Goal: Task Accomplishment & Management: Complete application form

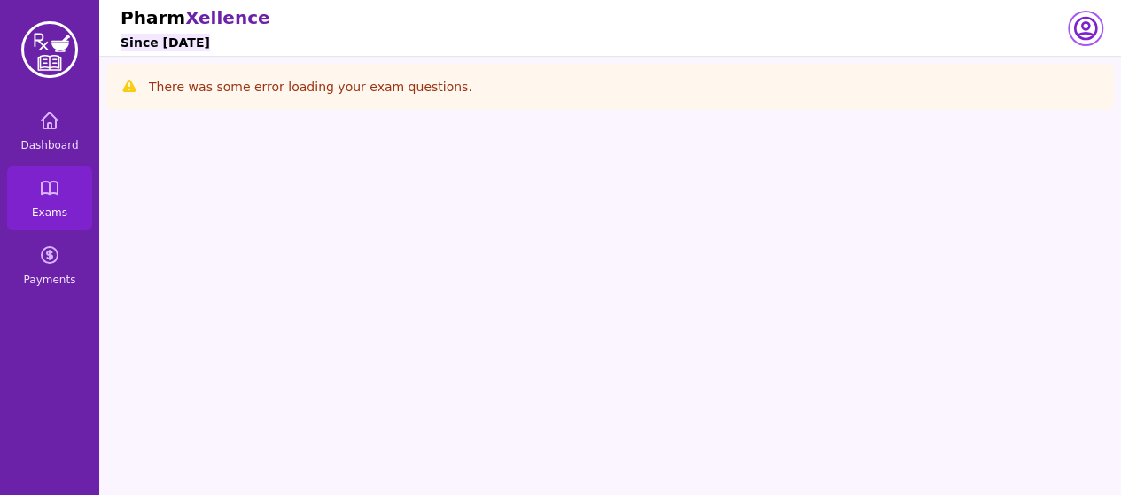
click at [1077, 29] on icon "button" at bounding box center [1085, 28] width 28 height 28
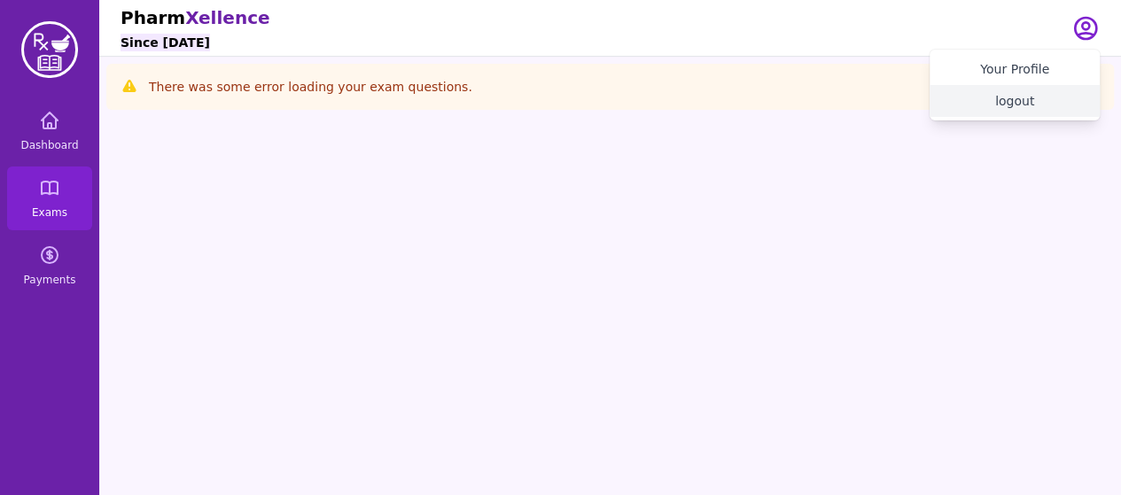
click at [1024, 100] on button "logout" at bounding box center [1014, 101] width 170 height 32
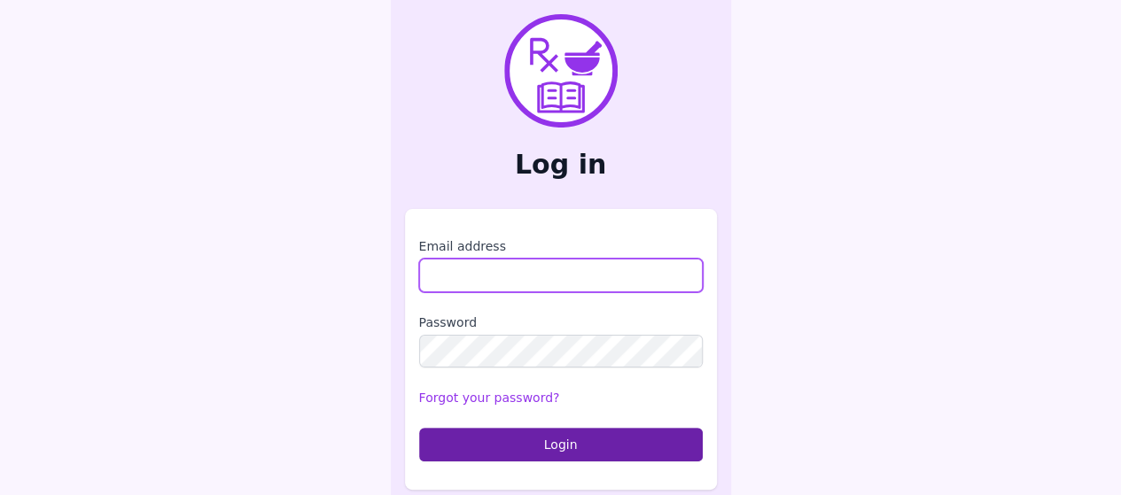
type input "**********"
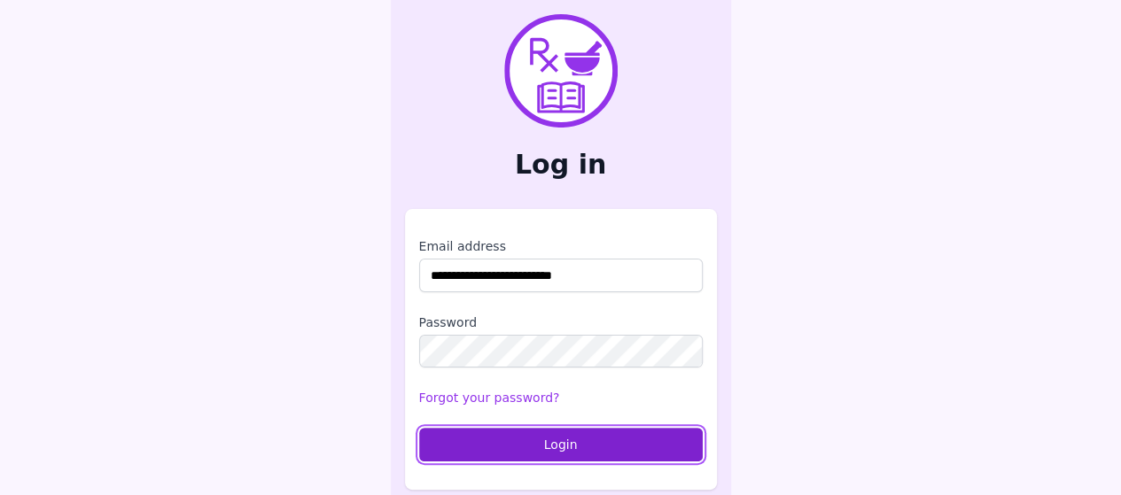
click at [519, 444] on button "Login" at bounding box center [561, 445] width 284 height 34
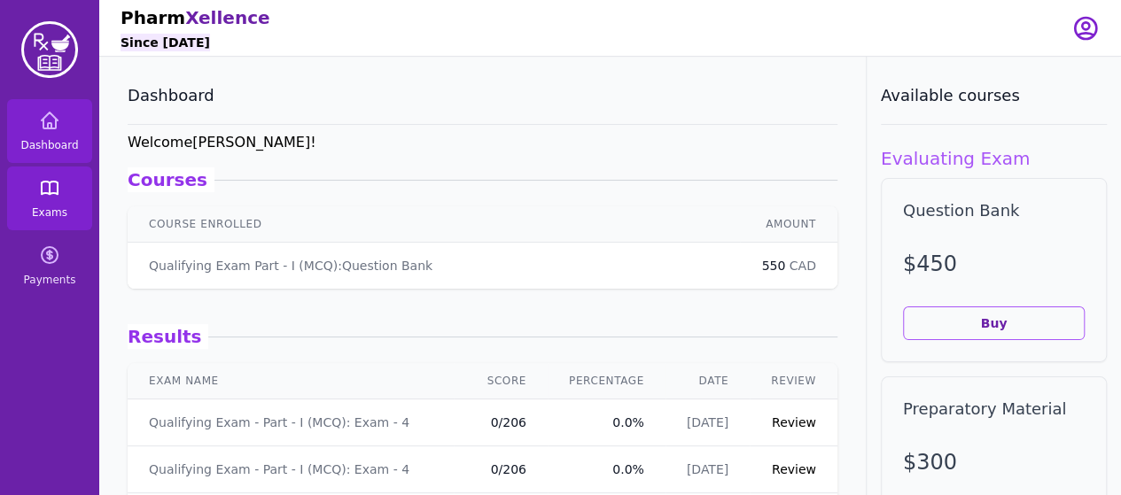
click at [54, 183] on icon at bounding box center [49, 187] width 21 height 21
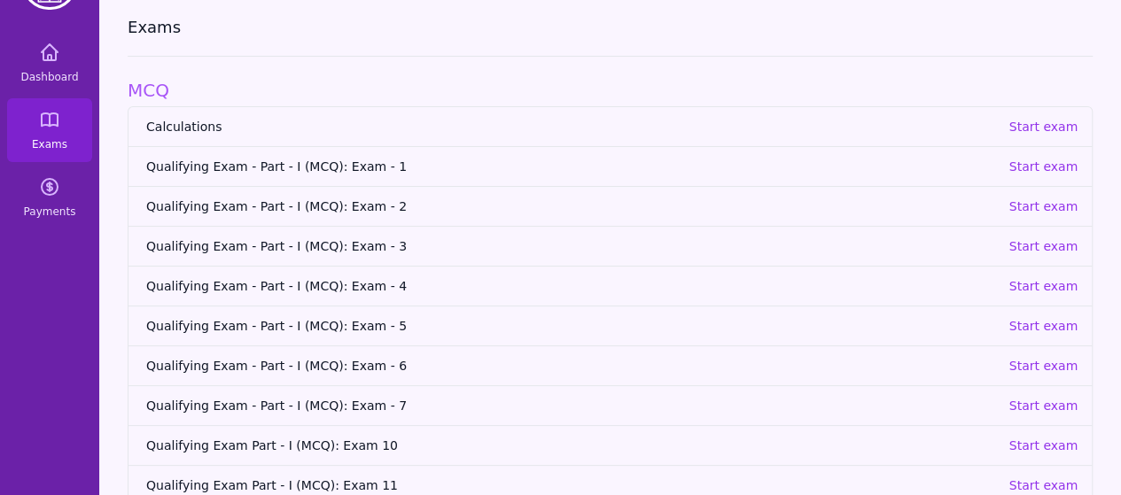
scroll to position [69, 0]
click at [1028, 281] on p "Start exam" at bounding box center [1042, 285] width 69 height 18
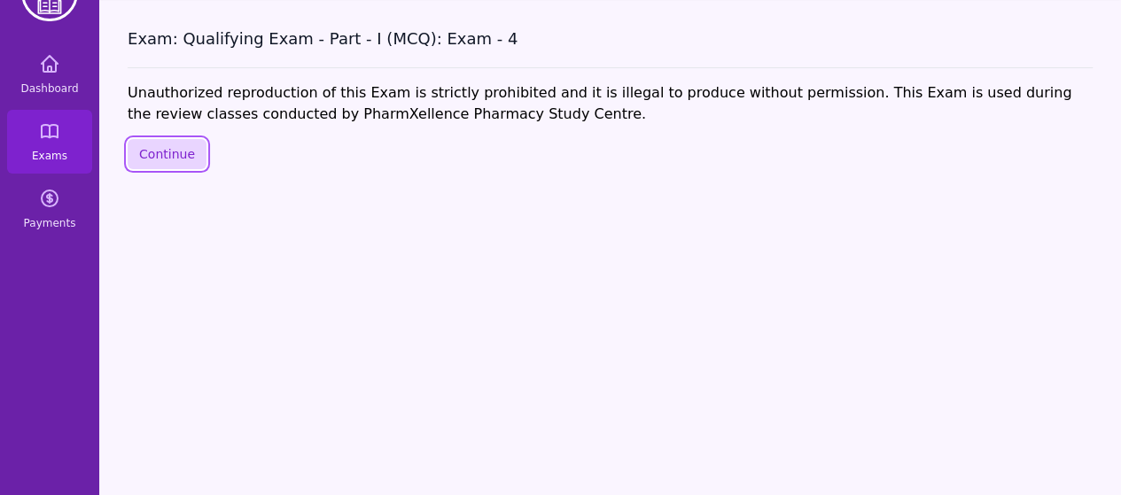
click at [167, 146] on button "Continue" at bounding box center [167, 154] width 79 height 30
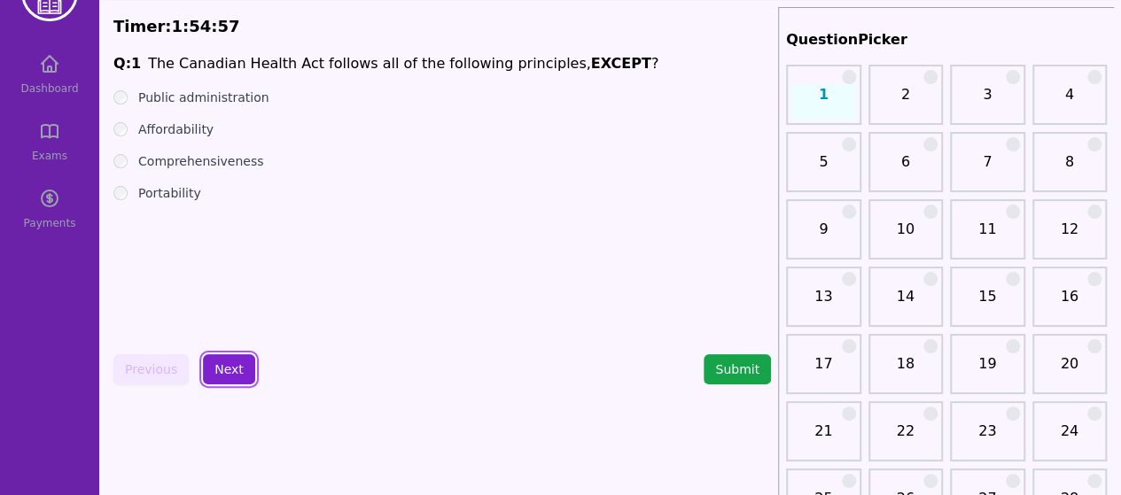
click at [221, 370] on button "Next" at bounding box center [229, 369] width 52 height 30
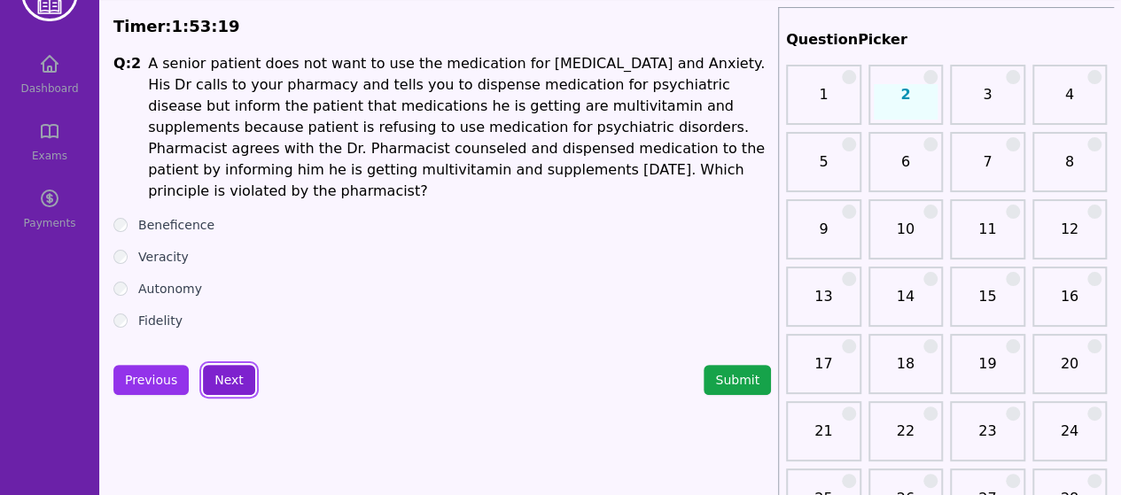
click at [227, 375] on button "Next" at bounding box center [229, 380] width 52 height 30
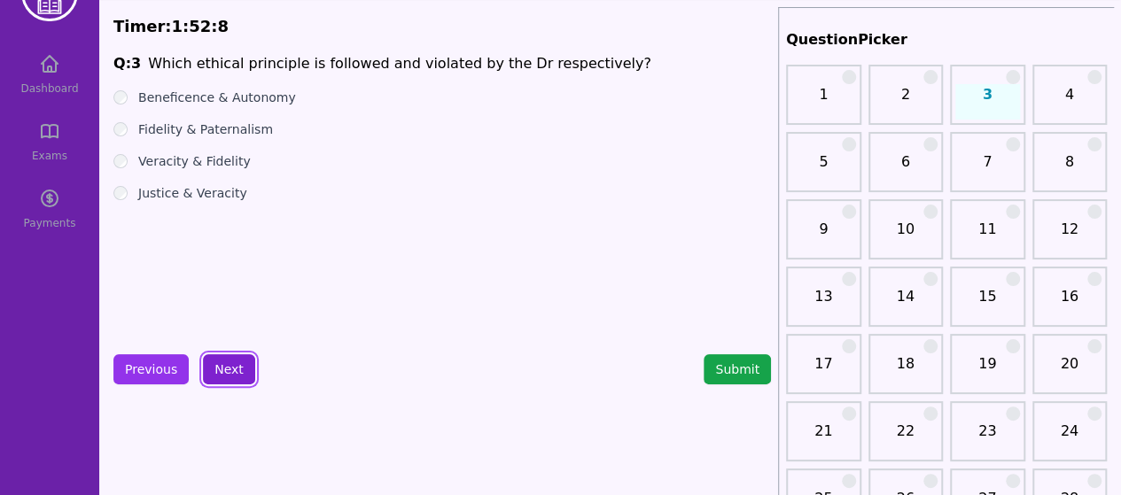
click at [231, 379] on button "Next" at bounding box center [229, 369] width 52 height 30
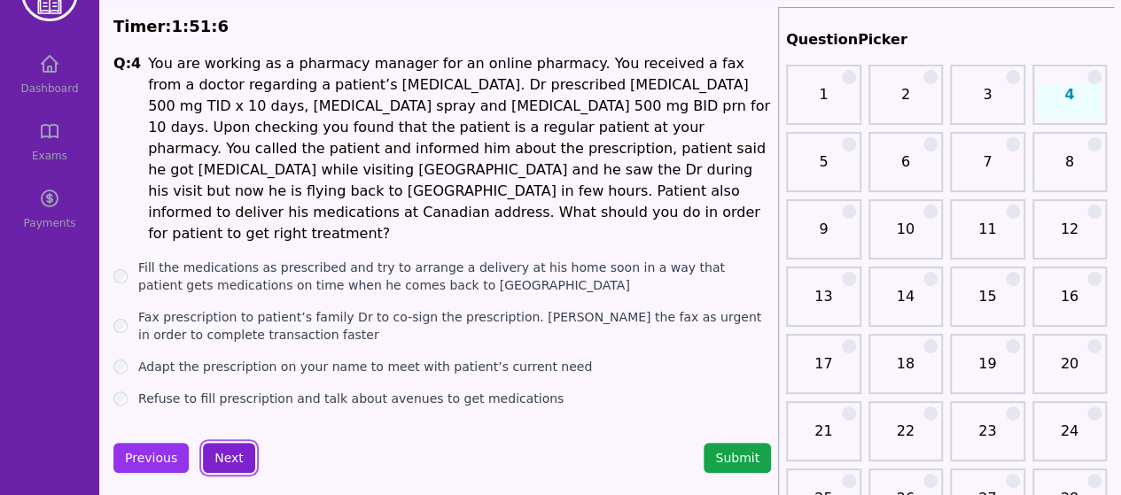
click at [225, 443] on button "Next" at bounding box center [229, 458] width 52 height 30
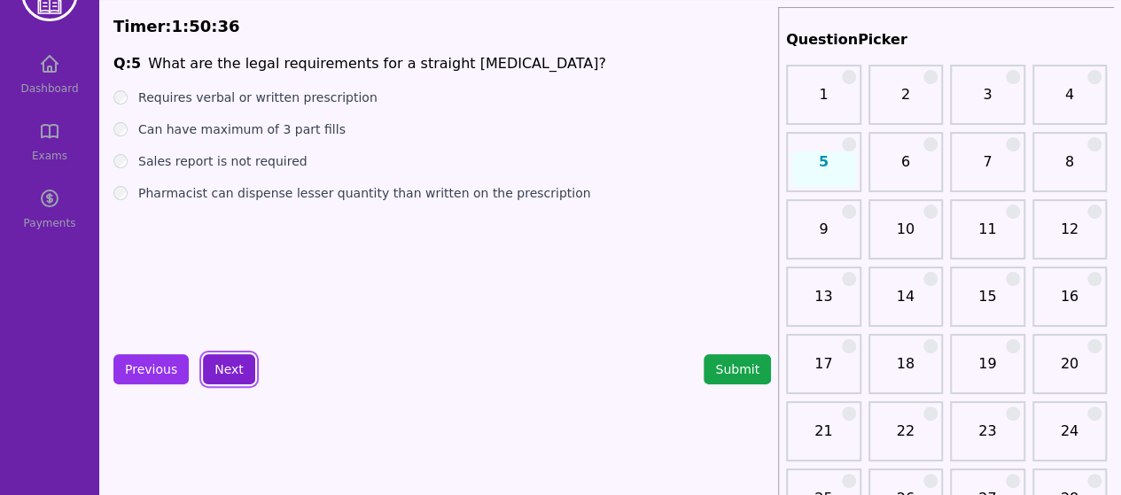
click at [220, 363] on button "Next" at bounding box center [229, 369] width 52 height 30
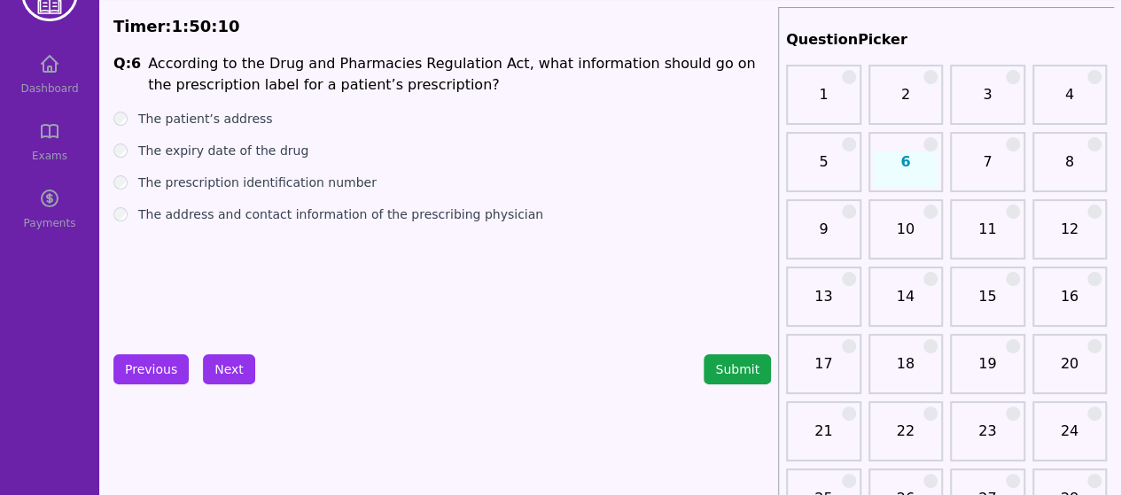
click at [113, 189] on div "The prescription identification number" at bounding box center [441, 183] width 657 height 18
click at [225, 369] on button "Next" at bounding box center [229, 369] width 52 height 30
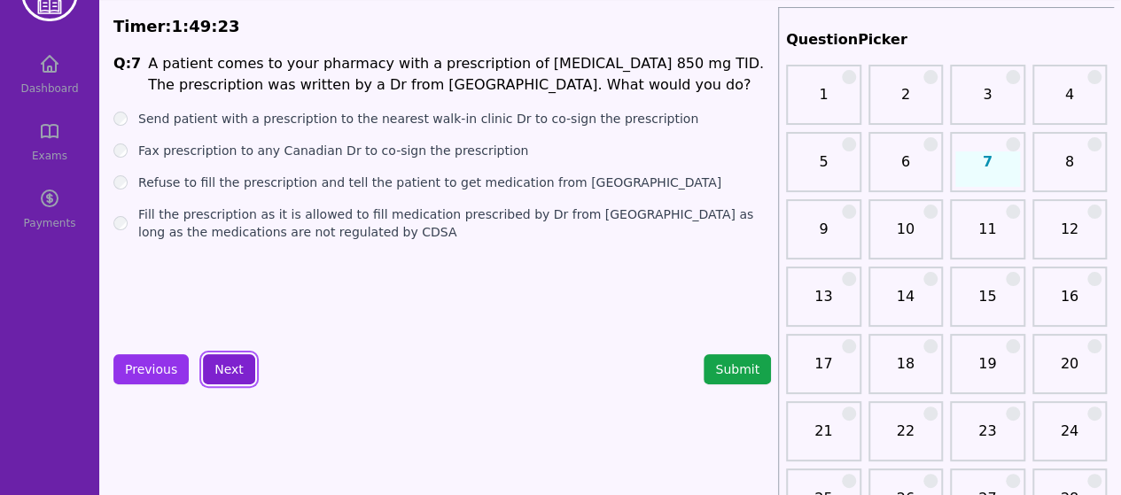
click at [220, 369] on button "Next" at bounding box center [229, 369] width 52 height 30
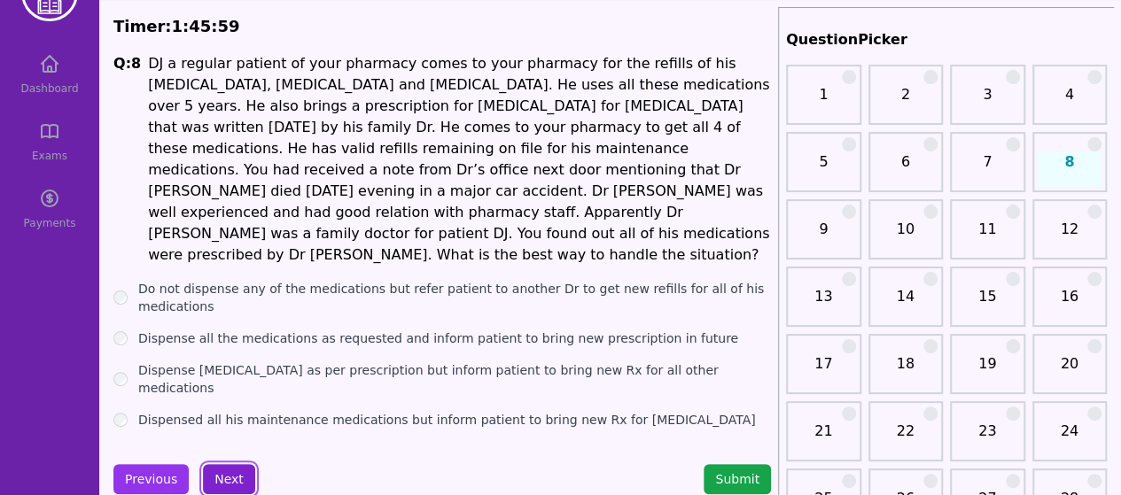
click at [220, 464] on button "Next" at bounding box center [229, 479] width 52 height 30
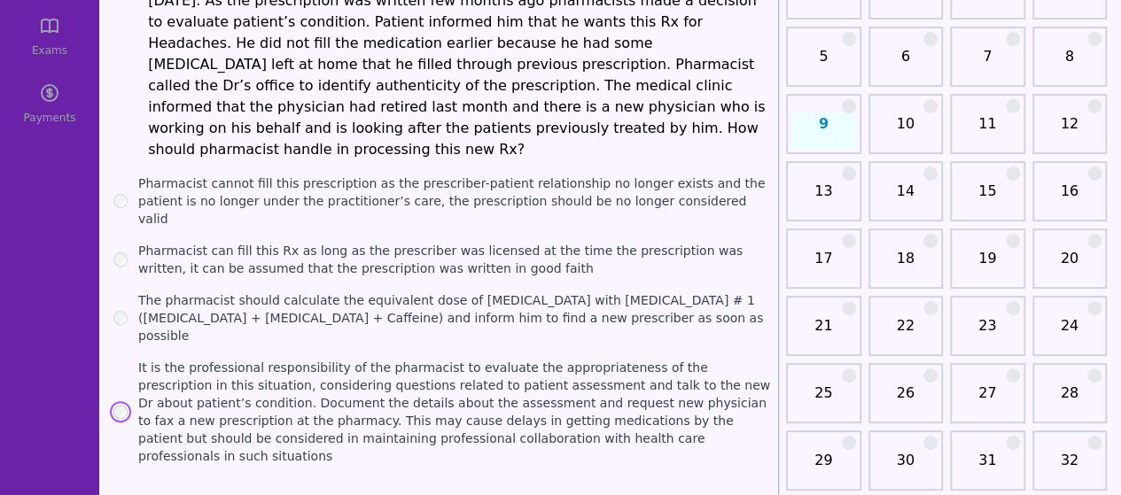
scroll to position [165, 0]
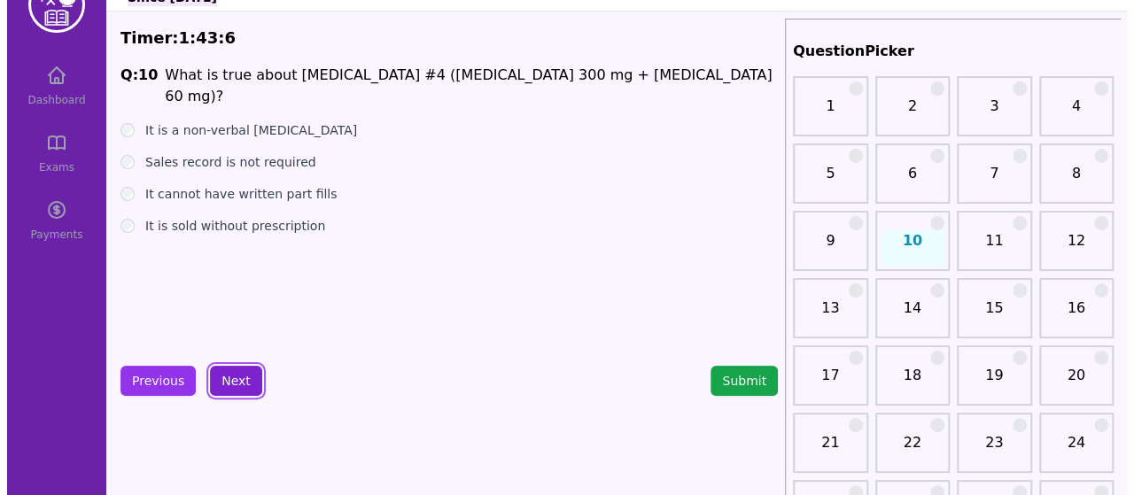
scroll to position [37, 0]
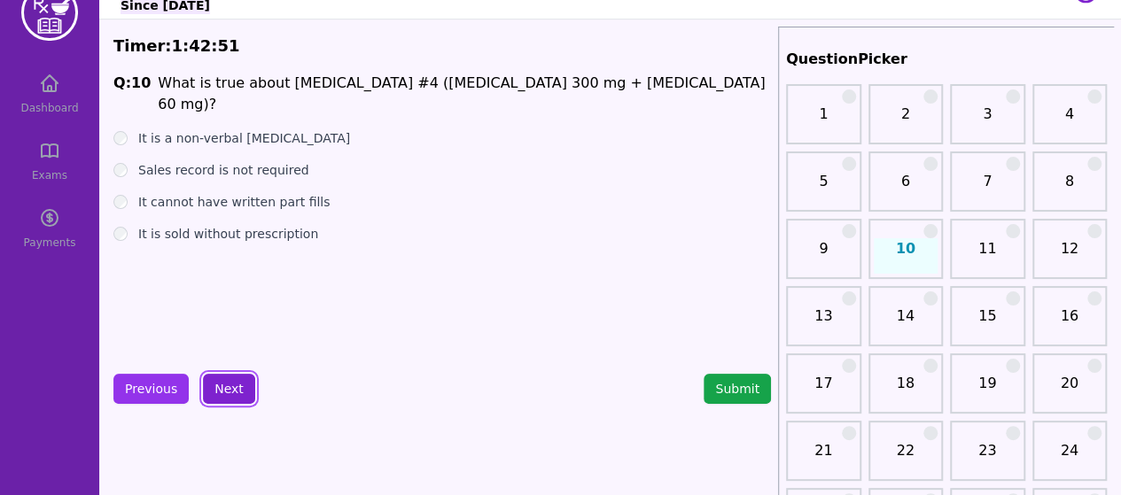
click at [218, 388] on button "Next" at bounding box center [229, 389] width 52 height 30
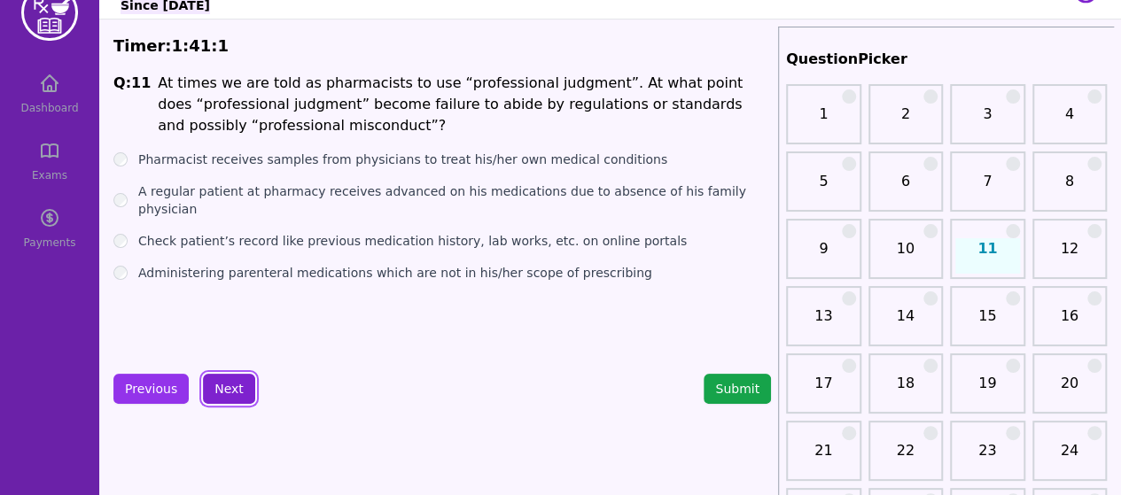
click at [223, 389] on button "Next" at bounding box center [229, 389] width 52 height 30
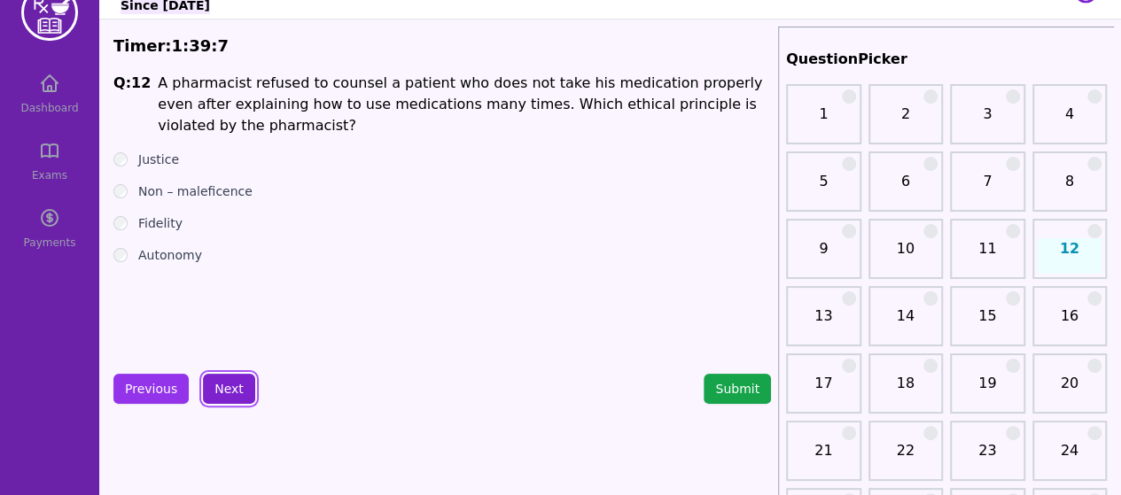
click at [232, 391] on button "Next" at bounding box center [229, 389] width 52 height 30
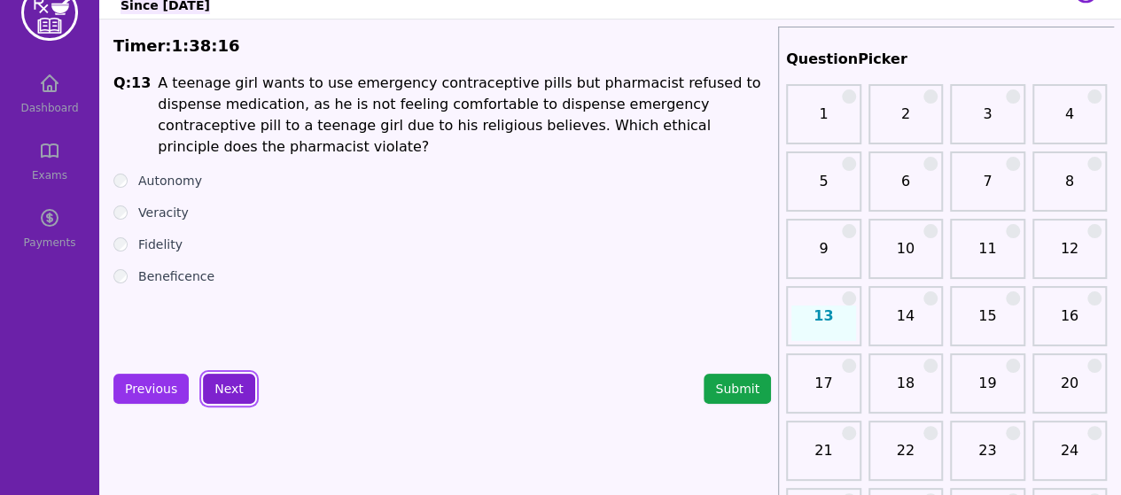
click at [227, 395] on button "Next" at bounding box center [229, 389] width 52 height 30
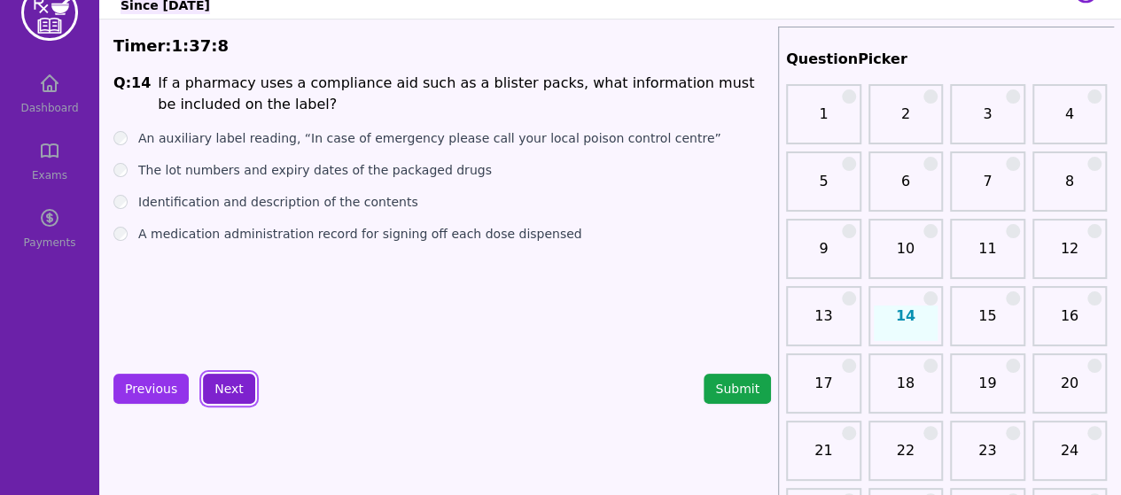
click at [226, 393] on button "Next" at bounding box center [229, 389] width 52 height 30
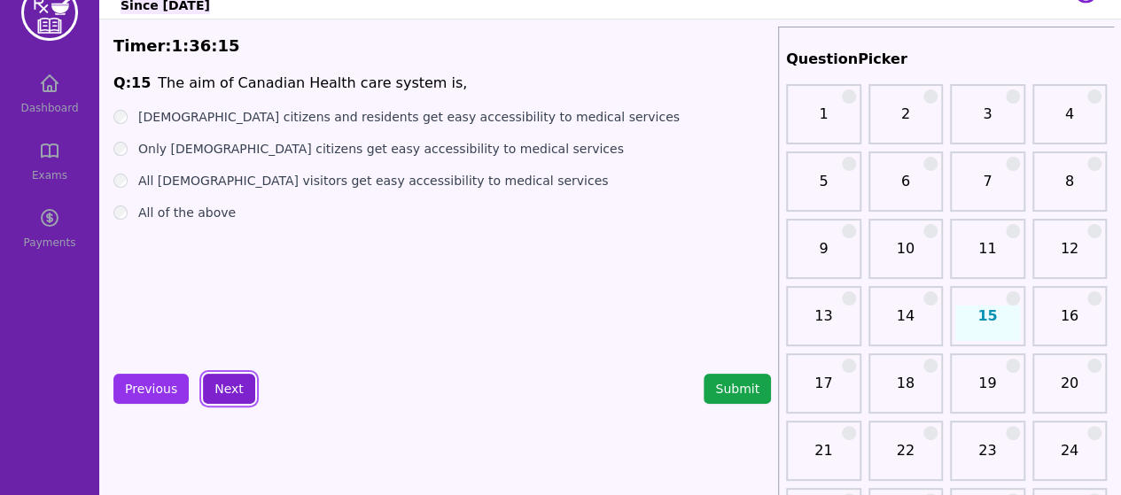
click at [218, 402] on button "Next" at bounding box center [229, 389] width 52 height 30
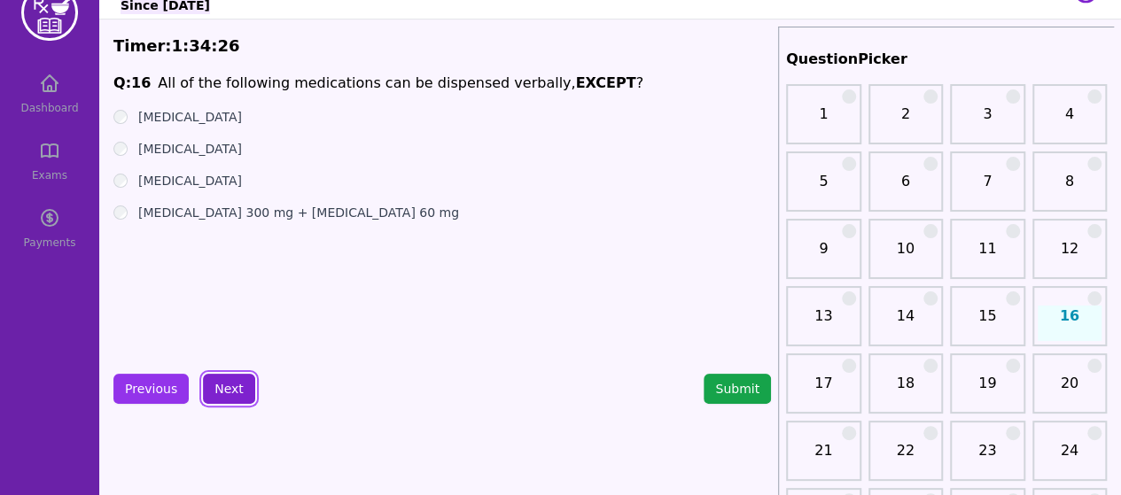
click at [229, 387] on button "Next" at bounding box center [229, 389] width 52 height 30
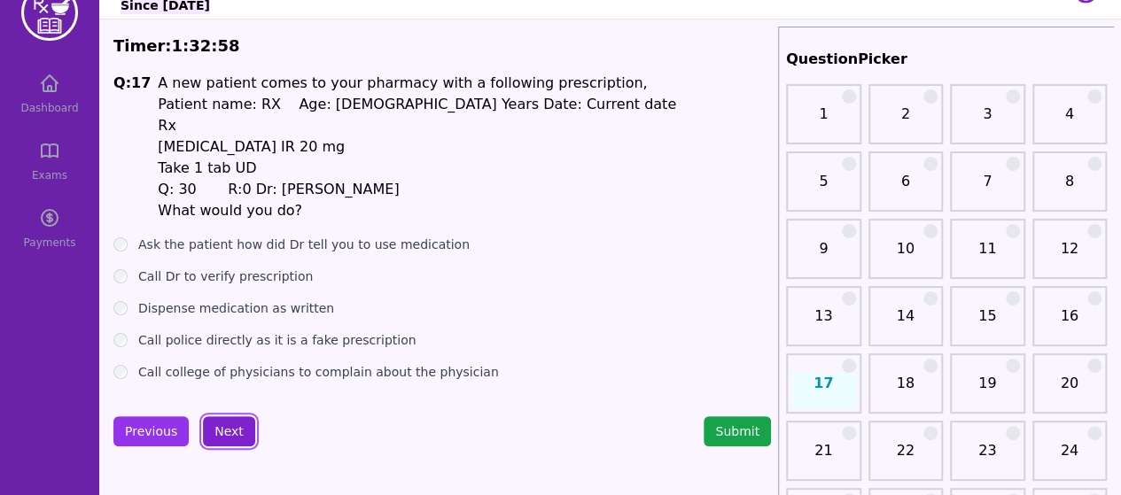
click at [227, 435] on button "Next" at bounding box center [229, 431] width 52 height 30
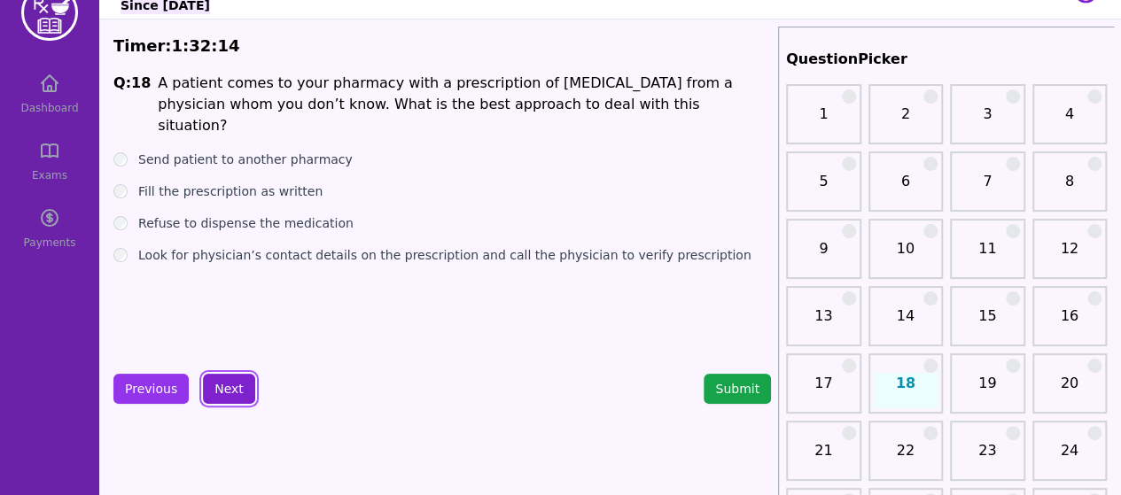
click at [230, 400] on button "Next" at bounding box center [229, 389] width 52 height 30
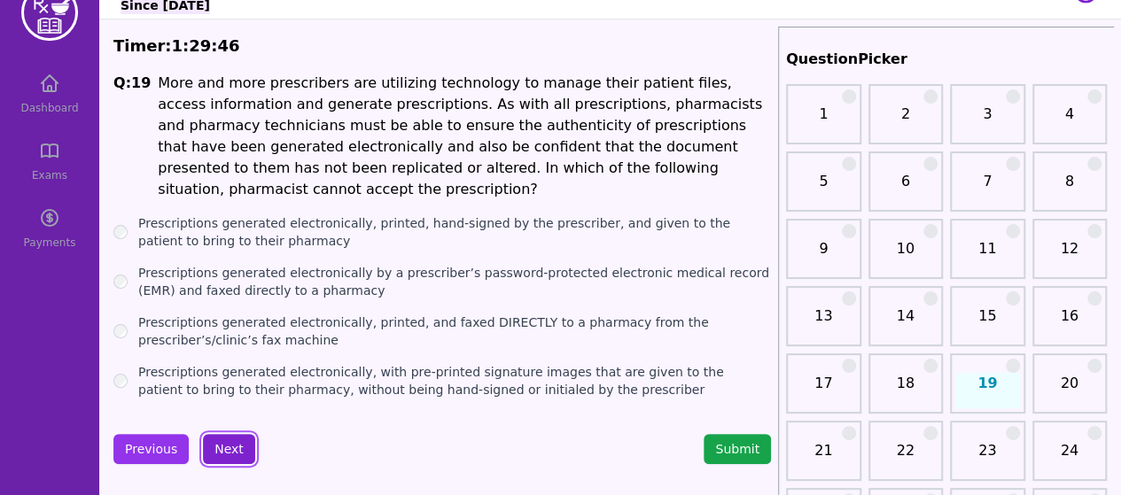
click at [225, 434] on button "Next" at bounding box center [229, 449] width 52 height 30
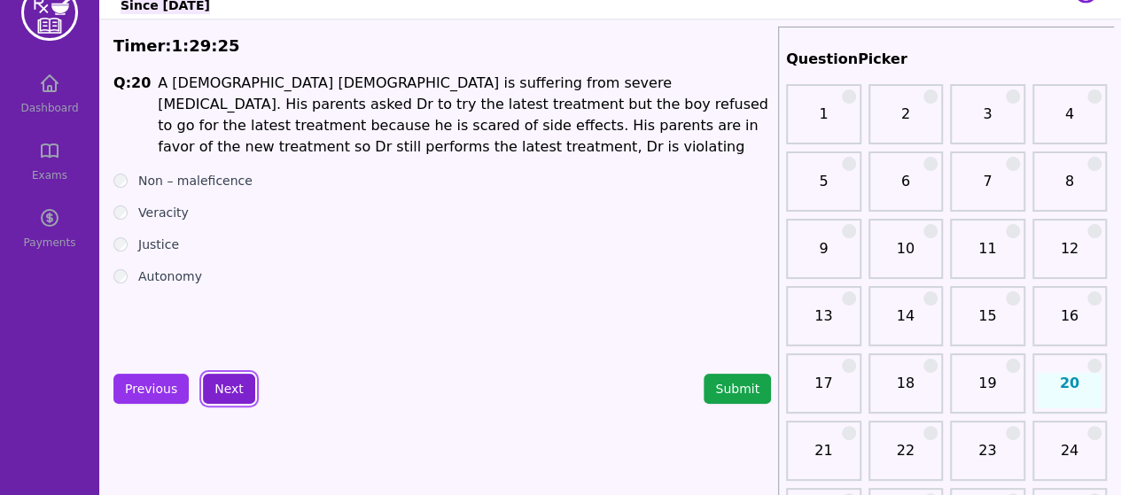
click at [227, 392] on button "Next" at bounding box center [229, 389] width 52 height 30
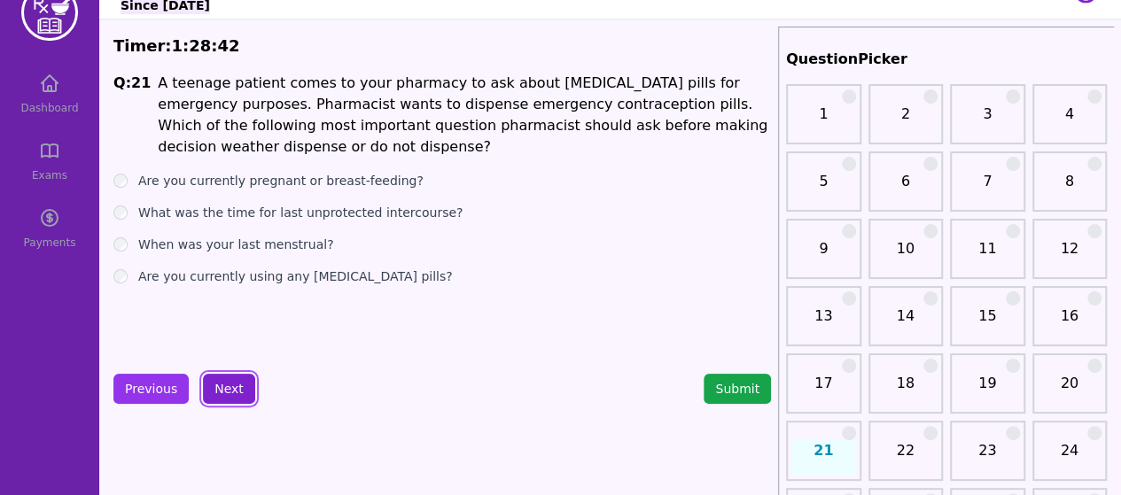
click at [227, 393] on button "Next" at bounding box center [229, 389] width 52 height 30
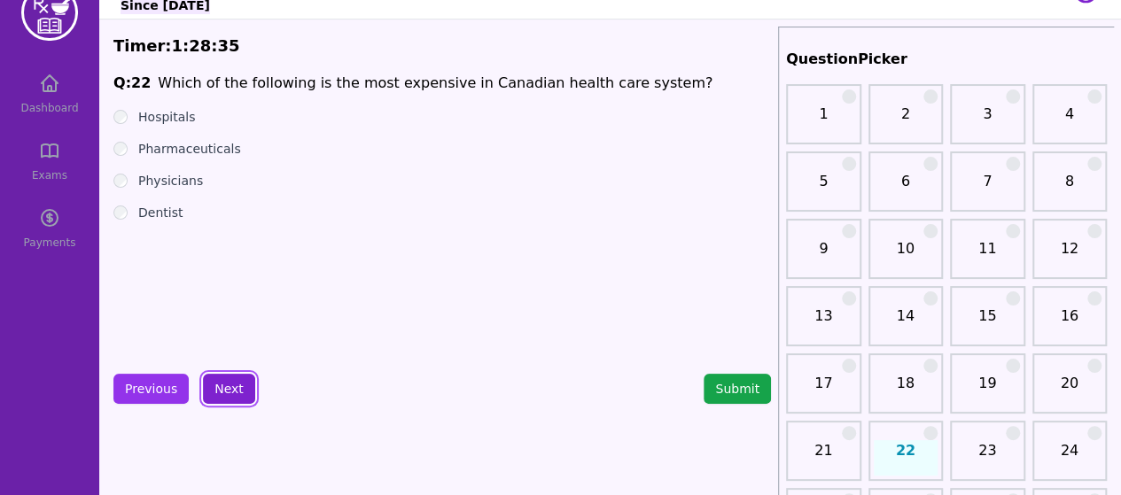
click at [230, 399] on button "Next" at bounding box center [229, 389] width 52 height 30
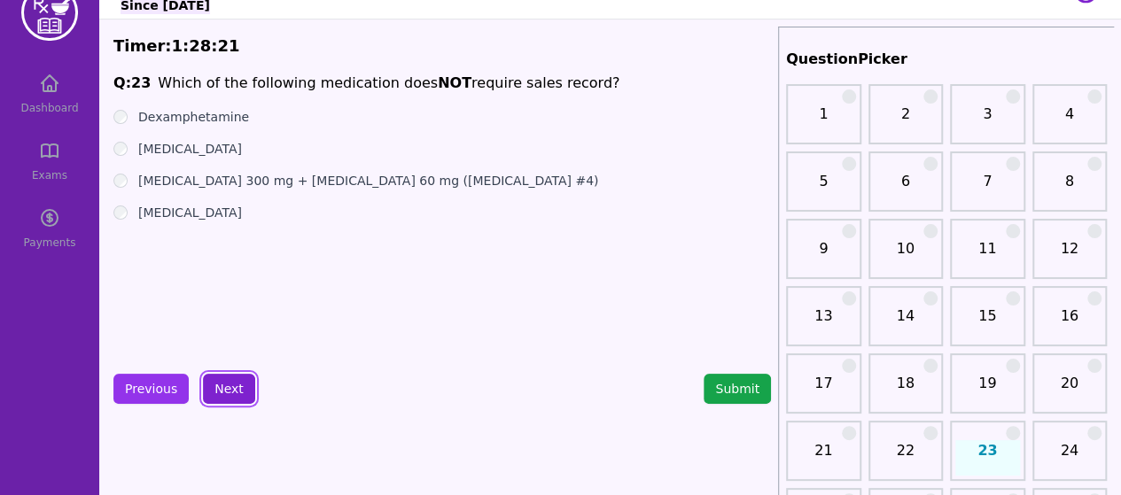
click at [223, 395] on button "Next" at bounding box center [229, 389] width 52 height 30
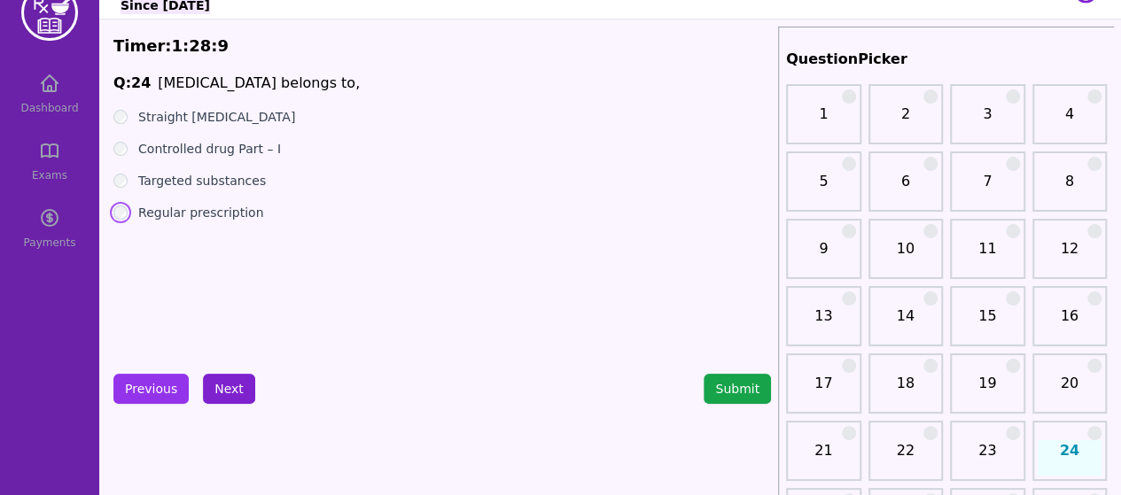
click at [221, 391] on button "Next" at bounding box center [229, 389] width 52 height 30
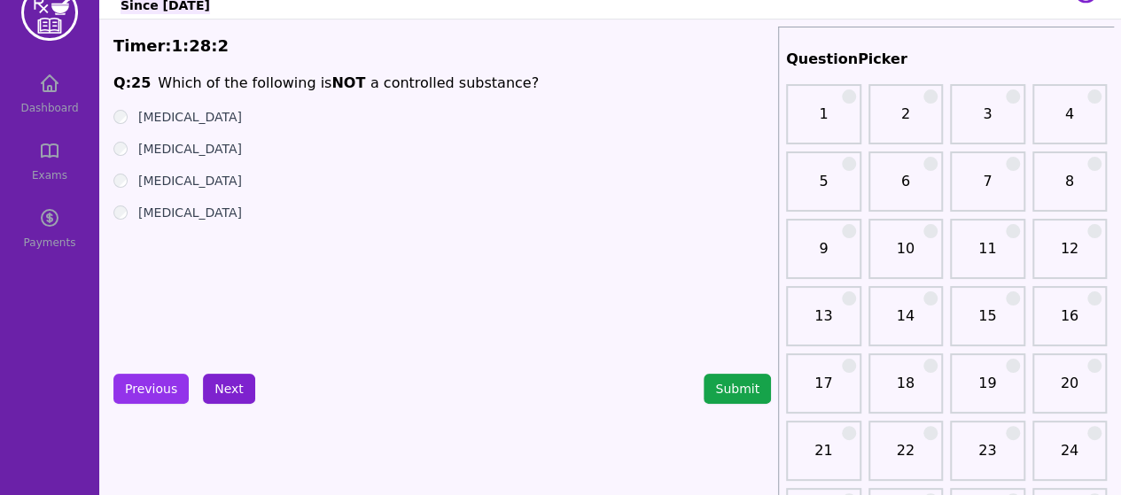
click at [230, 392] on button "Next" at bounding box center [229, 389] width 52 height 30
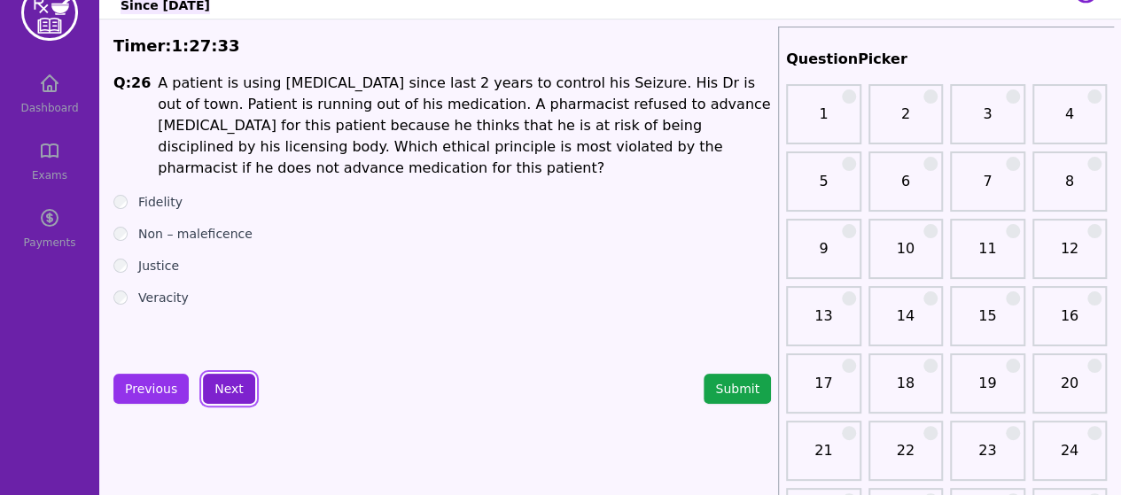
click at [227, 392] on button "Next" at bounding box center [229, 389] width 52 height 30
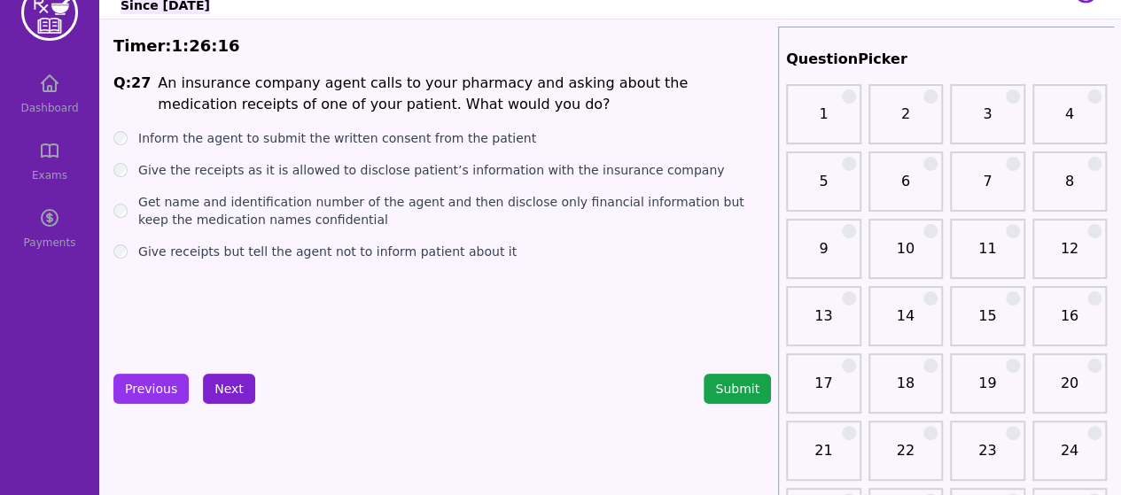
click at [222, 395] on button "Next" at bounding box center [229, 389] width 52 height 30
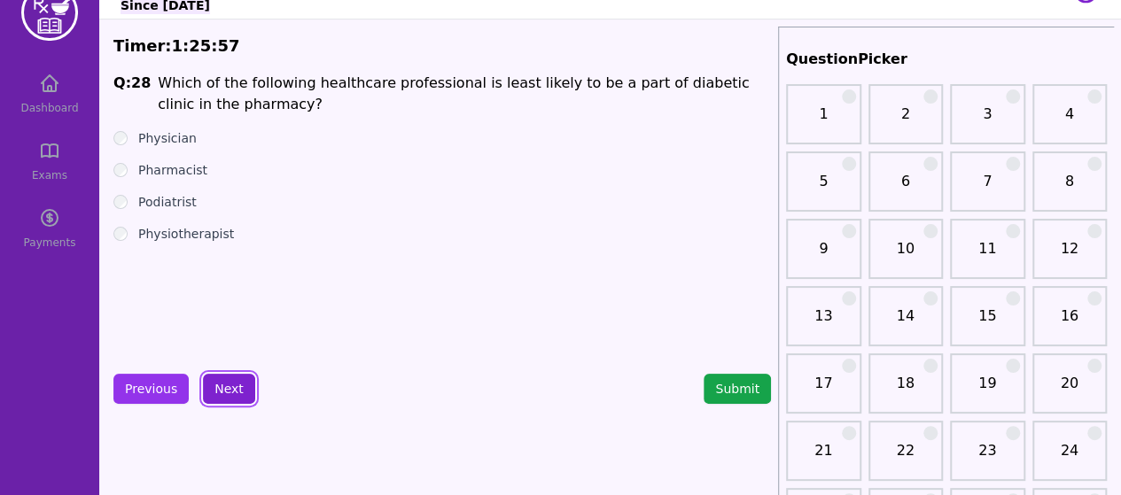
click at [213, 393] on button "Next" at bounding box center [229, 389] width 52 height 30
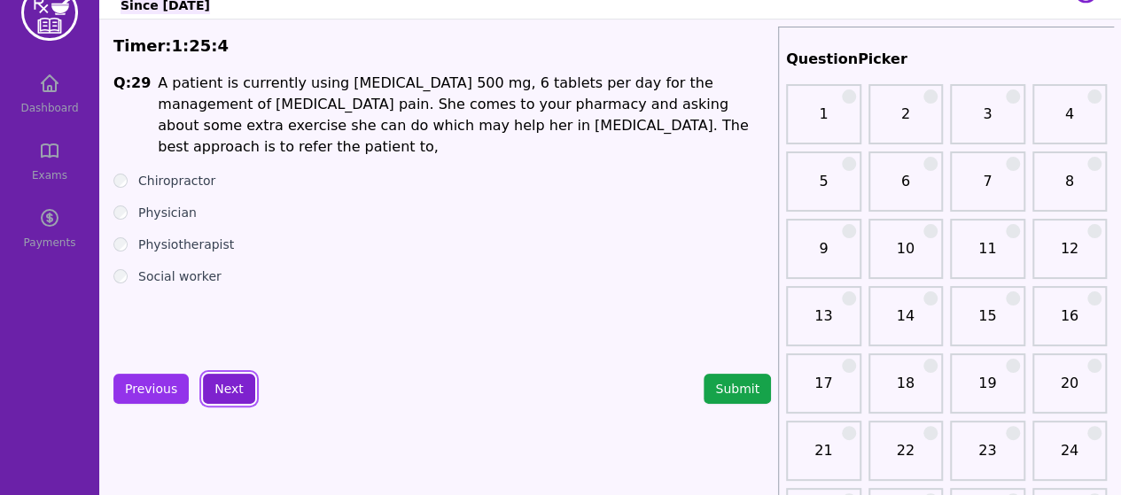
click at [220, 399] on button "Next" at bounding box center [229, 389] width 52 height 30
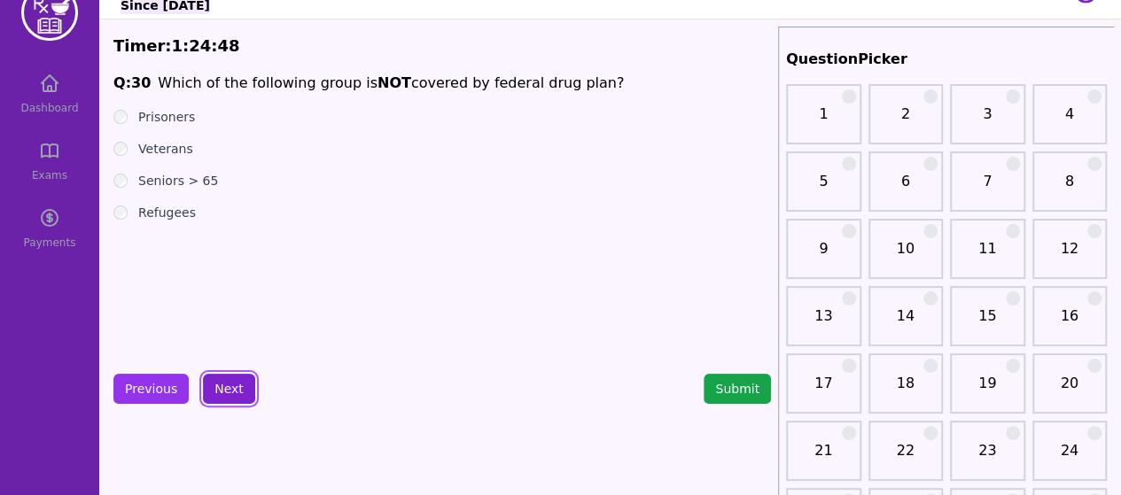
click at [217, 388] on button "Next" at bounding box center [229, 389] width 52 height 30
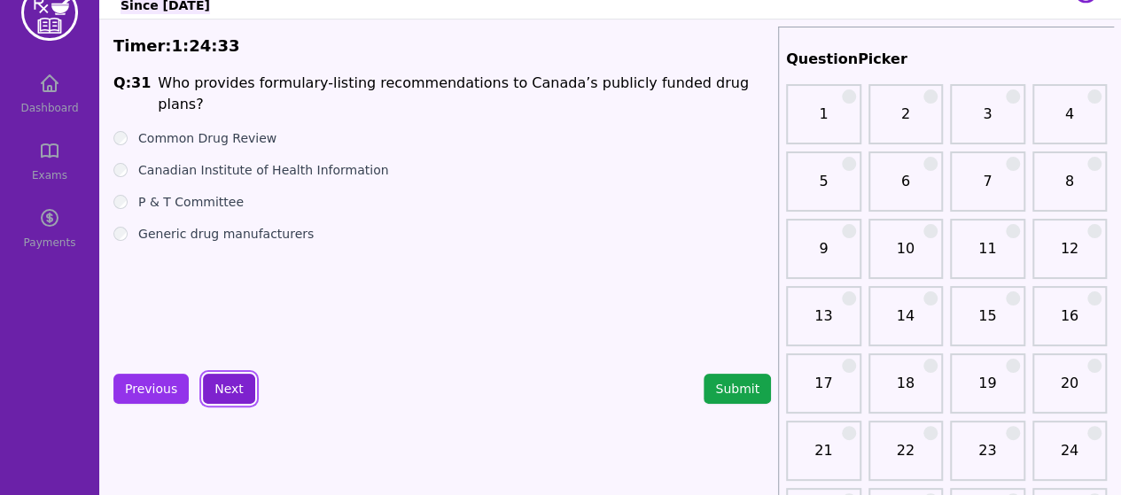
click at [215, 391] on button "Next" at bounding box center [229, 389] width 52 height 30
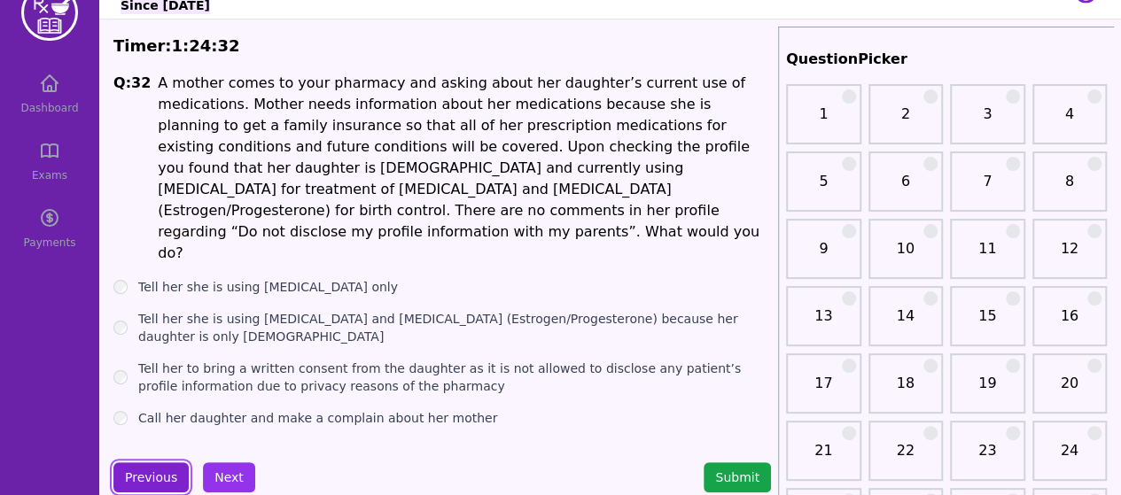
click at [147, 462] on button "Previous" at bounding box center [150, 477] width 75 height 30
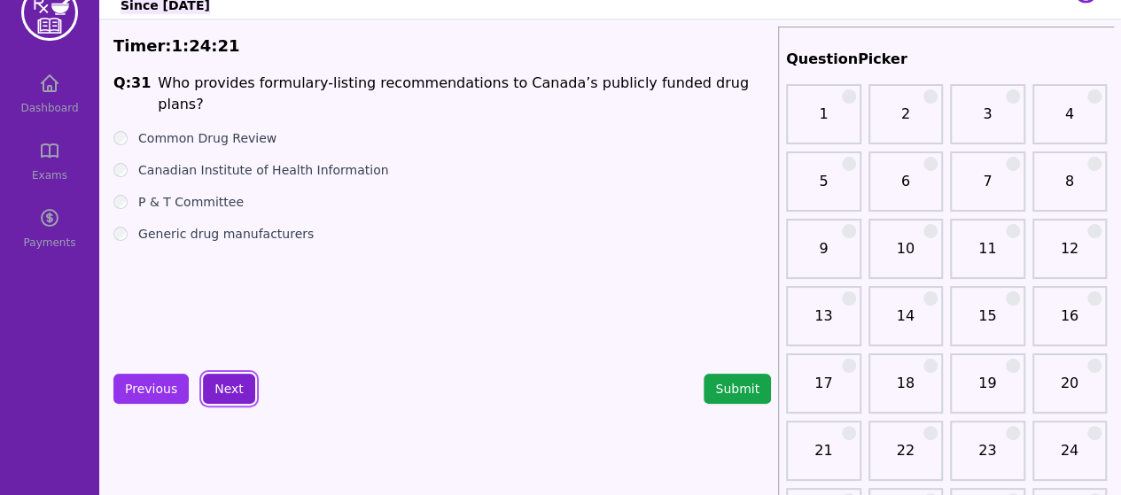
click at [227, 389] on button "Next" at bounding box center [229, 389] width 52 height 30
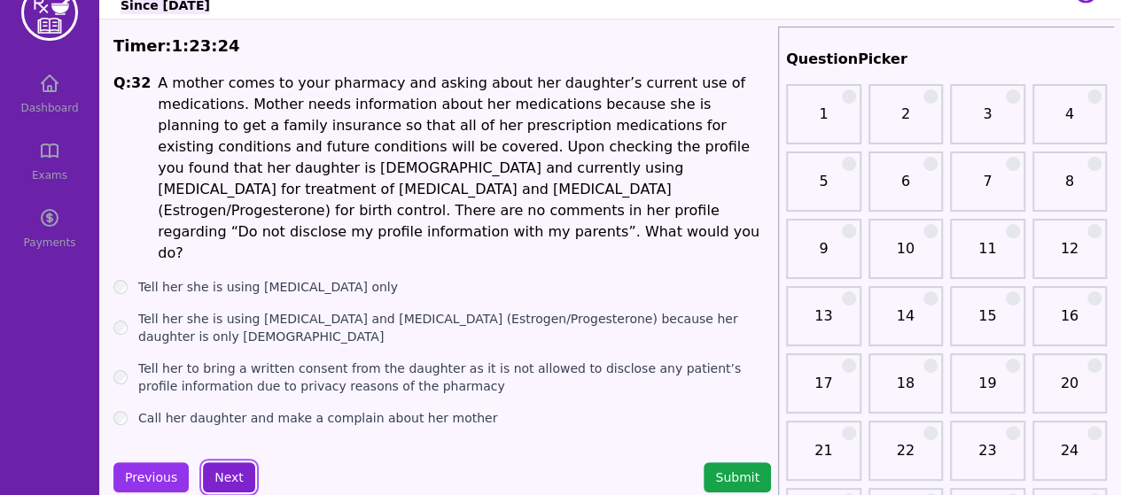
click at [220, 462] on button "Next" at bounding box center [229, 477] width 52 height 30
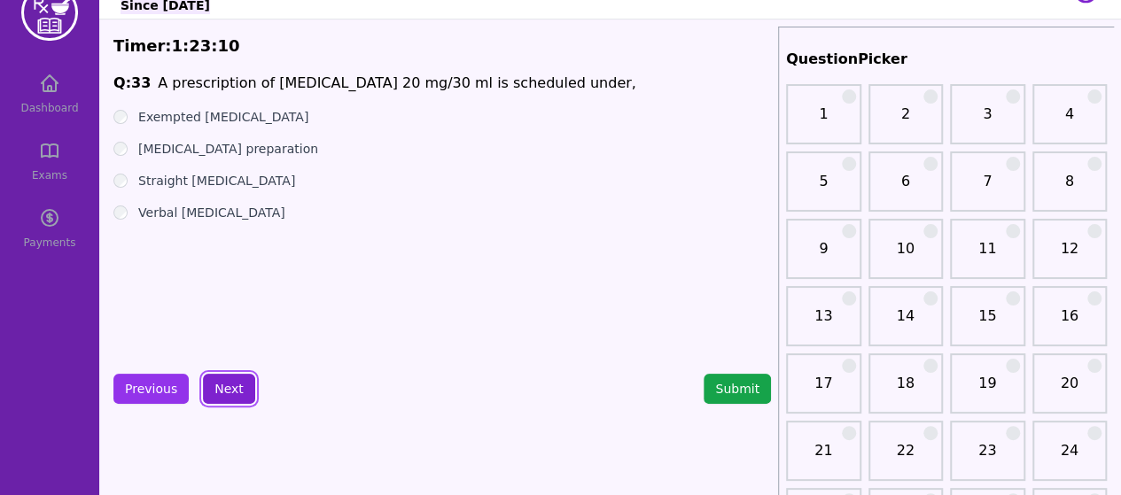
click at [223, 395] on button "Next" at bounding box center [229, 389] width 52 height 30
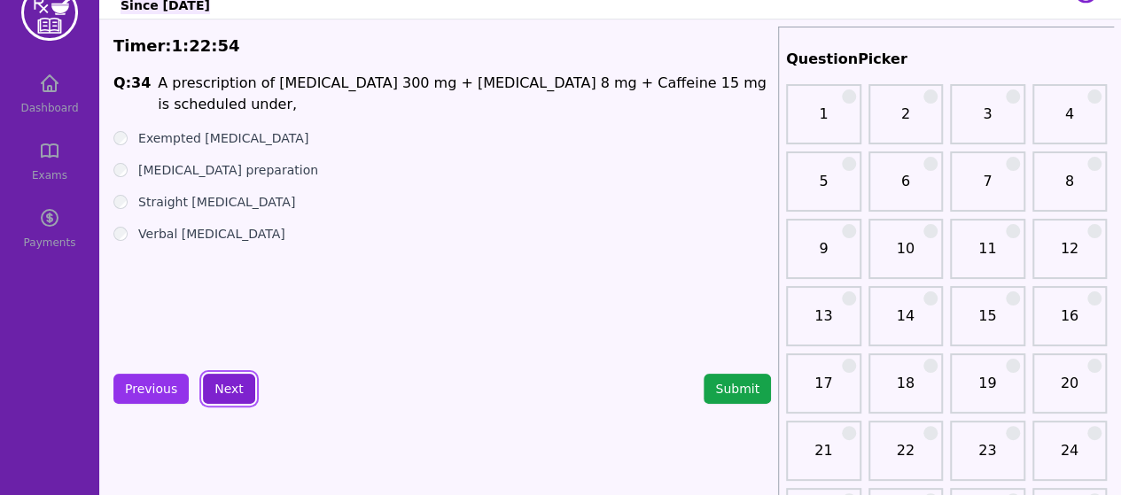
click at [221, 395] on button "Next" at bounding box center [229, 389] width 52 height 30
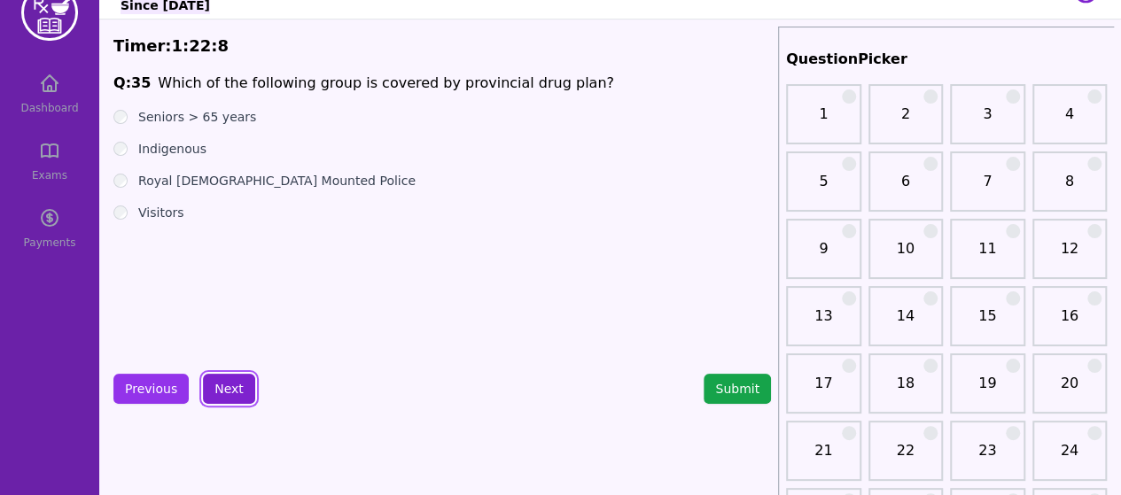
click at [223, 392] on button "Next" at bounding box center [229, 389] width 52 height 30
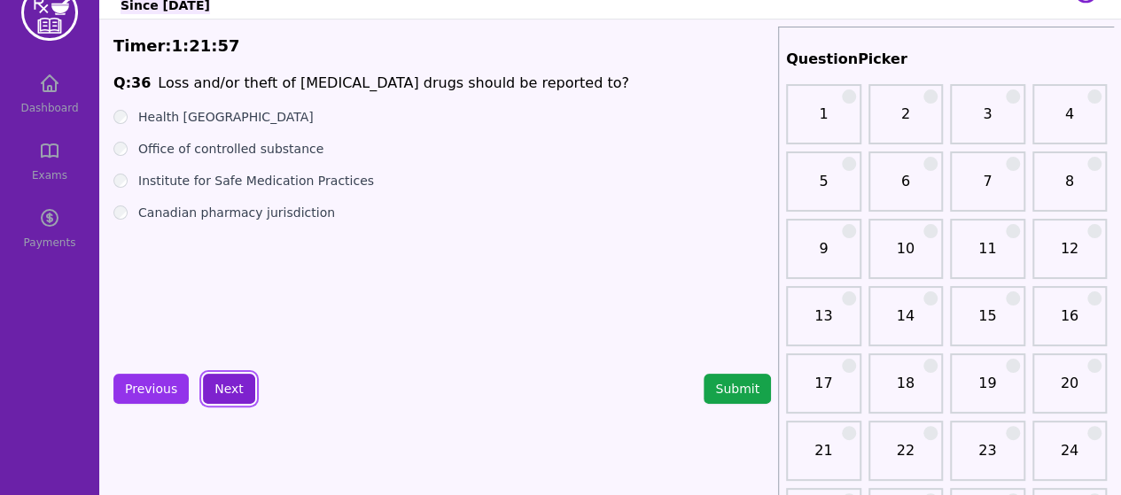
click at [221, 390] on button "Next" at bounding box center [229, 389] width 52 height 30
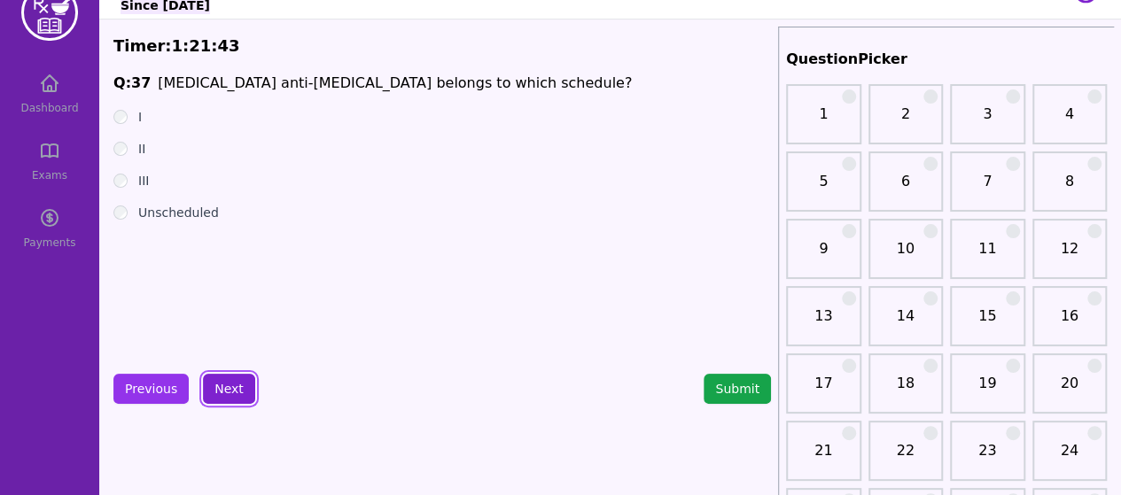
click at [220, 393] on button "Next" at bounding box center [229, 389] width 52 height 30
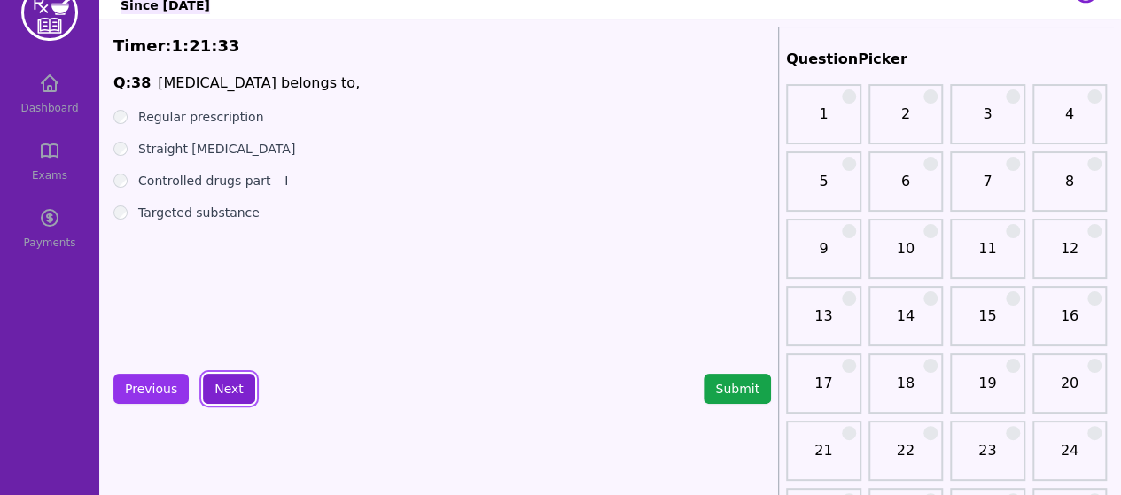
click at [220, 395] on button "Next" at bounding box center [229, 389] width 52 height 30
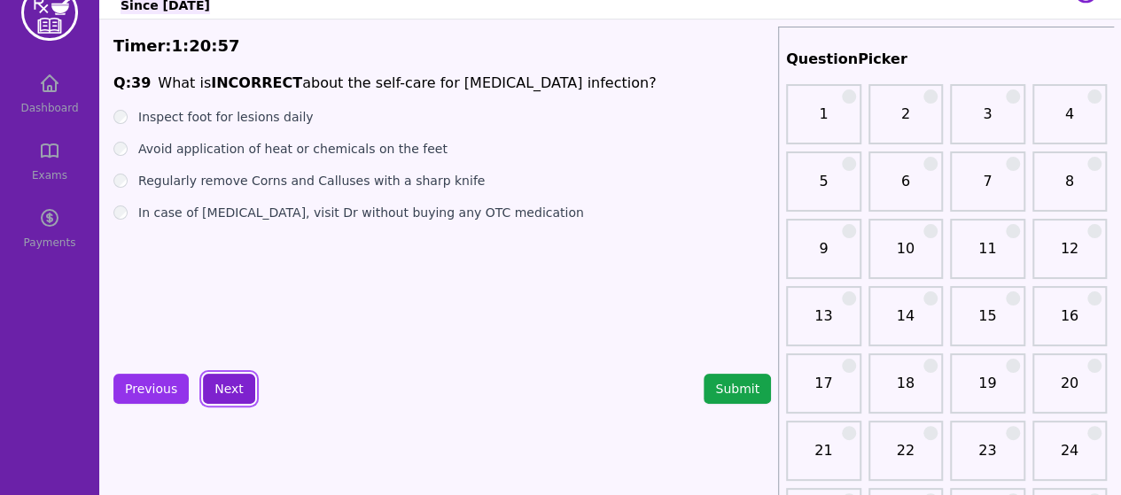
click at [224, 394] on button "Next" at bounding box center [229, 389] width 52 height 30
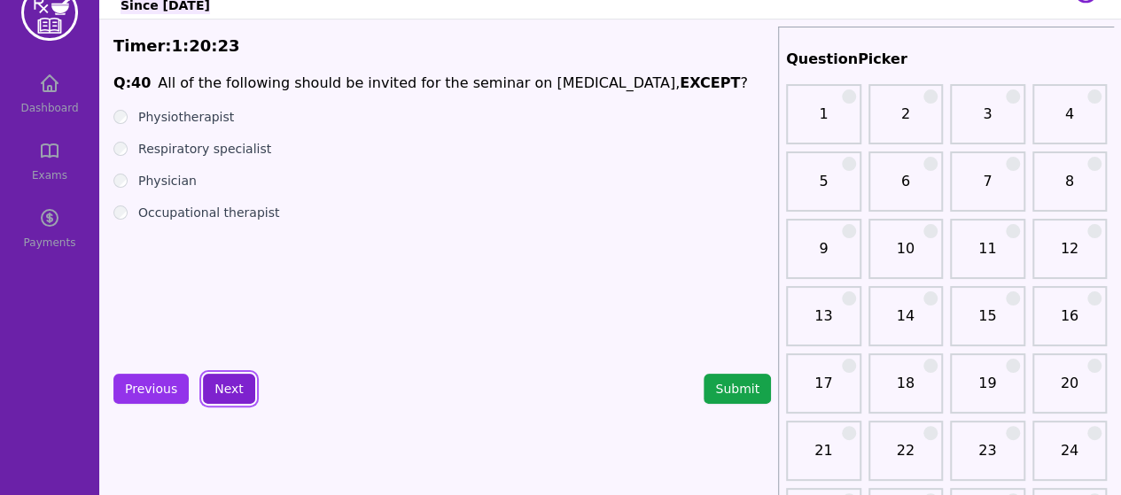
click at [221, 392] on button "Next" at bounding box center [229, 389] width 52 height 30
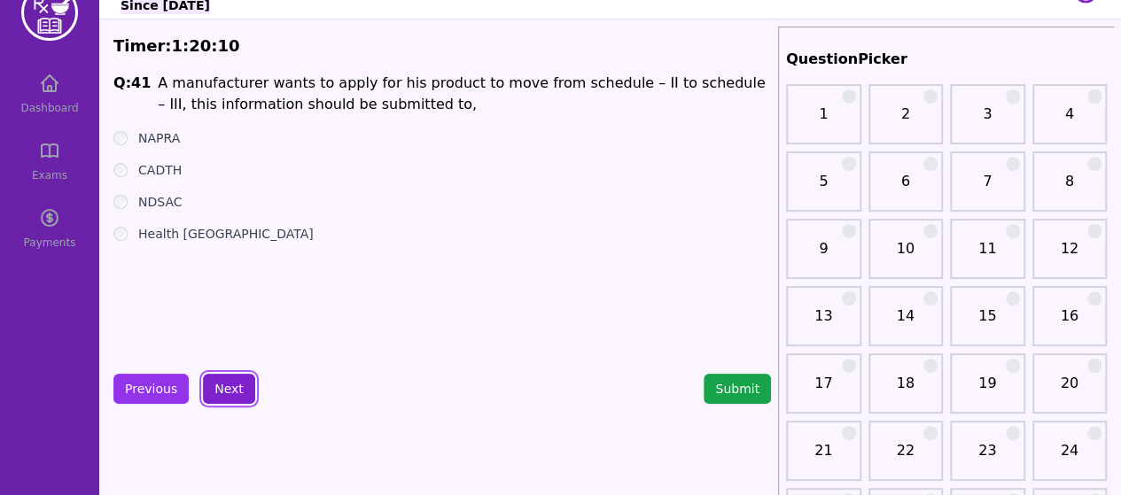
click at [214, 393] on button "Next" at bounding box center [229, 389] width 52 height 30
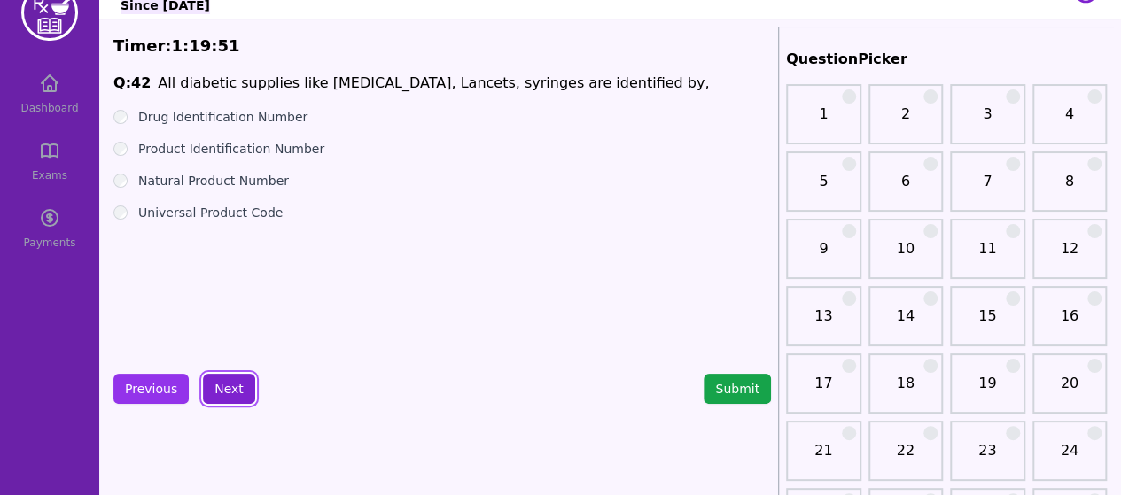
click at [227, 393] on button "Next" at bounding box center [229, 389] width 52 height 30
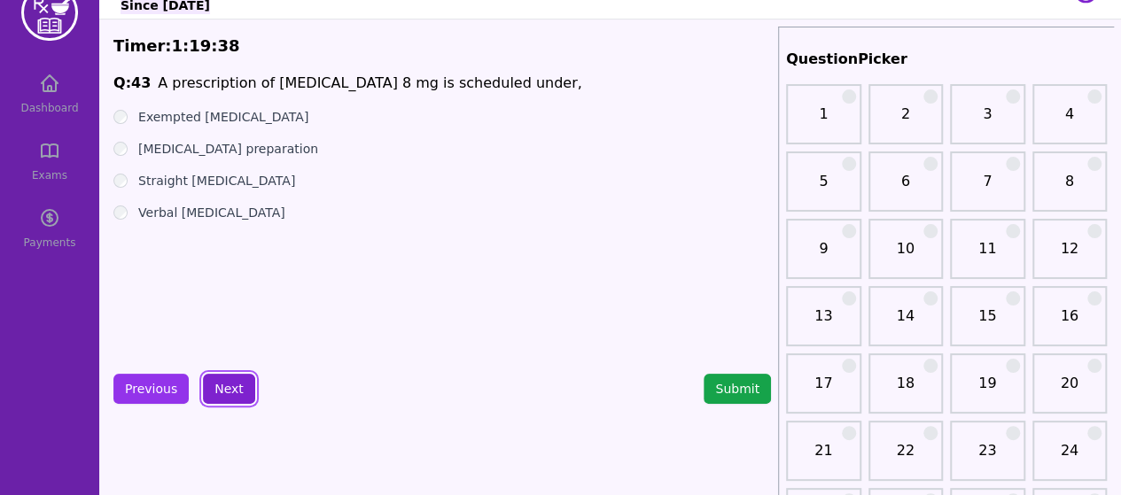
click at [222, 392] on button "Next" at bounding box center [229, 389] width 52 height 30
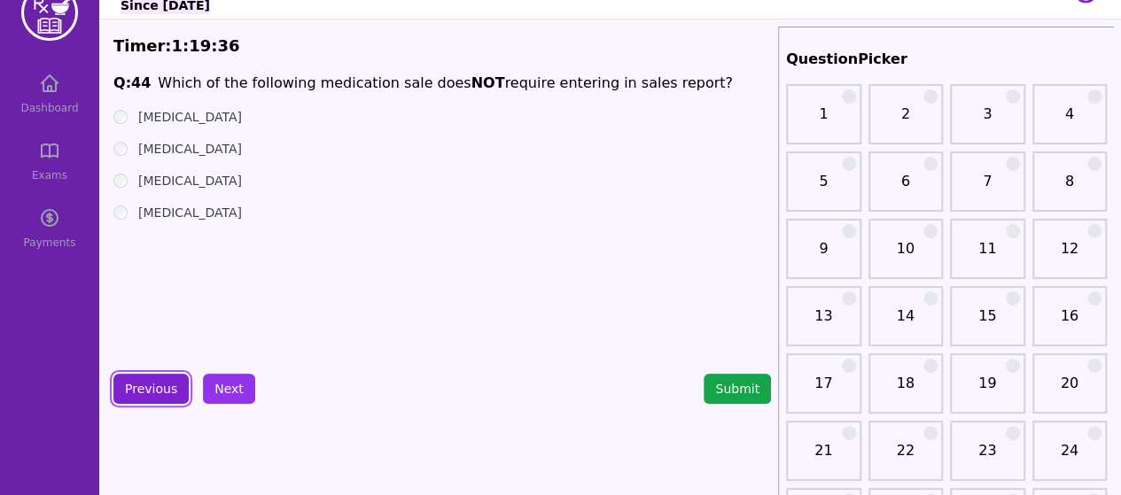
click at [142, 393] on button "Previous" at bounding box center [150, 389] width 75 height 30
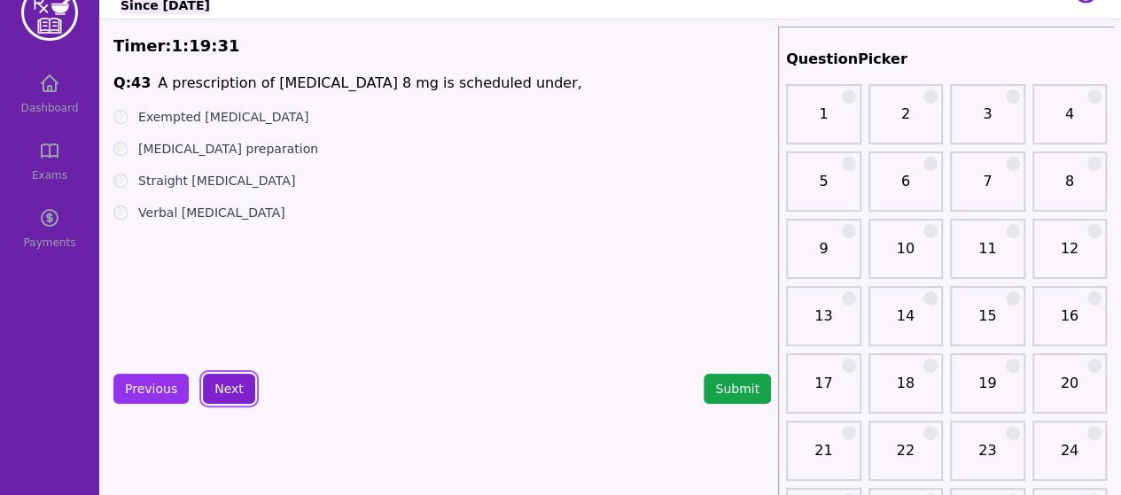
click at [214, 393] on button "Next" at bounding box center [229, 389] width 52 height 30
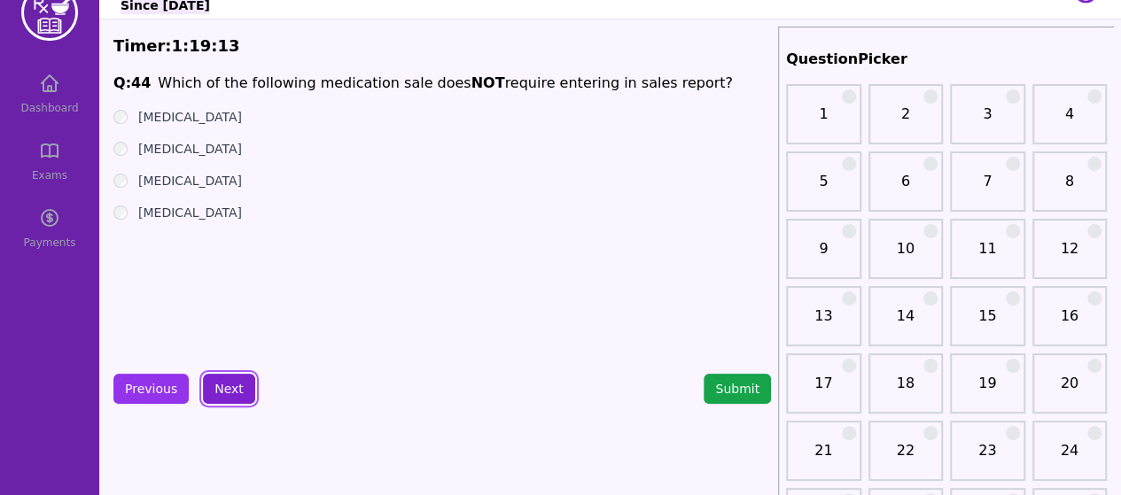
click at [224, 392] on button "Next" at bounding box center [229, 389] width 52 height 30
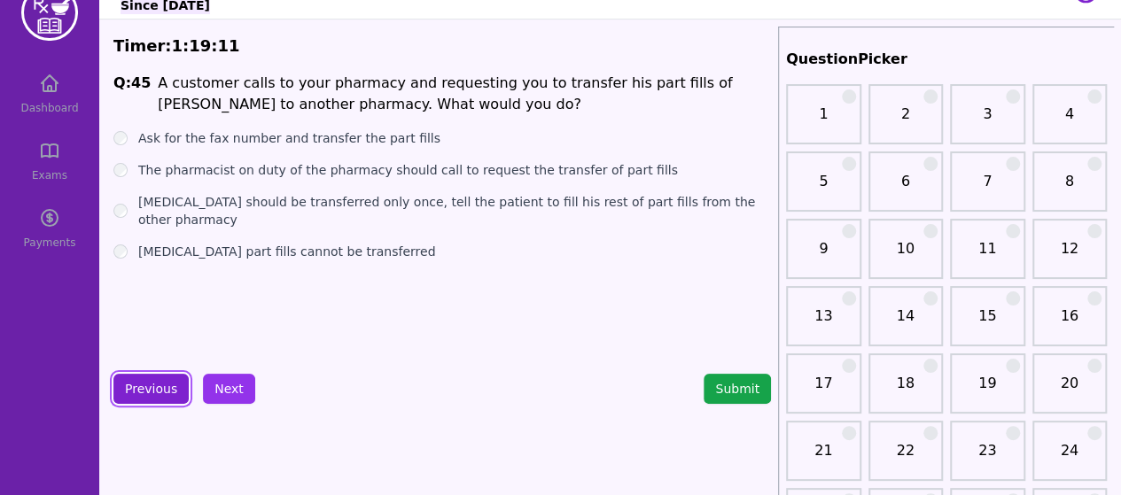
click at [149, 397] on button "Previous" at bounding box center [150, 389] width 75 height 30
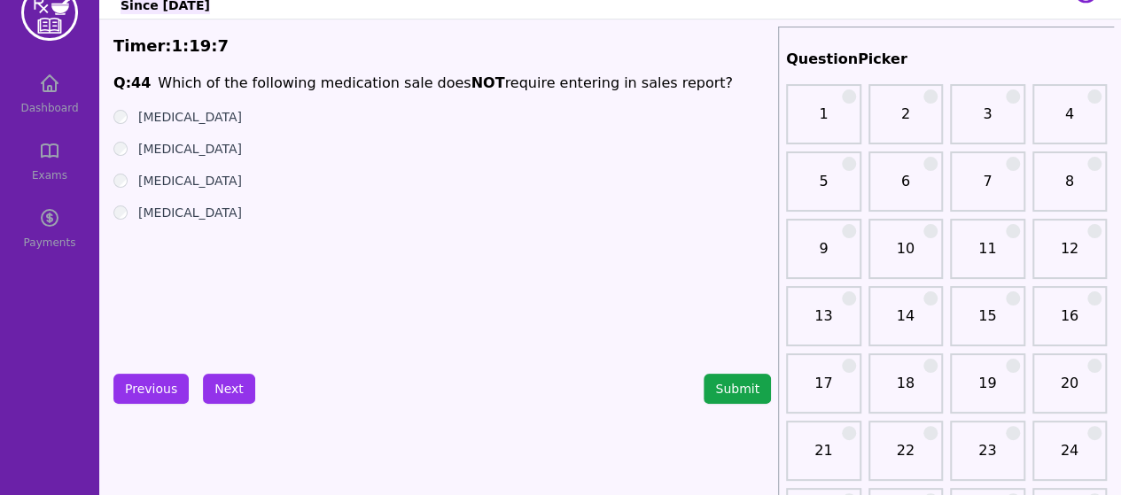
click at [126, 154] on div "[MEDICAL_DATA]" at bounding box center [441, 149] width 657 height 18
click at [220, 393] on button "Next" at bounding box center [229, 389] width 52 height 30
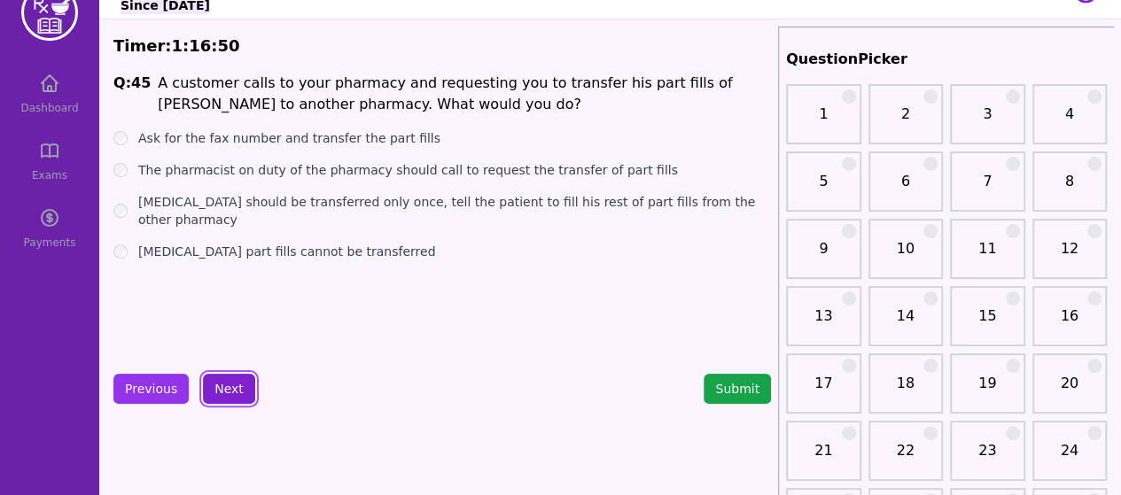
click at [227, 385] on button "Next" at bounding box center [229, 389] width 52 height 30
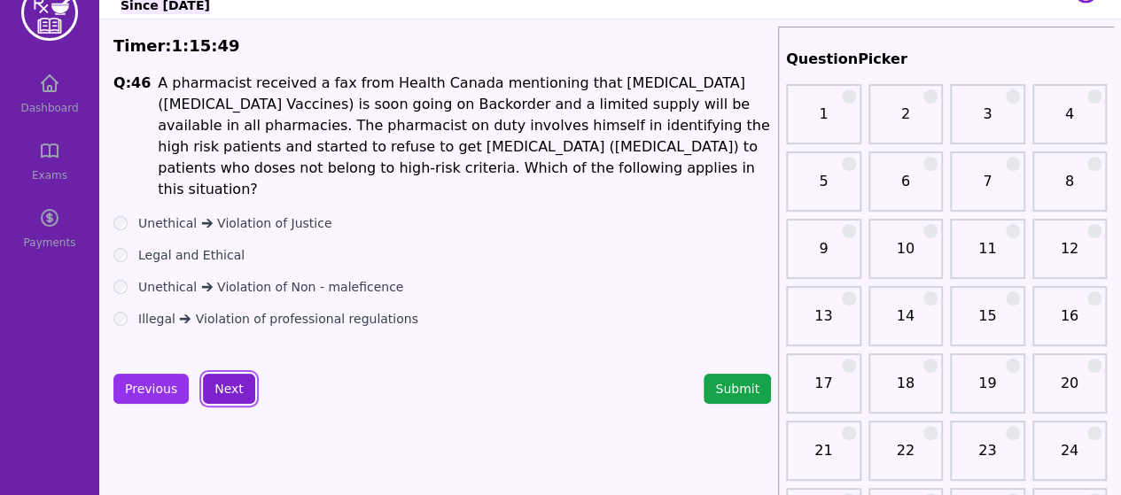
click at [221, 392] on button "Next" at bounding box center [229, 389] width 52 height 30
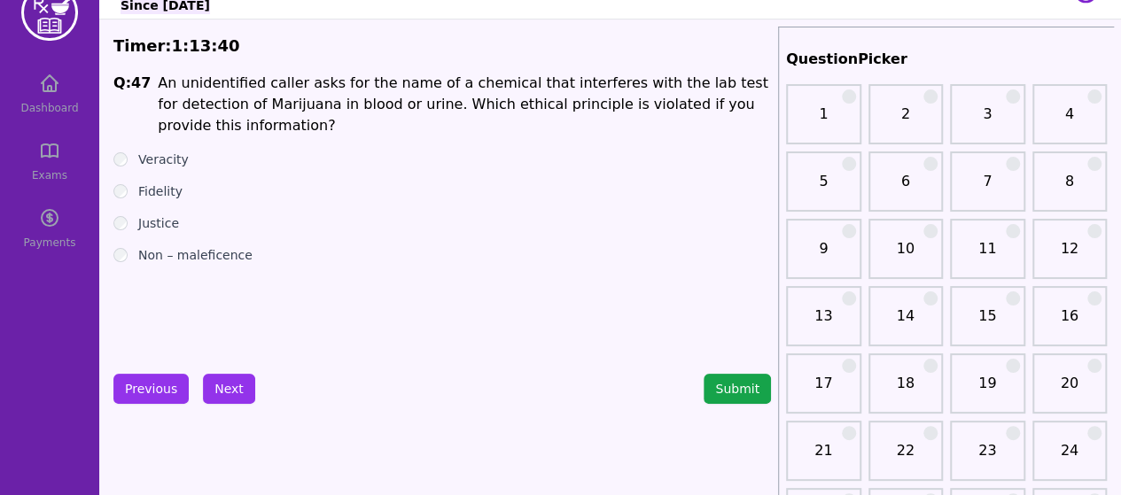
click at [113, 183] on div "Fidelity" at bounding box center [441, 192] width 657 height 18
click at [227, 385] on button "Next" at bounding box center [229, 389] width 52 height 30
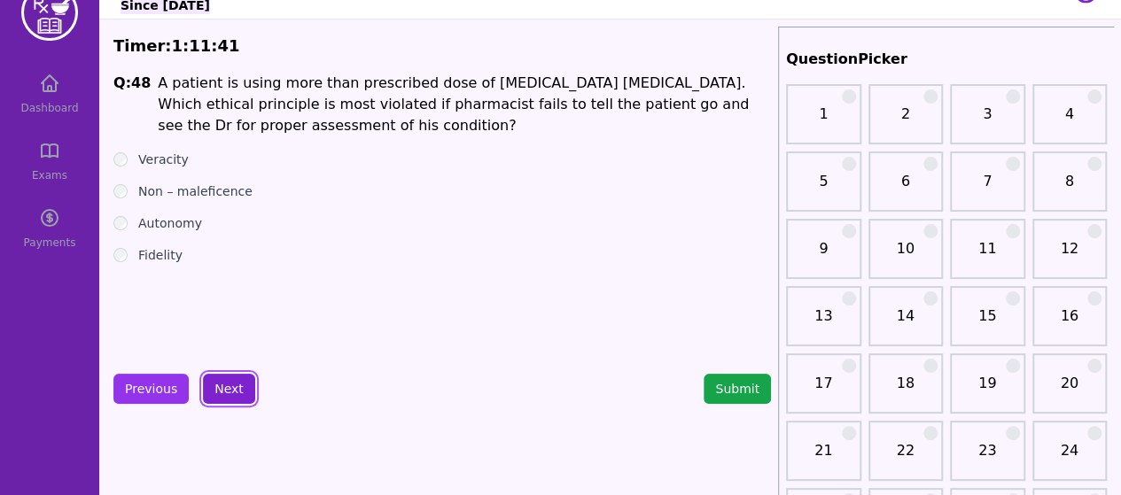
click at [223, 388] on button "Next" at bounding box center [229, 389] width 52 height 30
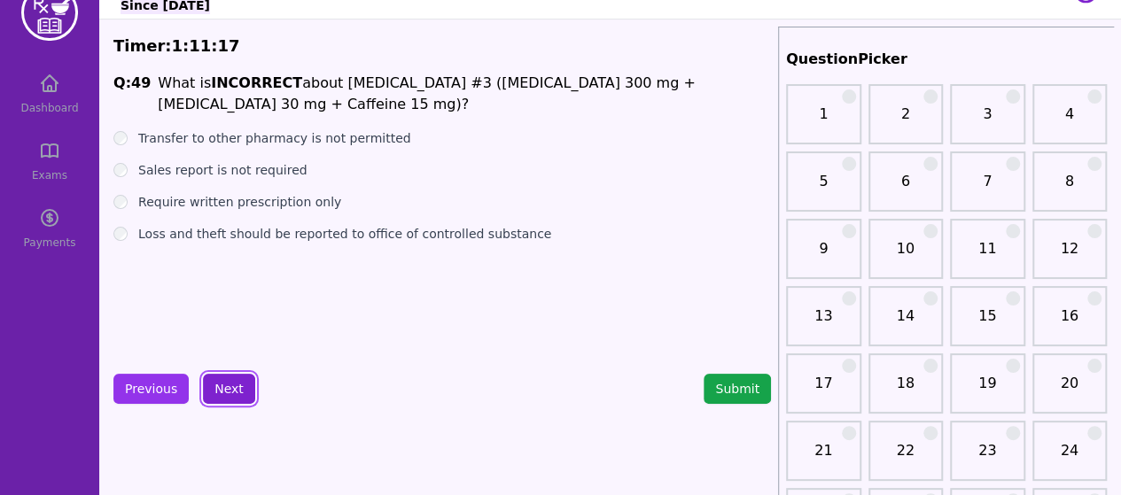
click at [230, 385] on button "Next" at bounding box center [229, 389] width 52 height 30
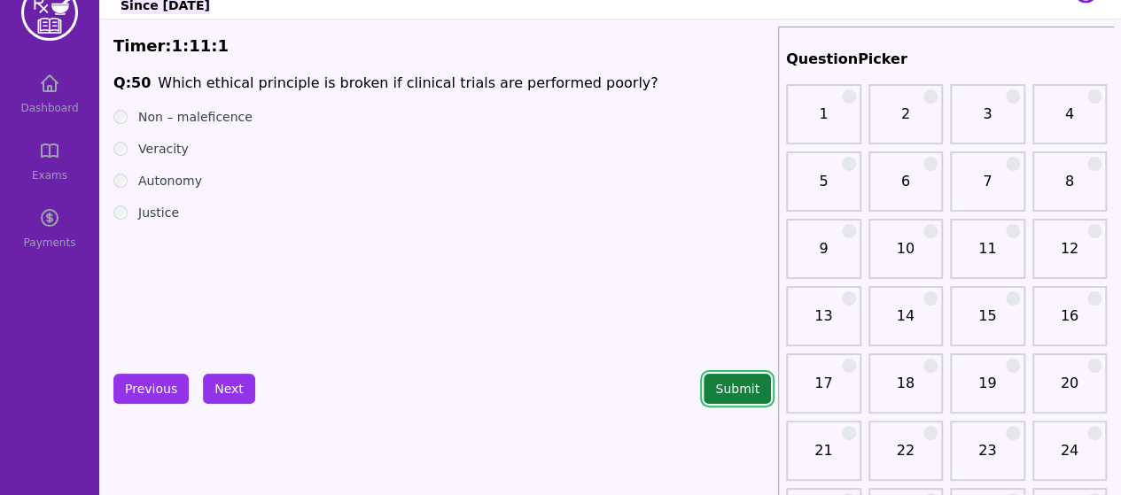
click at [740, 393] on button "Submit" at bounding box center [736, 389] width 67 height 30
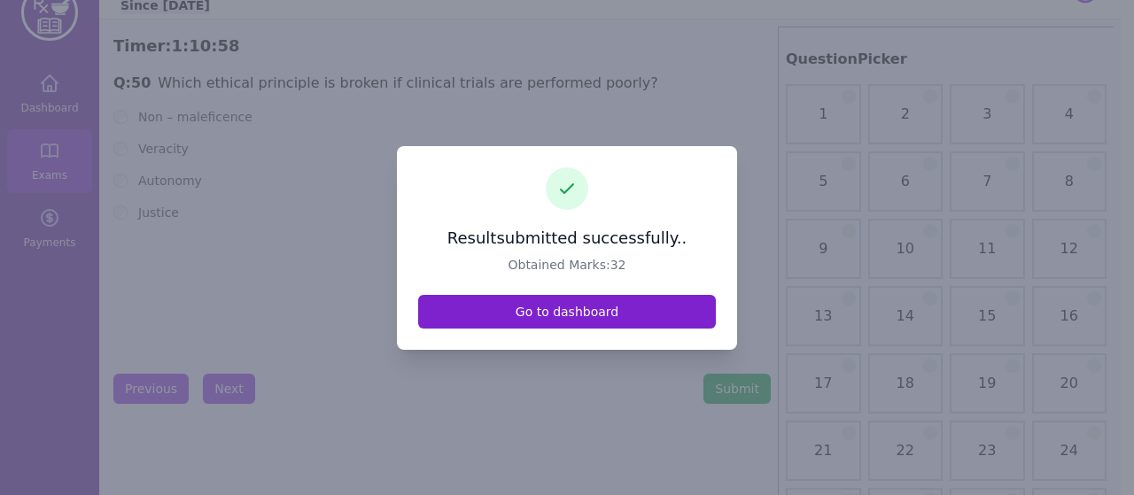
click at [637, 312] on link "Go to dashboard" at bounding box center [567, 312] width 298 height 34
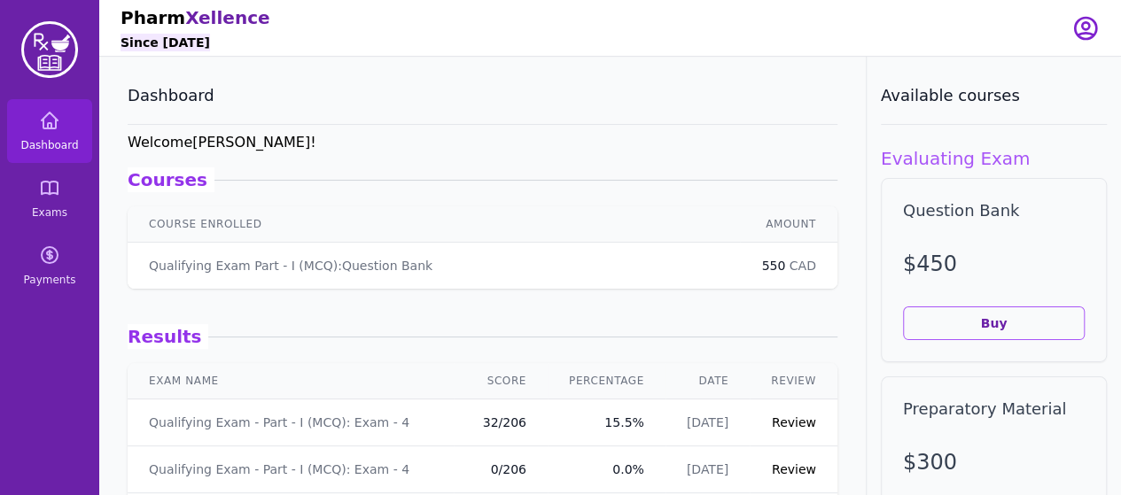
click at [772, 423] on link "Review" at bounding box center [794, 423] width 44 height 14
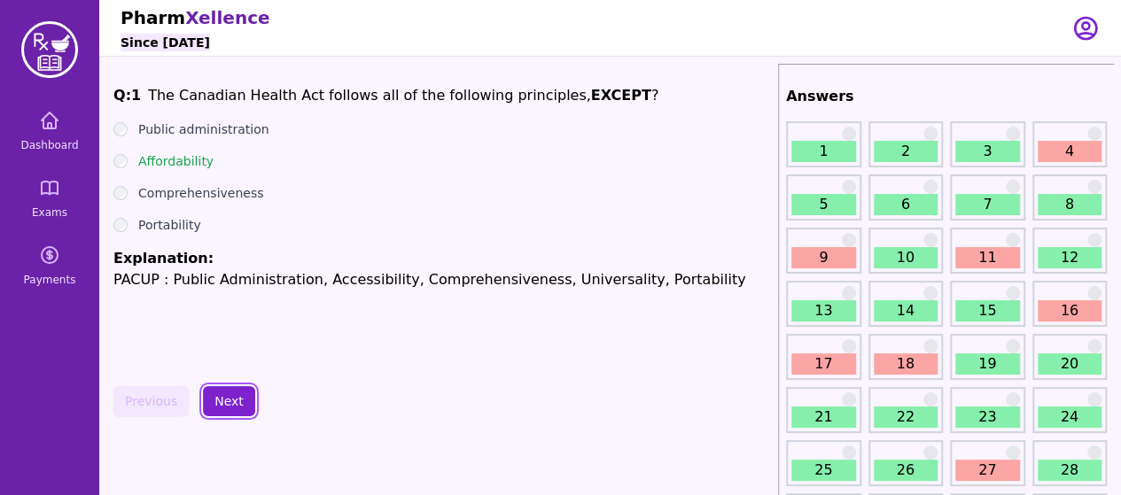
click at [228, 403] on button "Next" at bounding box center [229, 401] width 52 height 30
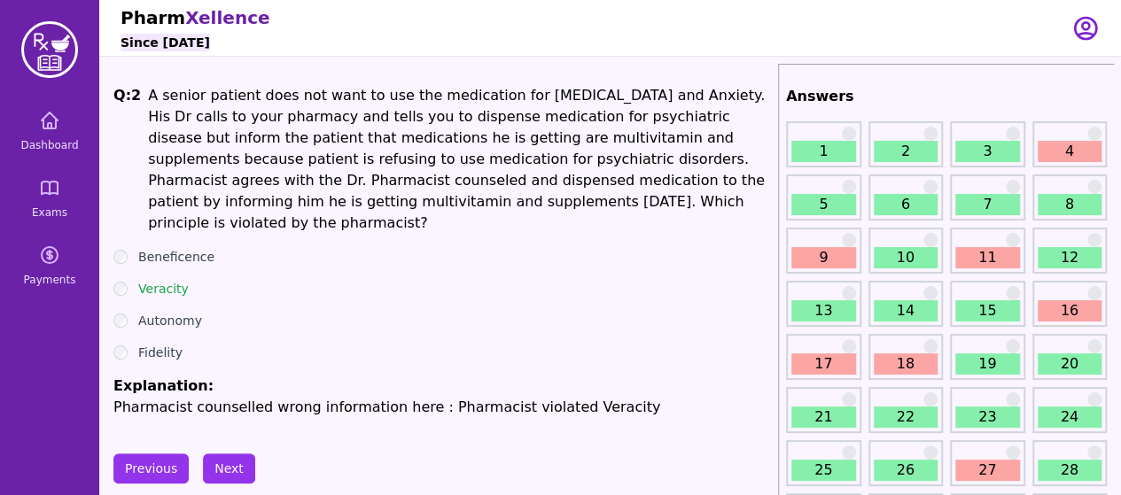
click at [232, 454] on button "Next" at bounding box center [229, 469] width 52 height 30
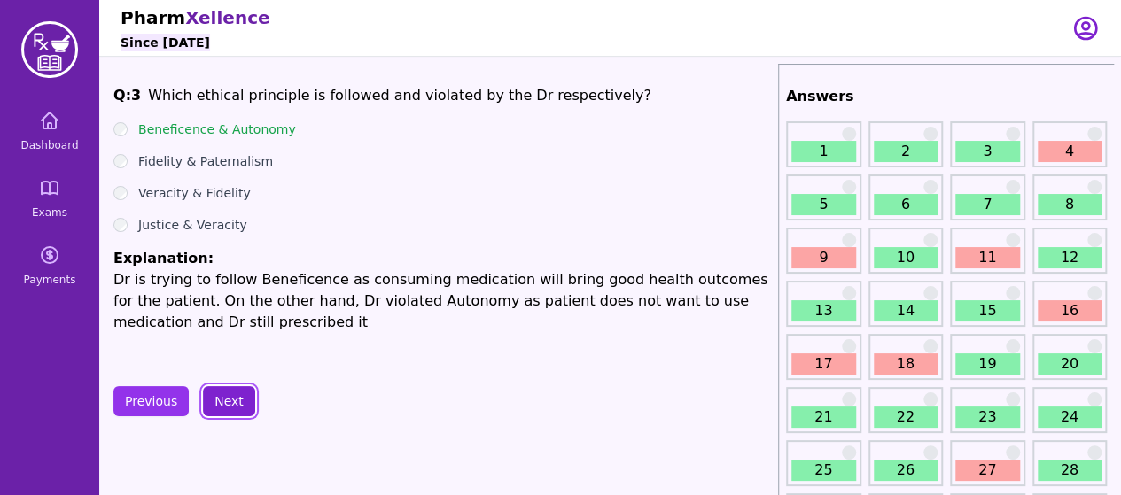
click at [221, 396] on button "Next" at bounding box center [229, 401] width 52 height 30
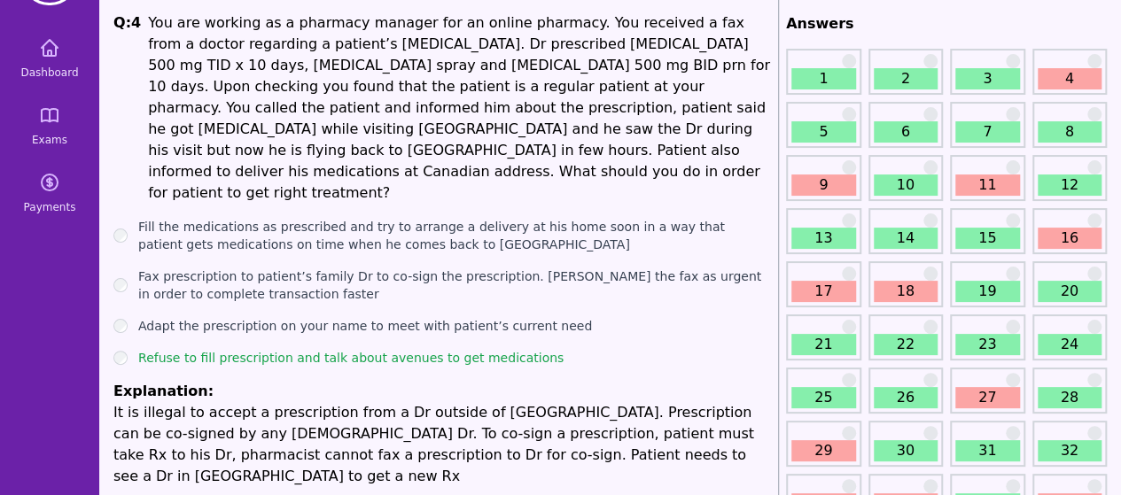
scroll to position [86, 0]
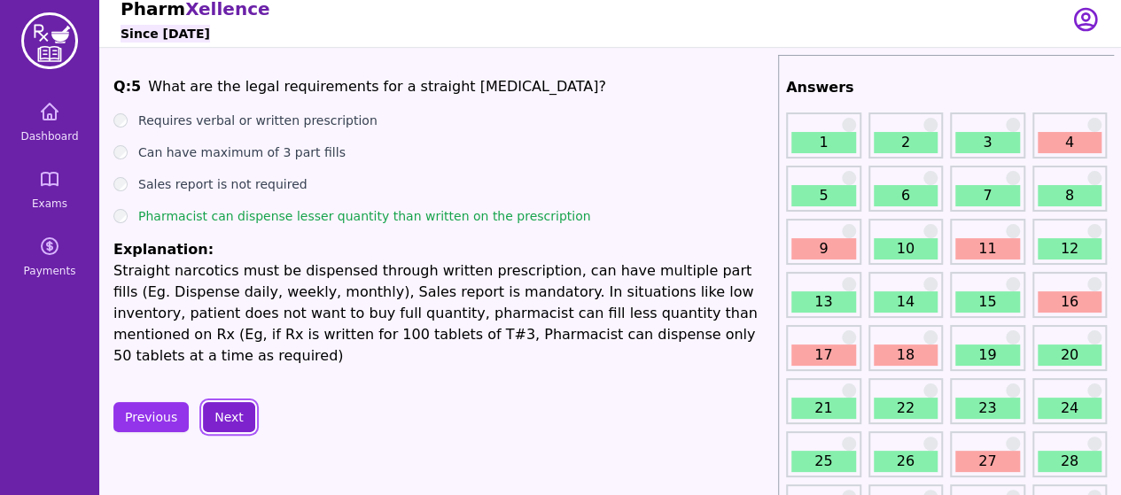
scroll to position [10, 0]
click at [215, 401] on button "Next" at bounding box center [229, 416] width 52 height 30
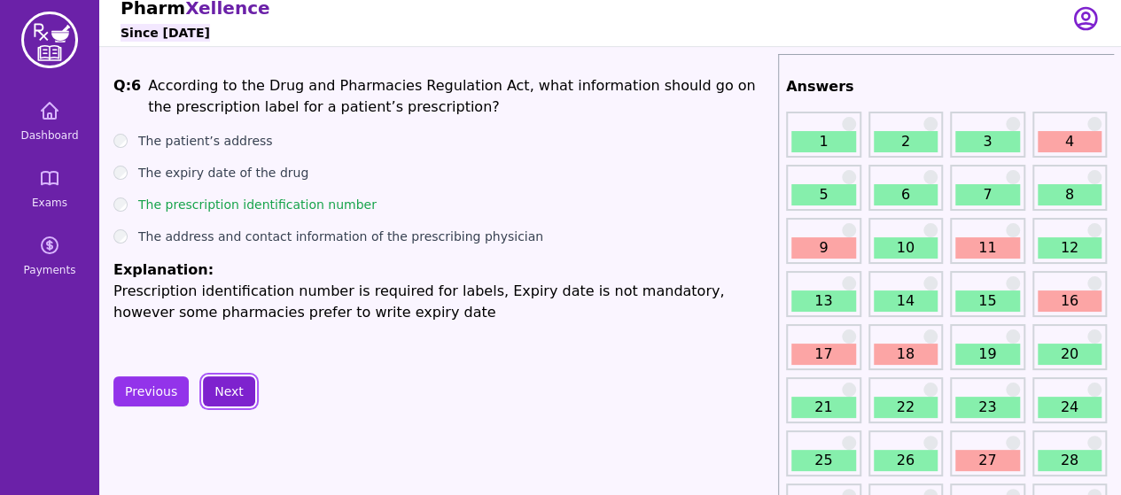
click at [213, 390] on button "Next" at bounding box center [229, 392] width 52 height 30
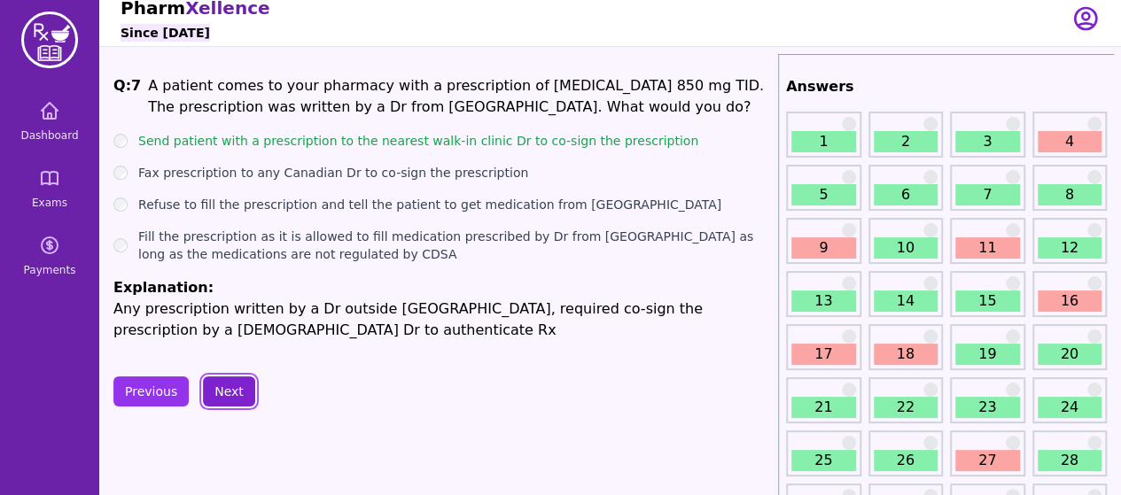
click at [225, 388] on button "Next" at bounding box center [229, 392] width 52 height 30
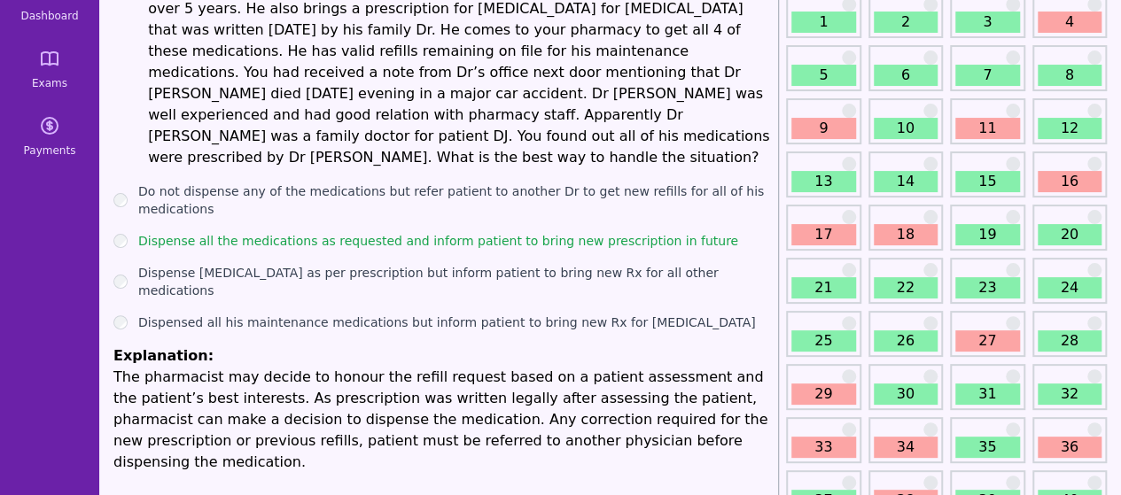
scroll to position [130, 0]
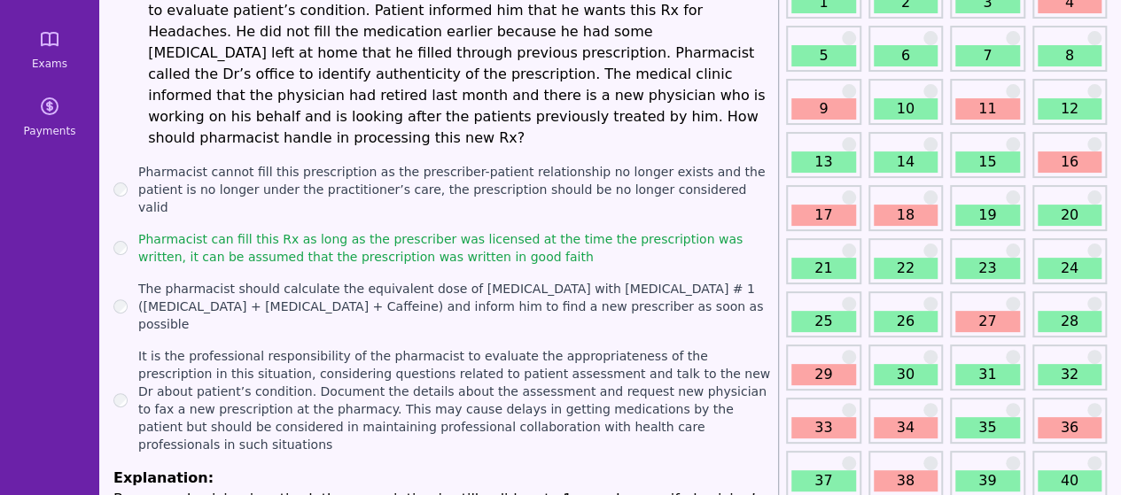
scroll to position [185, 0]
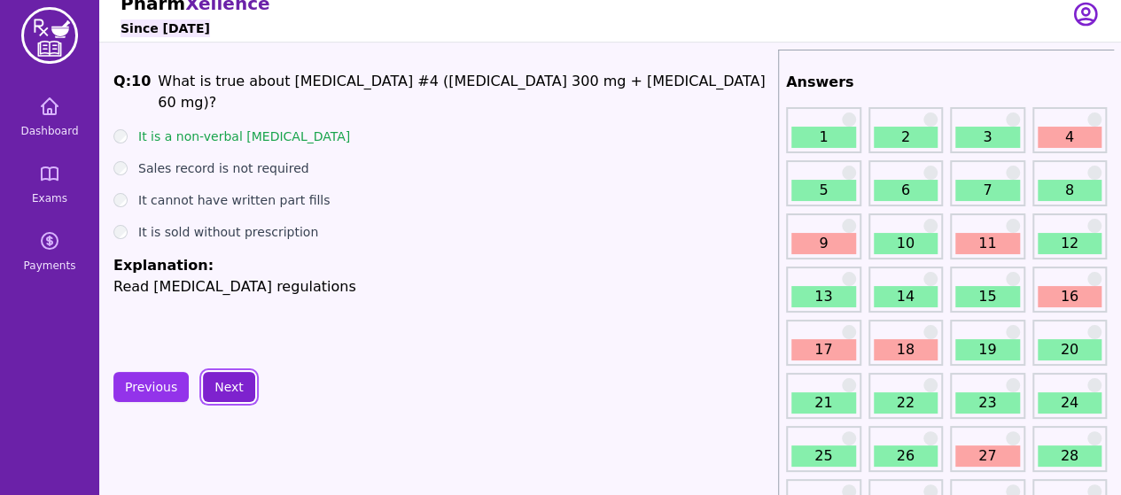
scroll to position [12, 0]
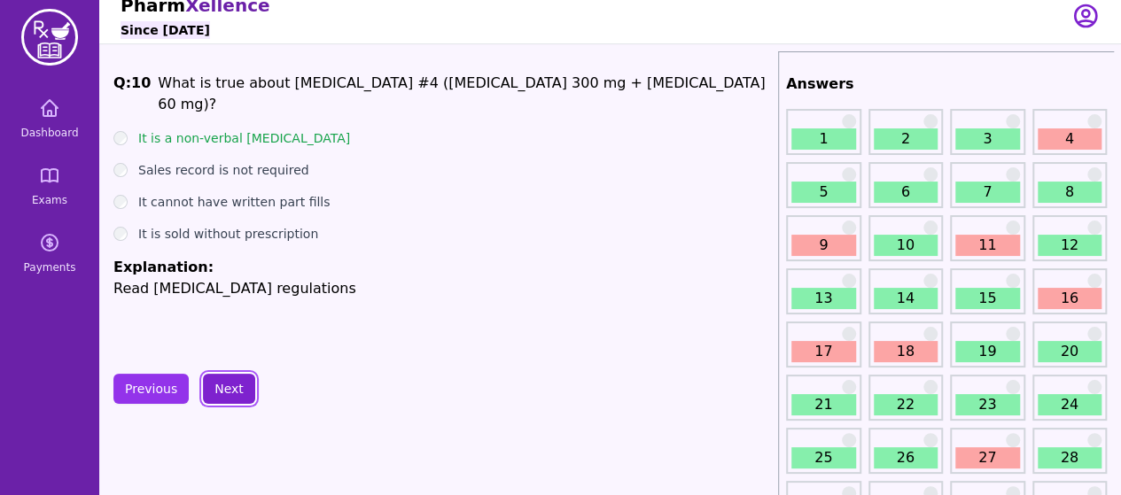
click at [220, 388] on button "Next" at bounding box center [229, 389] width 52 height 30
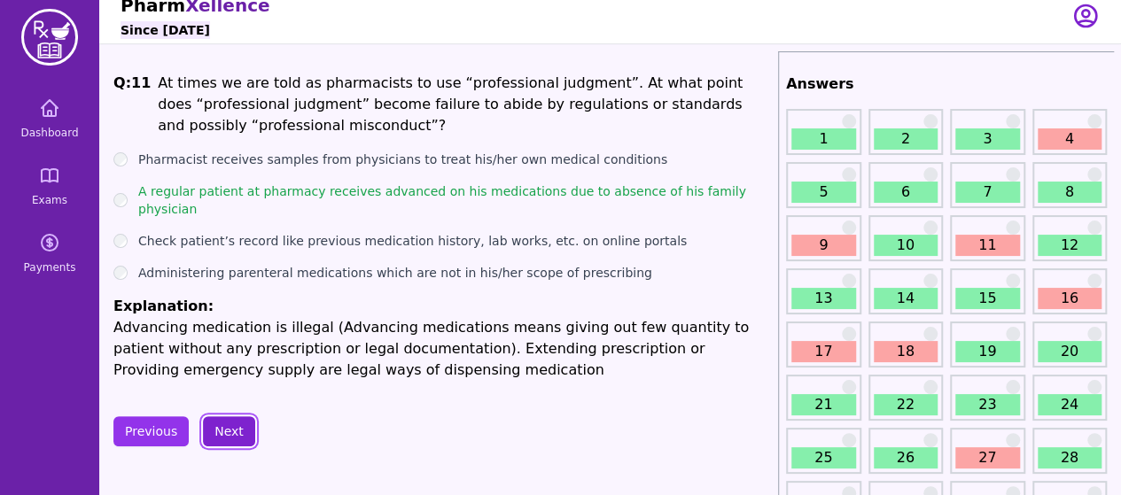
click at [229, 416] on button "Next" at bounding box center [229, 431] width 52 height 30
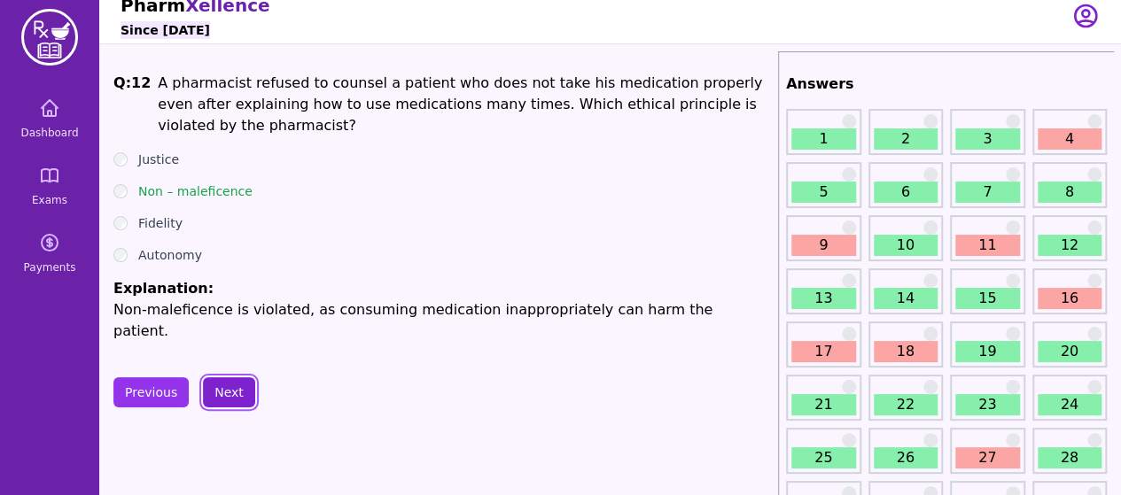
click at [222, 391] on button "Next" at bounding box center [229, 392] width 52 height 30
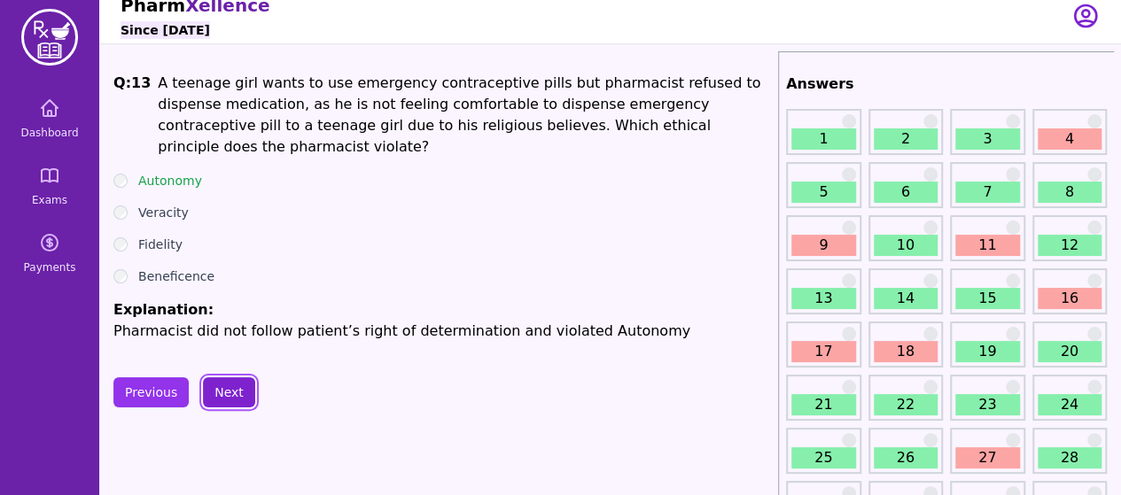
click at [223, 388] on button "Next" at bounding box center [229, 392] width 52 height 30
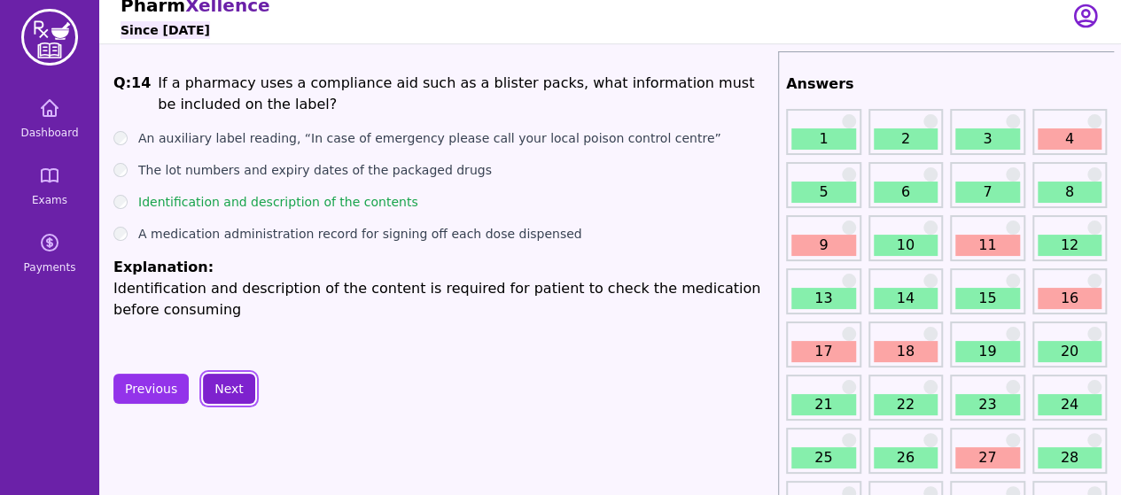
click at [221, 390] on button "Next" at bounding box center [229, 389] width 52 height 30
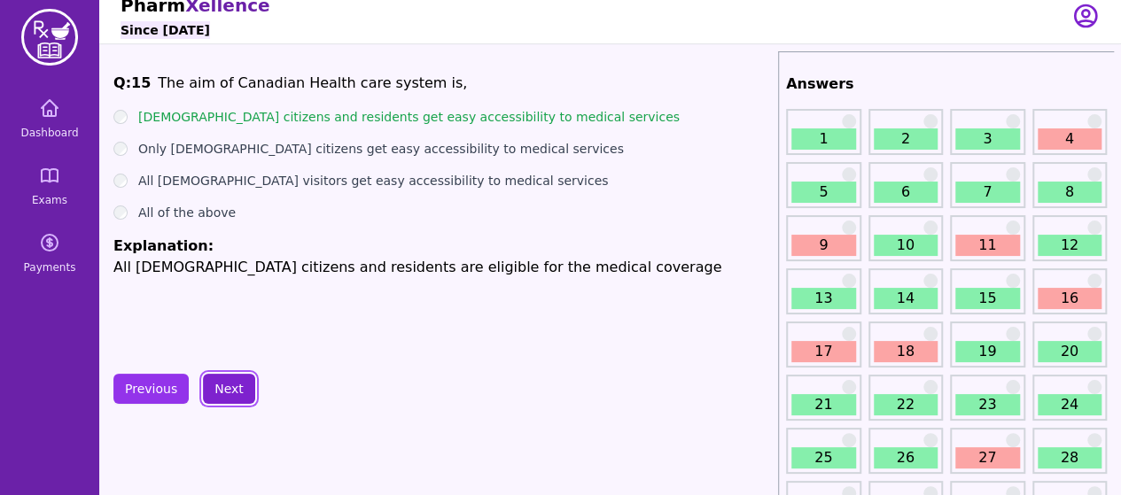
click at [227, 401] on button "Next" at bounding box center [229, 389] width 52 height 30
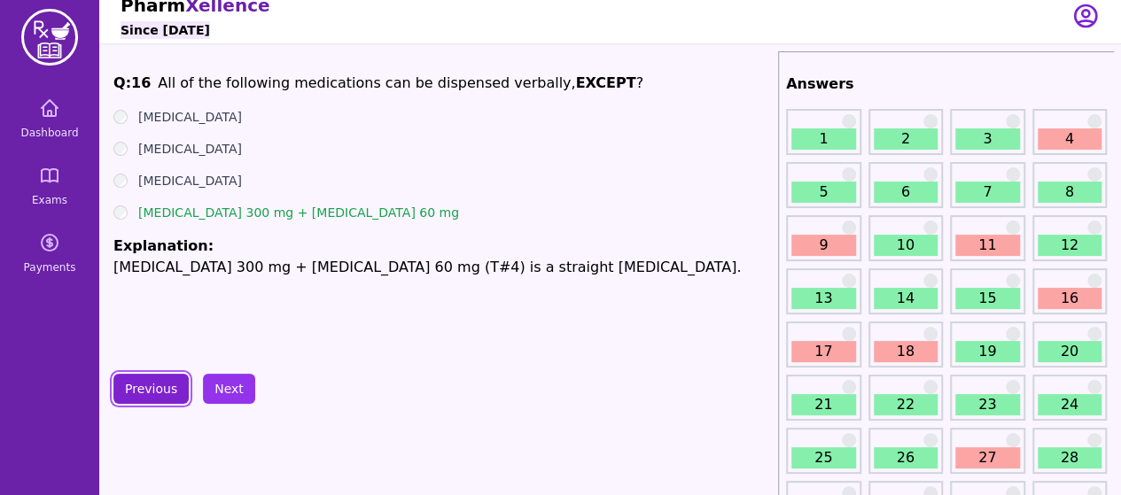
click at [152, 392] on button "Previous" at bounding box center [150, 389] width 75 height 30
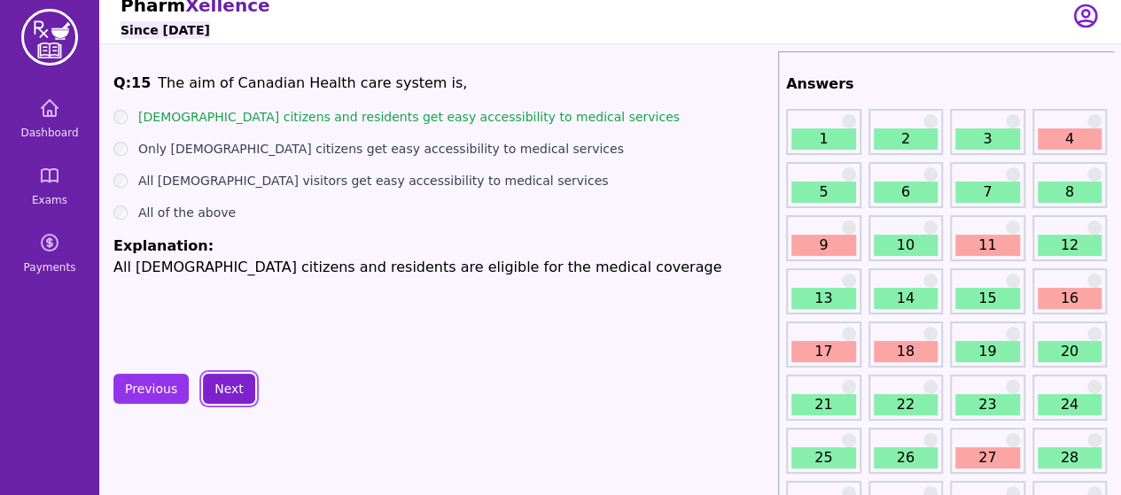
click at [223, 390] on button "Next" at bounding box center [229, 389] width 52 height 30
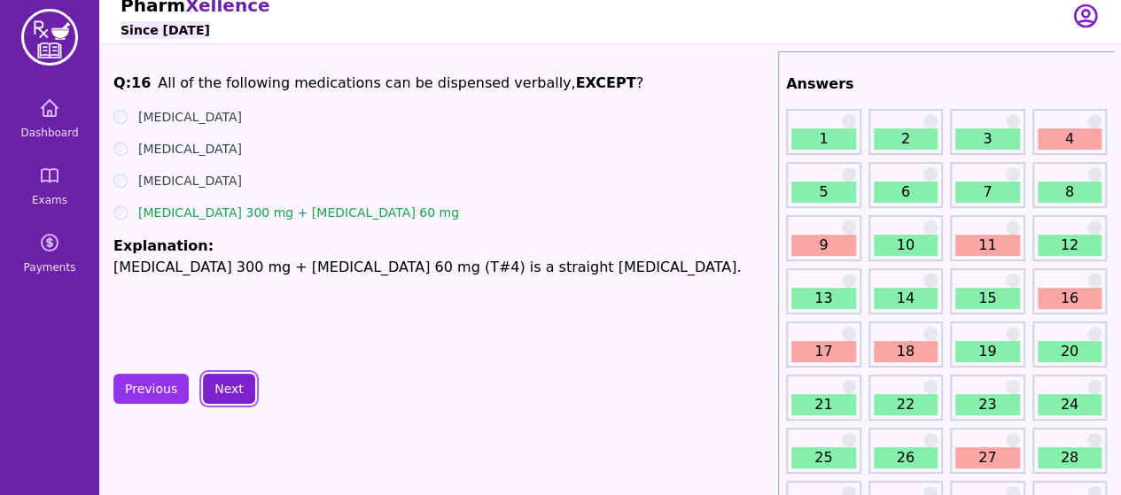
click at [222, 395] on button "Next" at bounding box center [229, 389] width 52 height 30
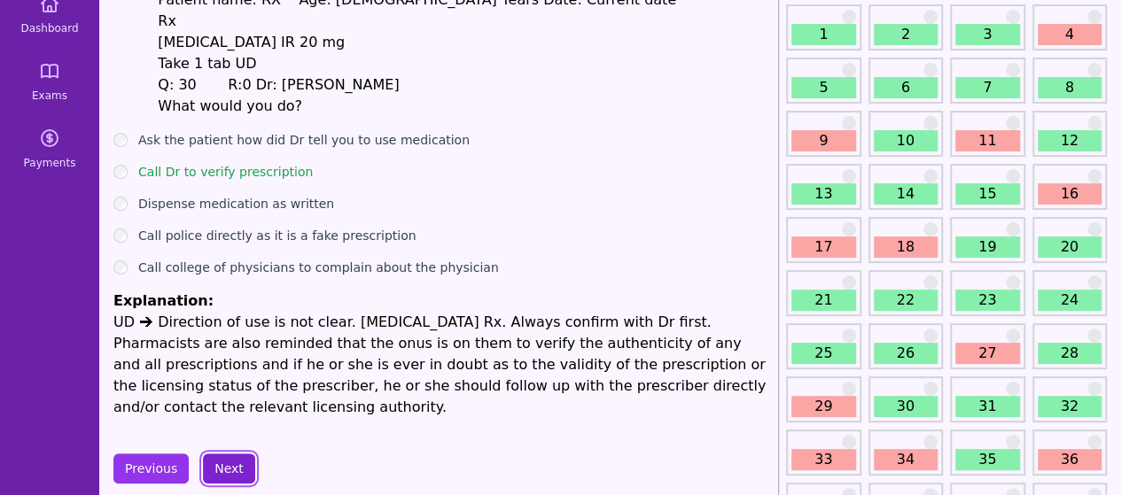
scroll to position [120, 0]
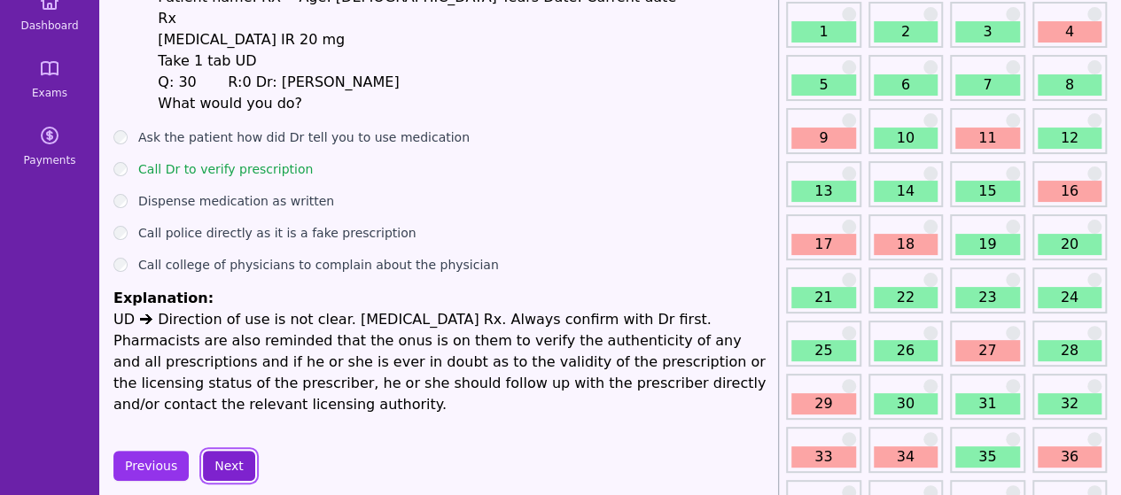
click at [224, 451] on button "Next" at bounding box center [229, 466] width 52 height 30
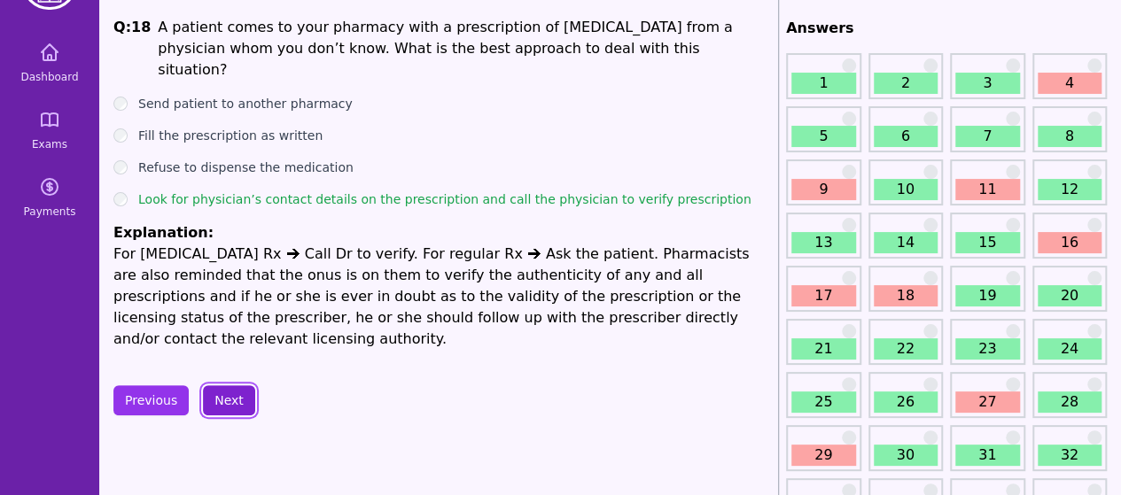
scroll to position [59, 0]
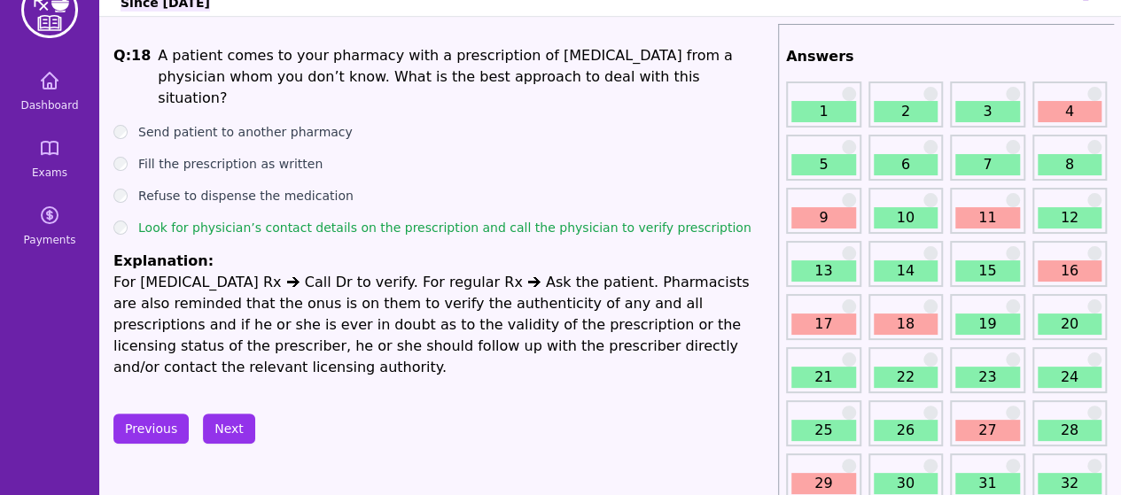
scroll to position [39, 0]
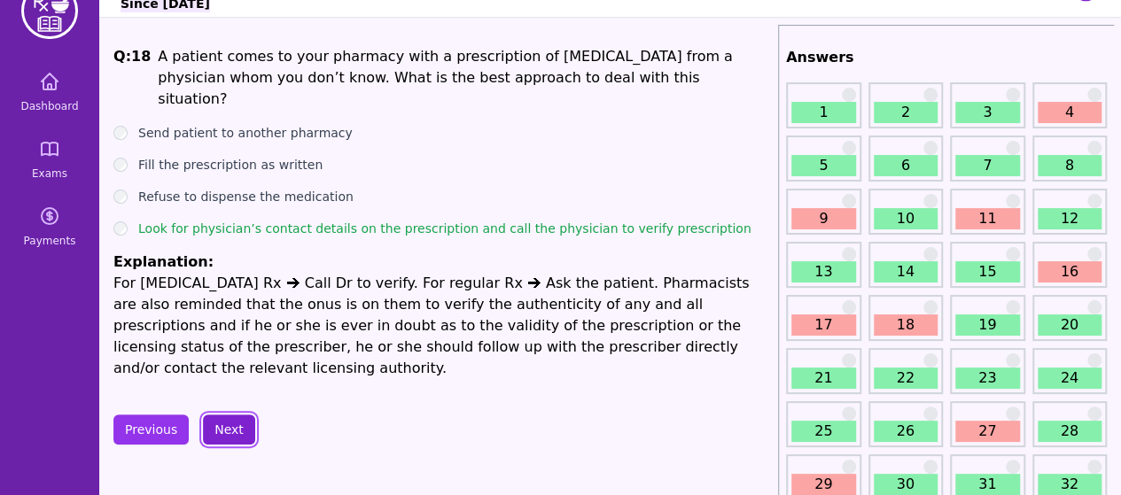
click at [231, 415] on button "Next" at bounding box center [229, 430] width 52 height 30
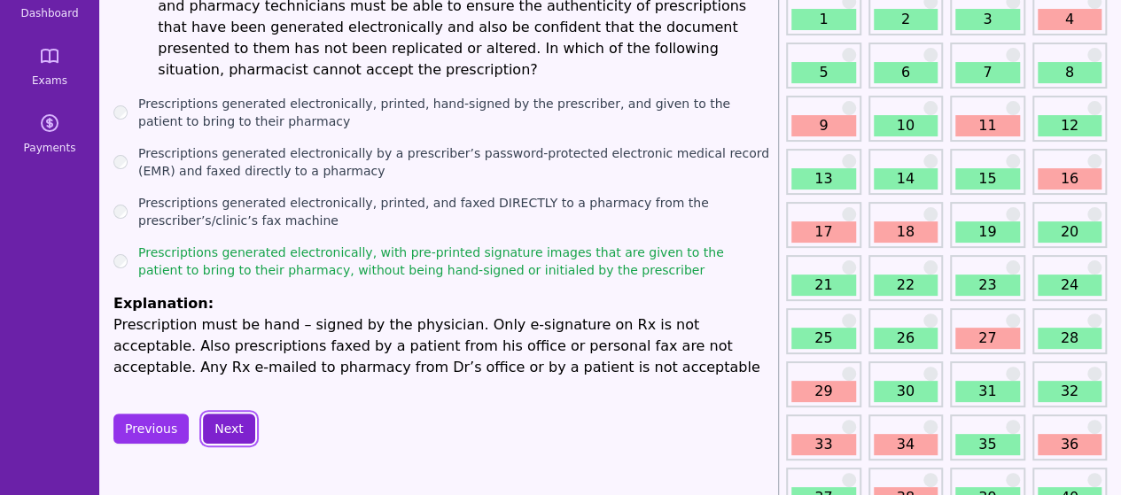
scroll to position [140, 0]
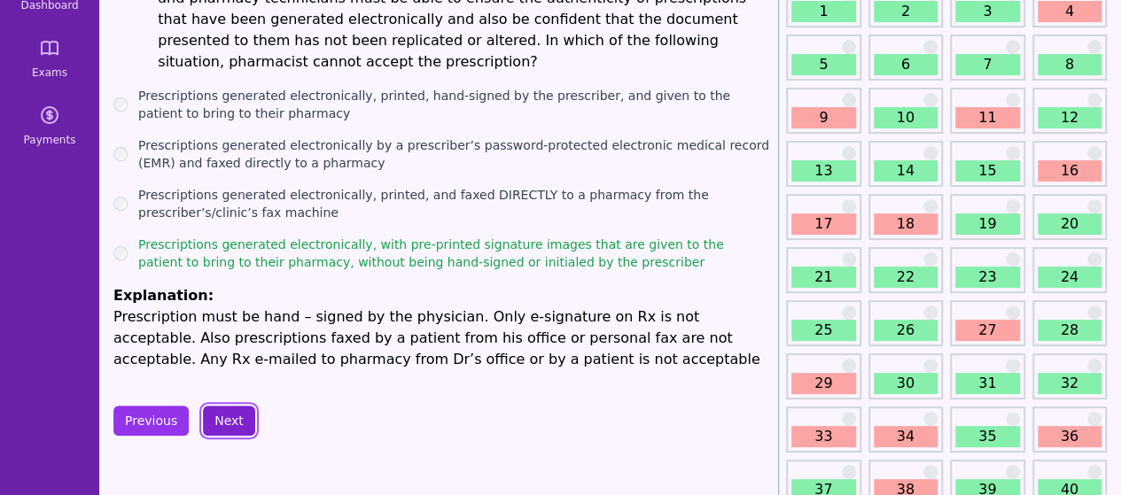
click at [223, 406] on button "Next" at bounding box center [229, 421] width 52 height 30
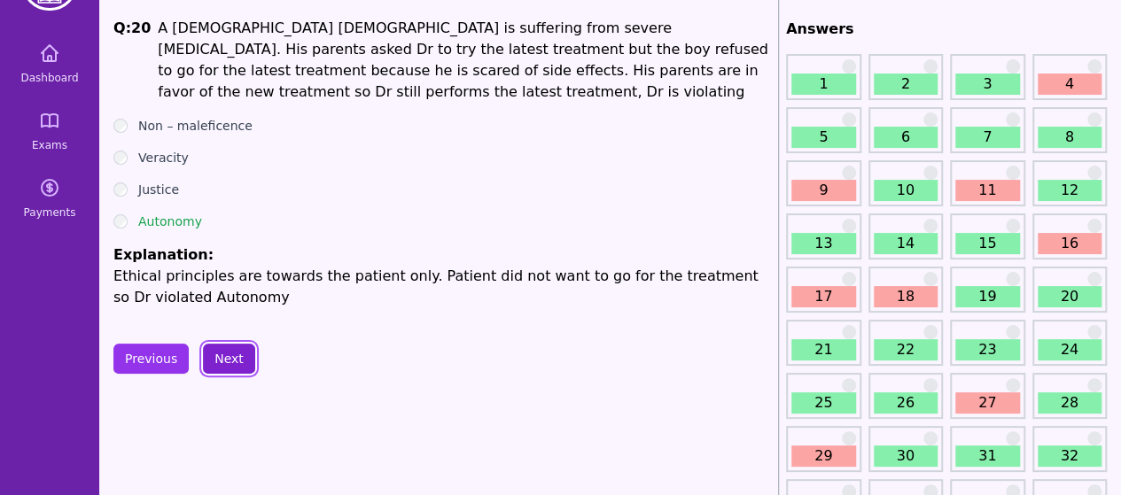
scroll to position [65, 0]
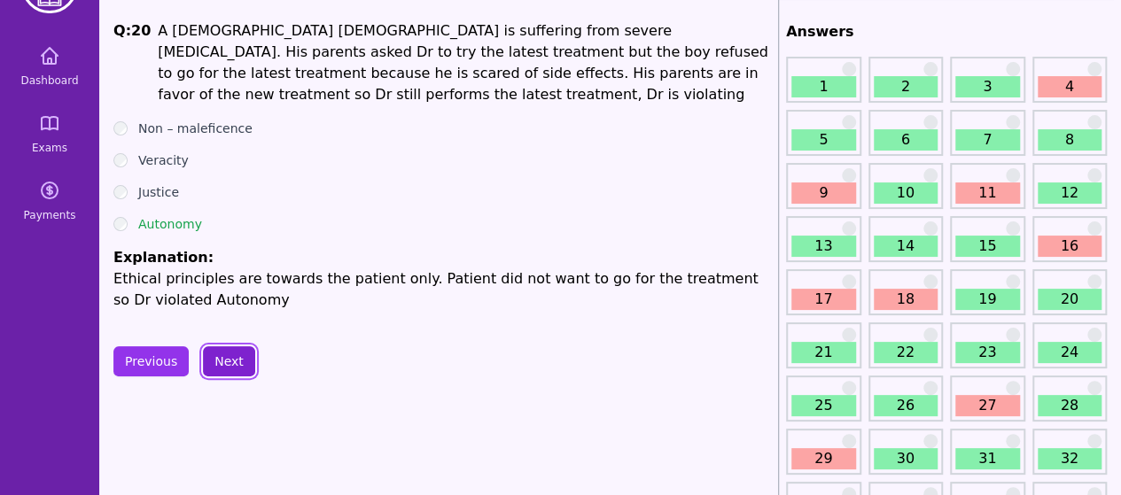
click at [217, 373] on button "Next" at bounding box center [229, 361] width 52 height 30
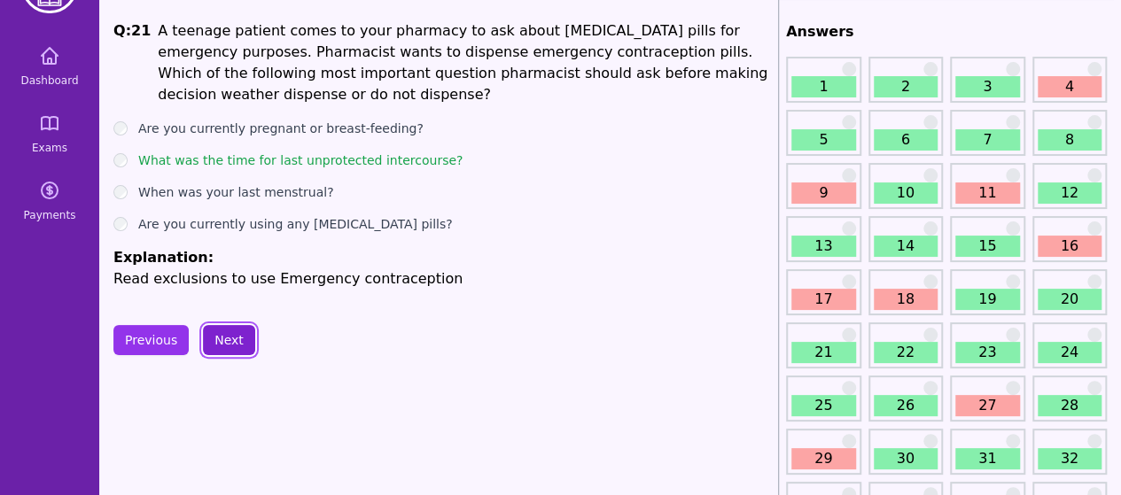
click at [220, 341] on button "Next" at bounding box center [229, 340] width 52 height 30
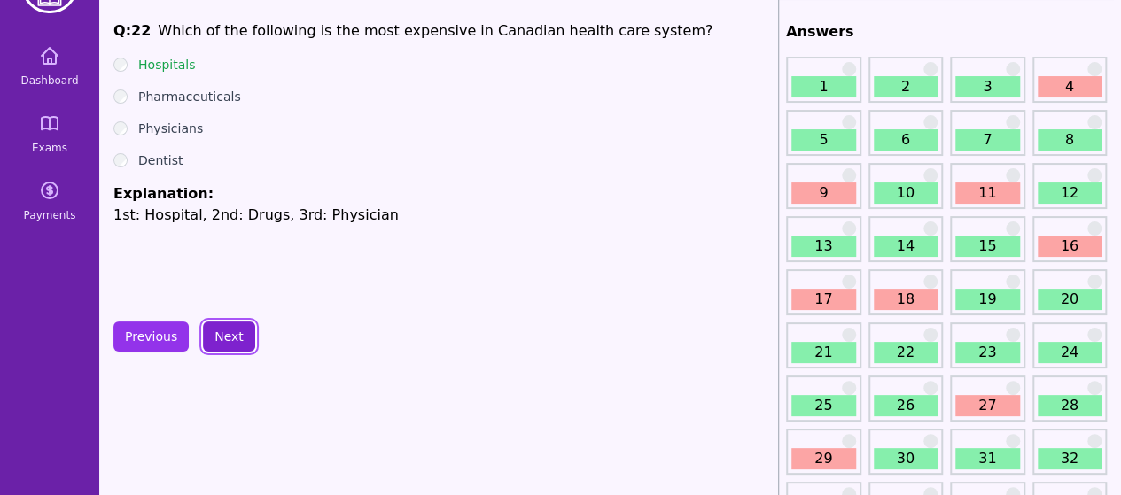
click at [216, 341] on button "Next" at bounding box center [229, 337] width 52 height 30
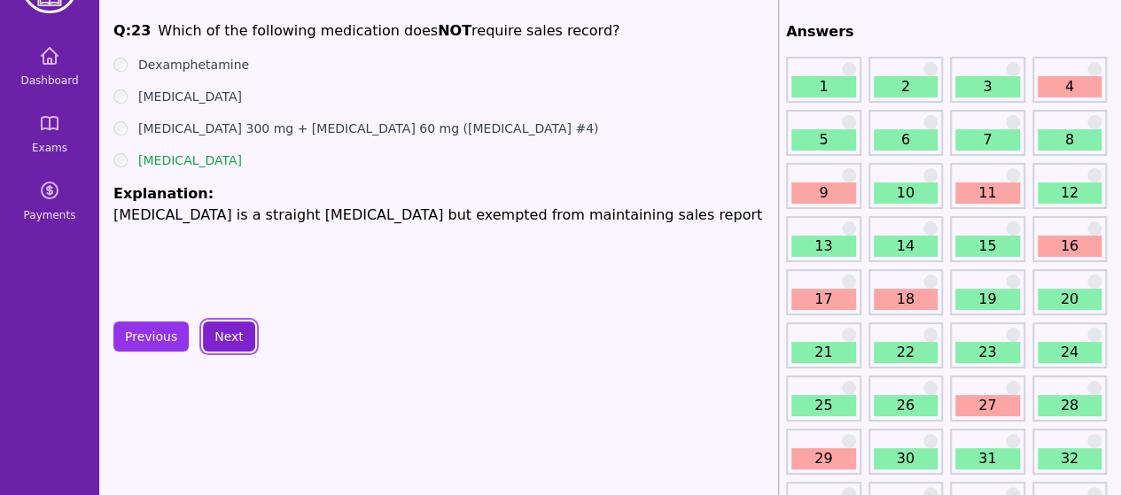
click at [206, 333] on button "Next" at bounding box center [229, 337] width 52 height 30
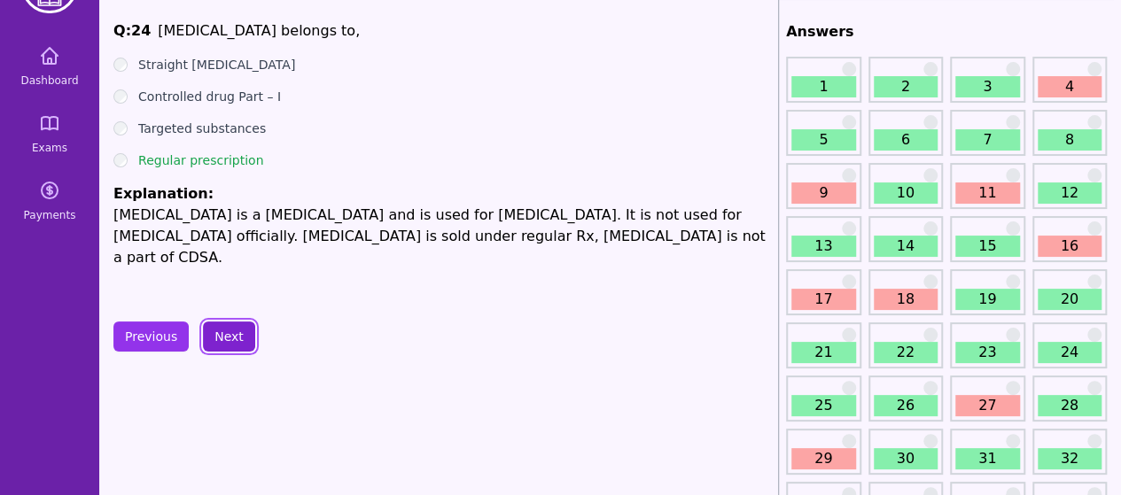
click at [220, 338] on button "Next" at bounding box center [229, 337] width 52 height 30
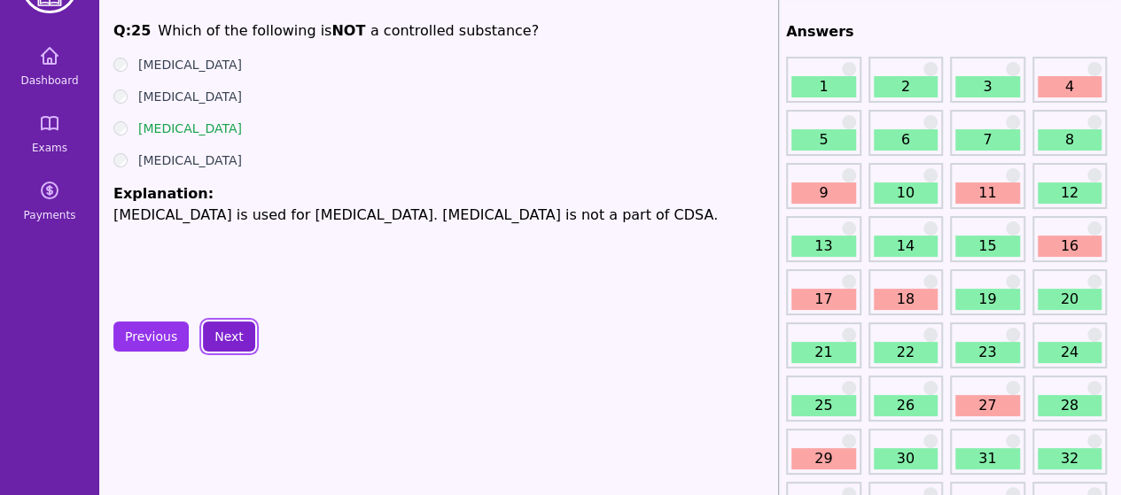
click at [207, 347] on button "Next" at bounding box center [229, 337] width 52 height 30
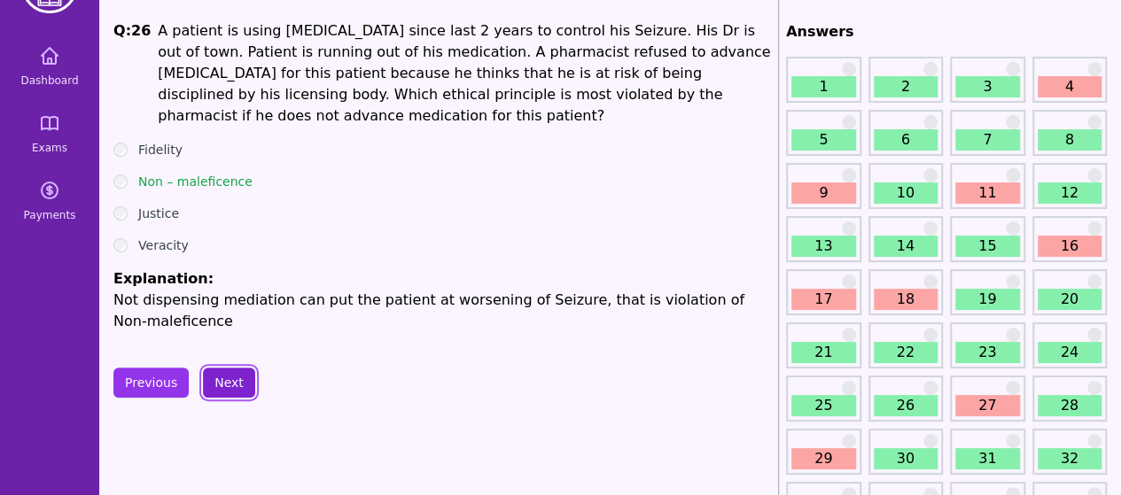
click at [203, 368] on button "Next" at bounding box center [229, 383] width 52 height 30
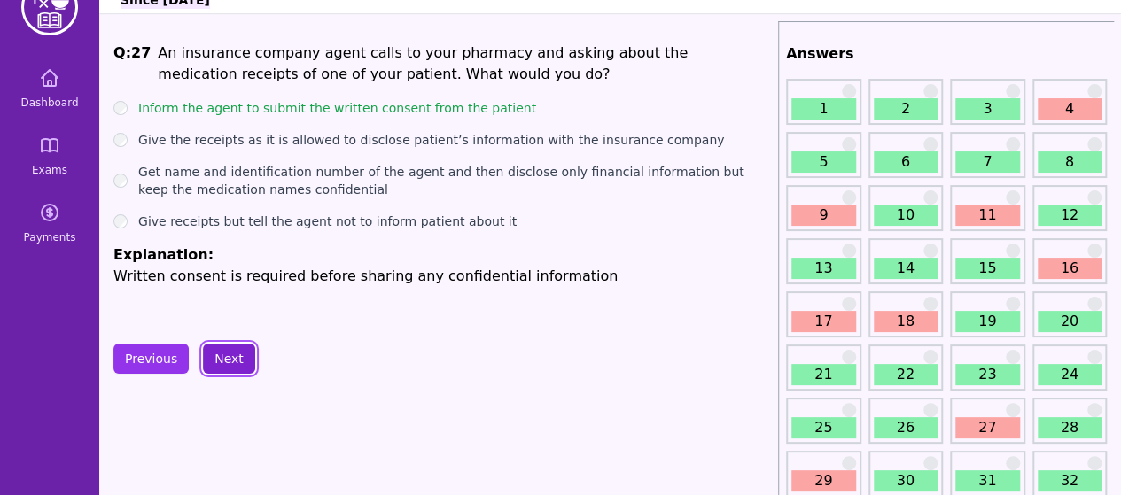
scroll to position [21, 0]
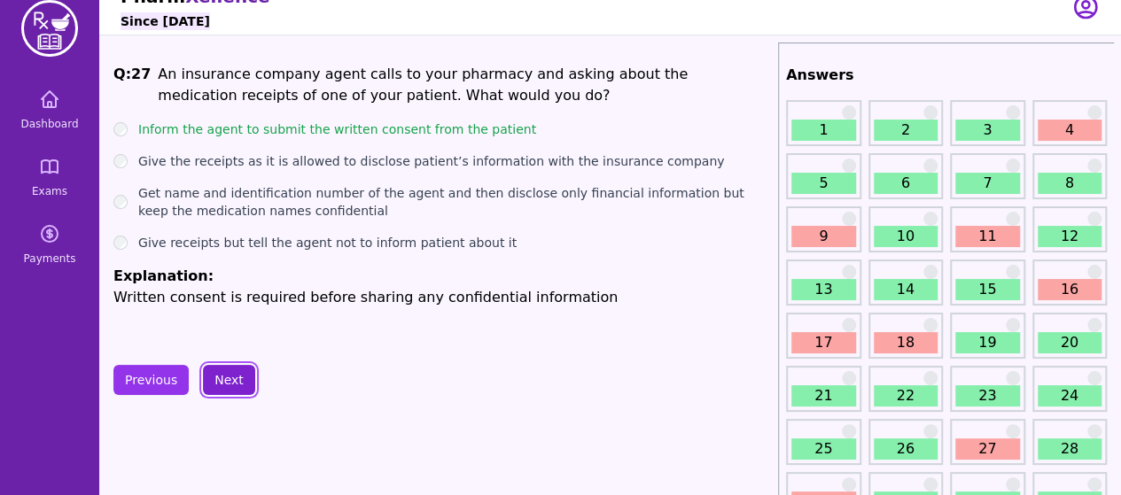
click at [217, 384] on button "Next" at bounding box center [229, 380] width 52 height 30
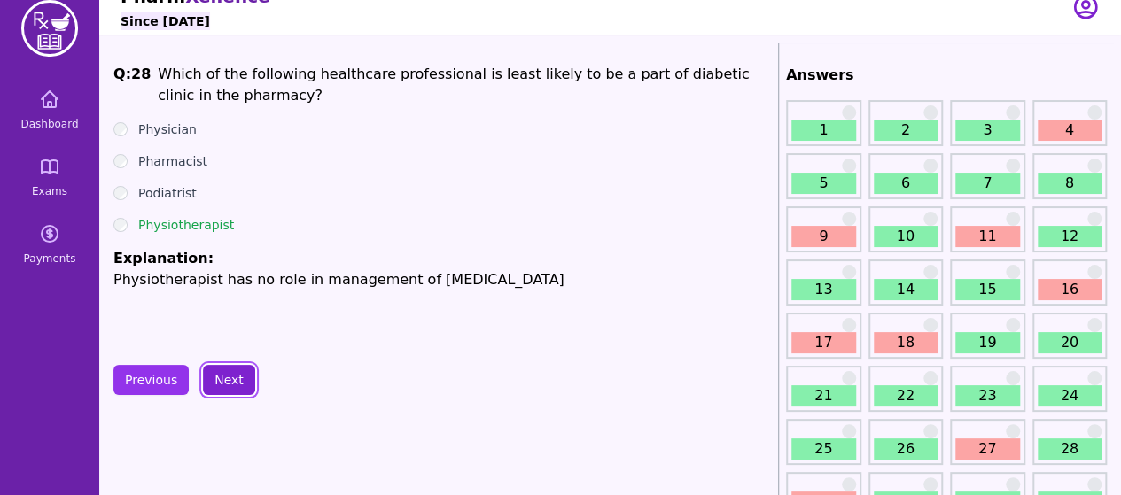
click at [220, 377] on button "Next" at bounding box center [229, 380] width 52 height 30
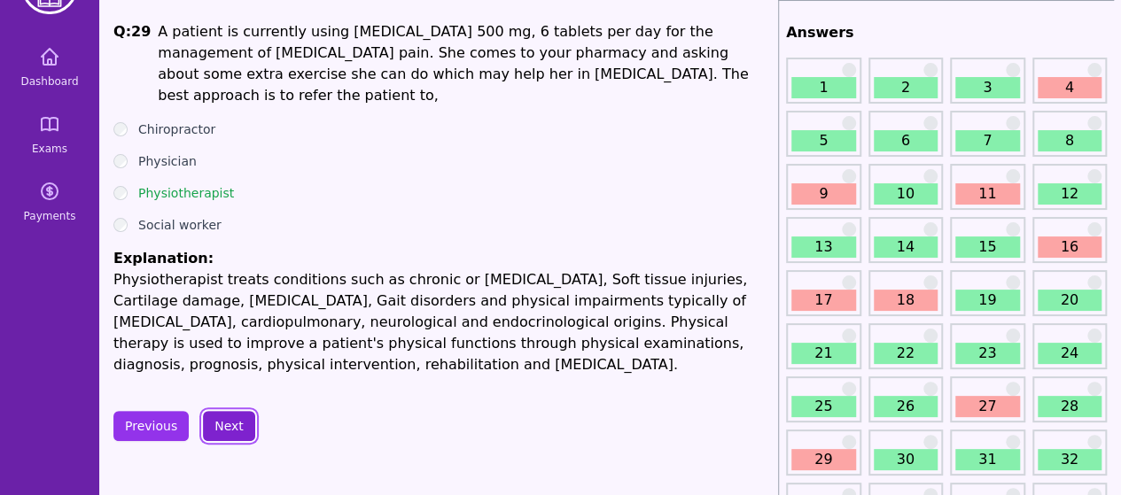
scroll to position [66, 0]
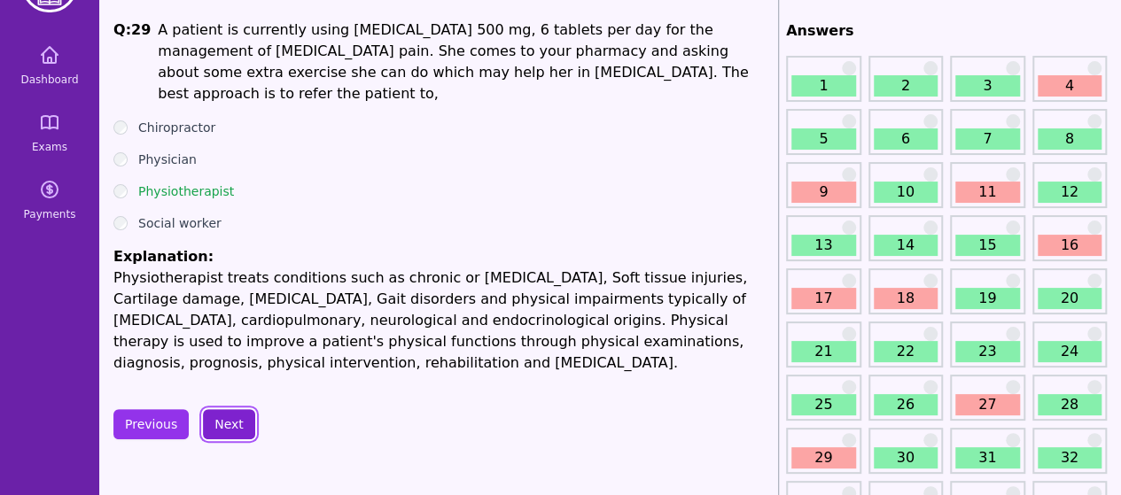
click at [226, 409] on button "Next" at bounding box center [229, 424] width 52 height 30
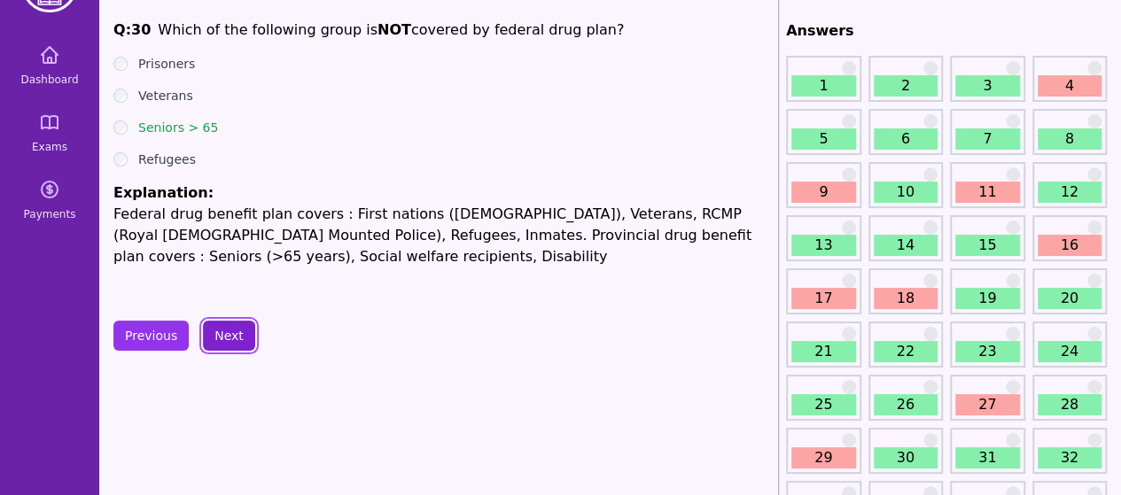
click at [207, 335] on button "Next" at bounding box center [229, 336] width 52 height 30
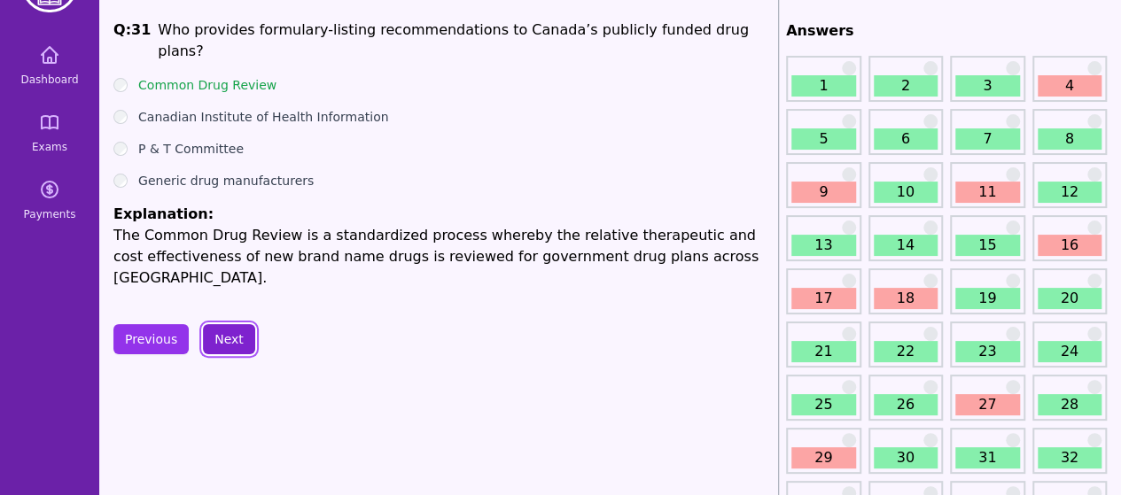
click at [209, 341] on button "Next" at bounding box center [229, 339] width 52 height 30
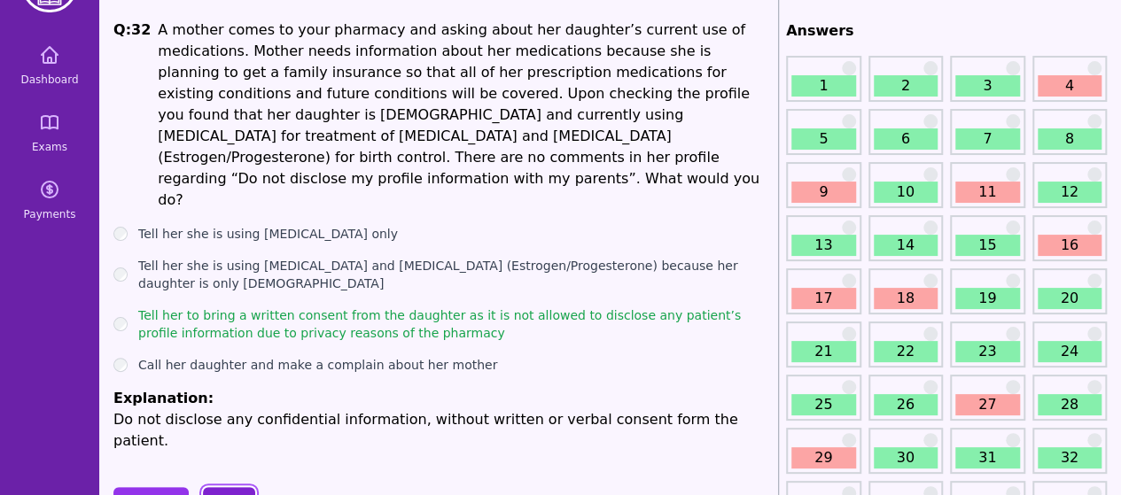
click at [225, 487] on button "Next" at bounding box center [229, 502] width 52 height 30
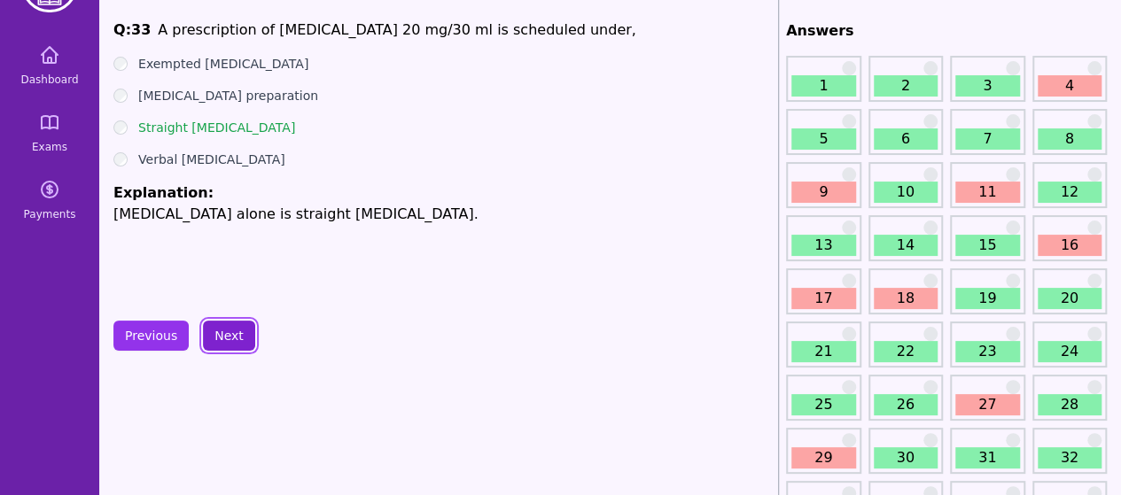
click at [217, 338] on button "Next" at bounding box center [229, 336] width 52 height 30
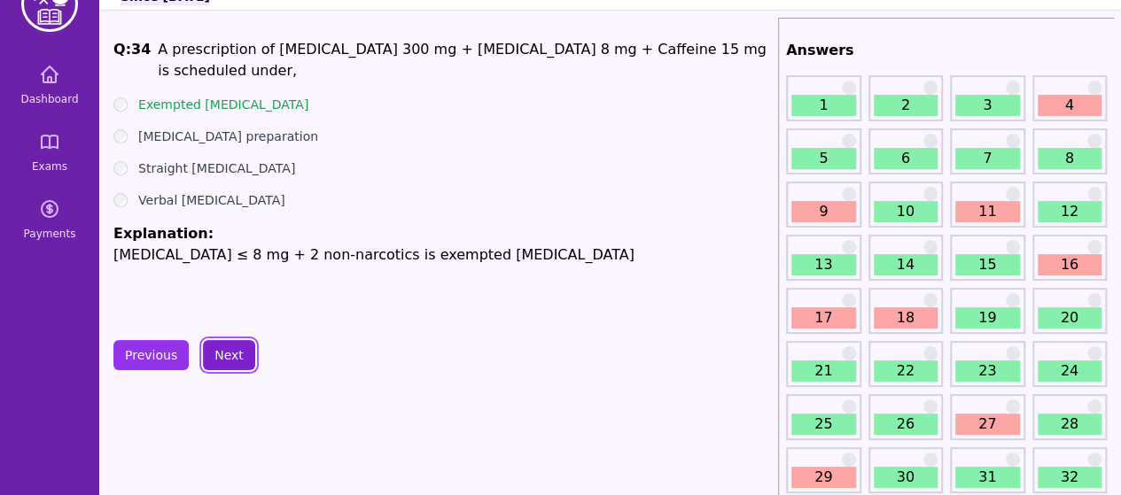
scroll to position [43, 0]
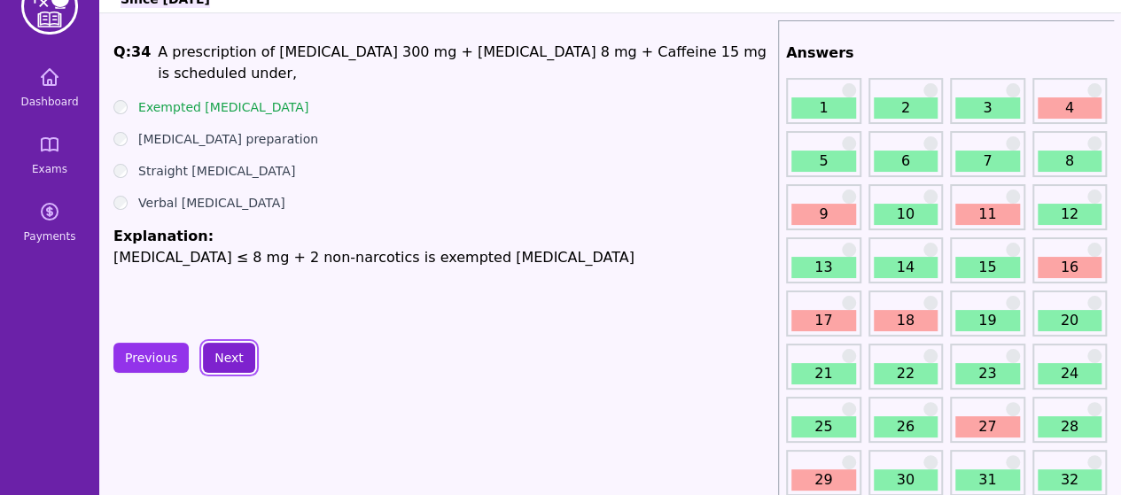
click at [206, 359] on button "Next" at bounding box center [229, 358] width 52 height 30
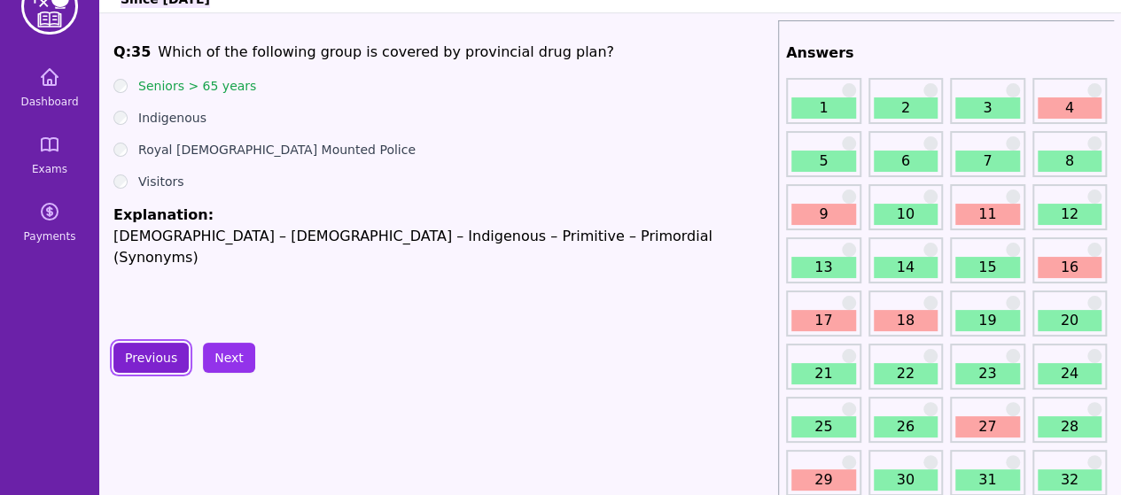
click at [143, 363] on button "Previous" at bounding box center [150, 358] width 75 height 30
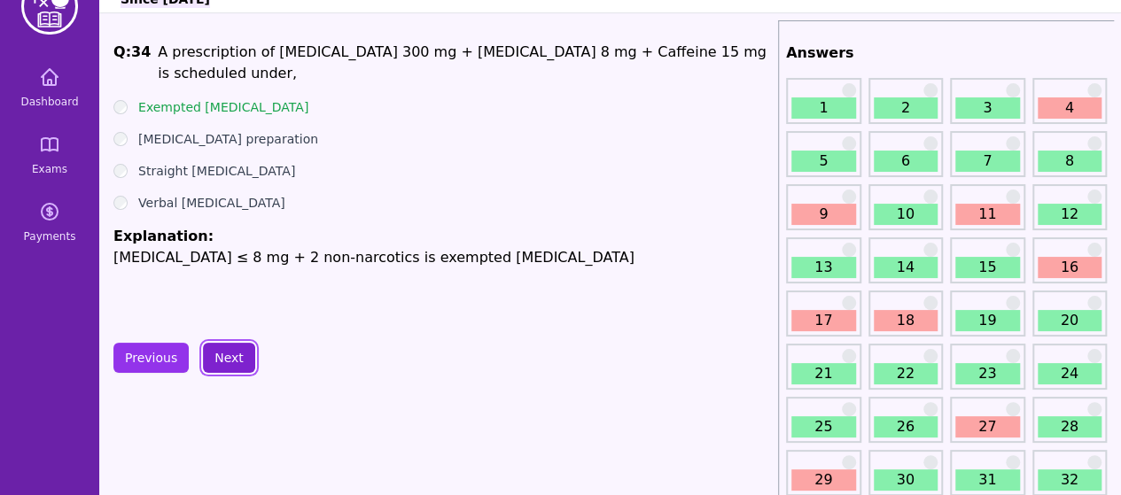
click at [214, 361] on button "Next" at bounding box center [229, 358] width 52 height 30
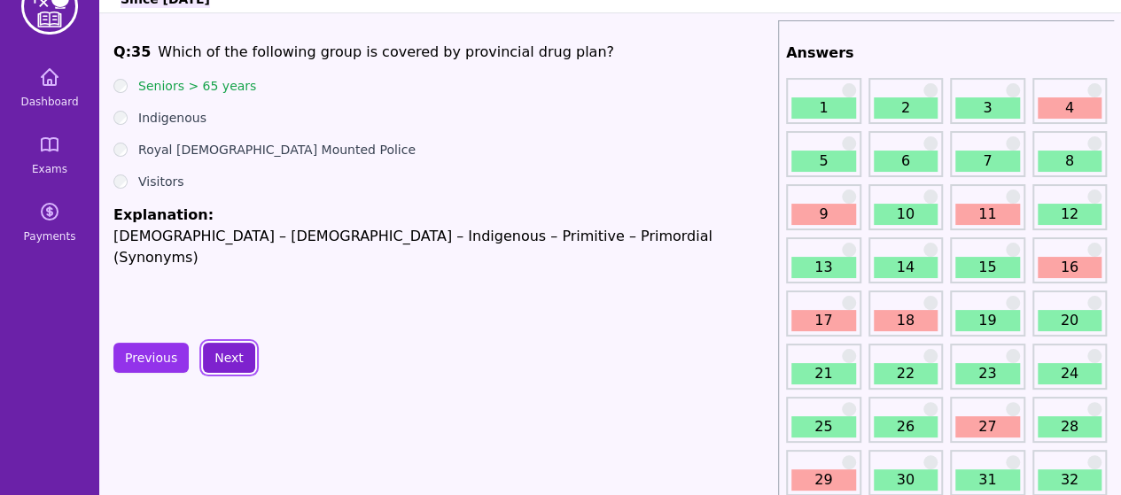
click at [218, 358] on button "Next" at bounding box center [229, 358] width 52 height 30
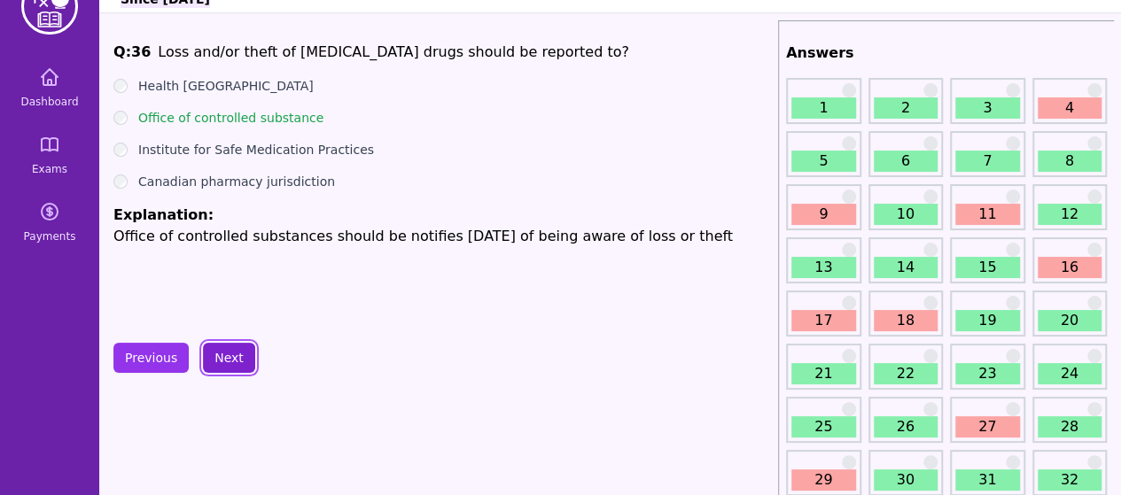
click at [227, 361] on button "Next" at bounding box center [229, 358] width 52 height 30
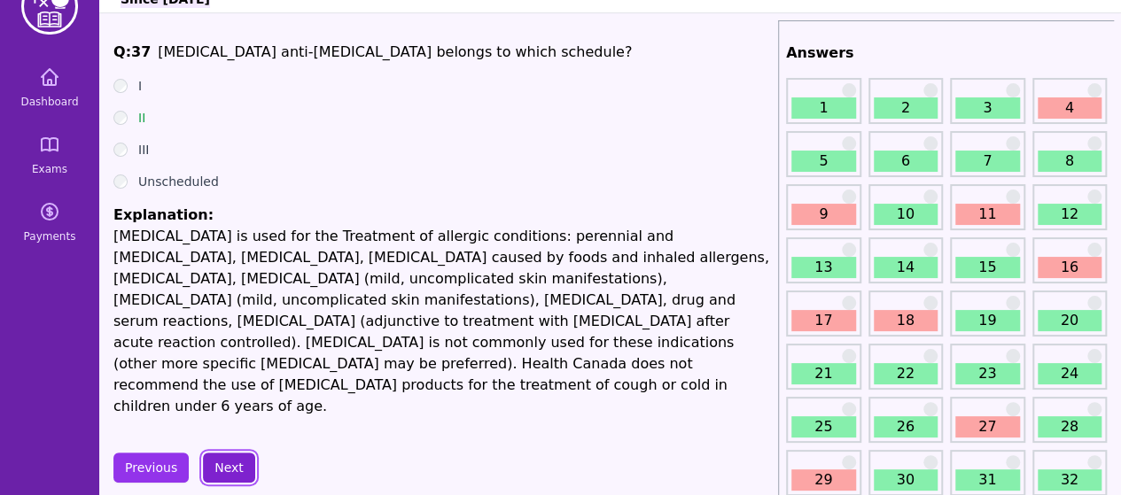
click at [218, 453] on button "Next" at bounding box center [229, 468] width 52 height 30
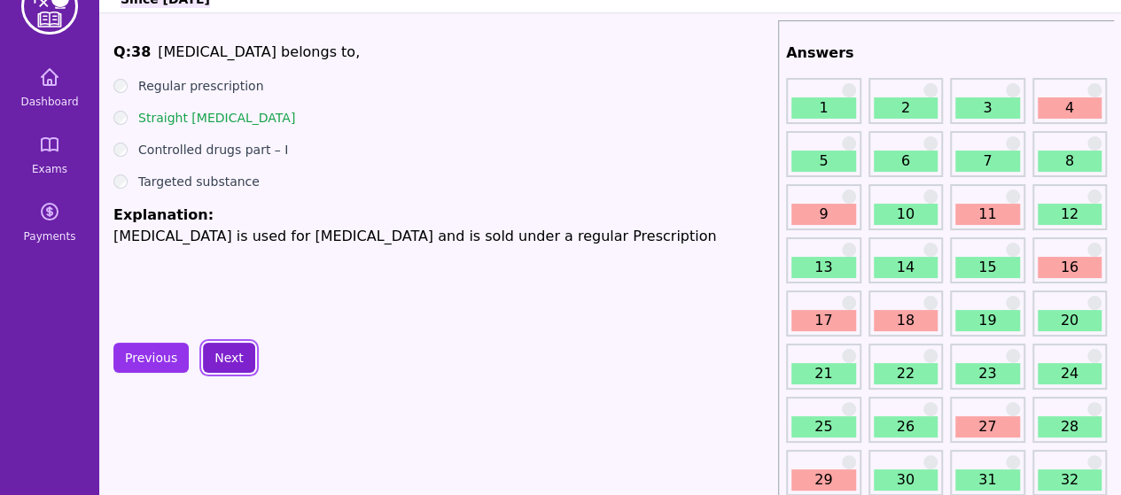
click at [223, 354] on button "Next" at bounding box center [229, 358] width 52 height 30
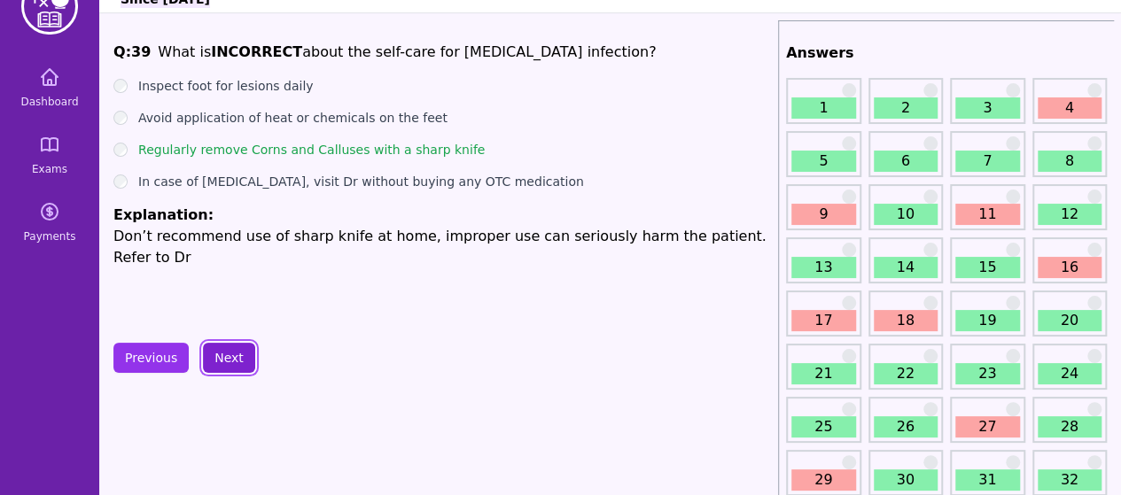
click at [214, 356] on button "Next" at bounding box center [229, 358] width 52 height 30
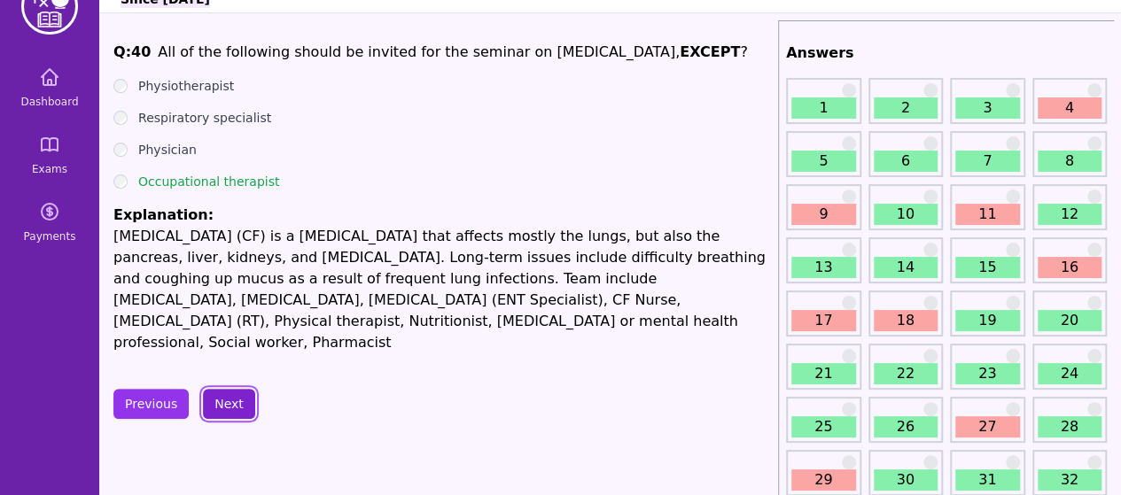
click at [214, 392] on button "Next" at bounding box center [229, 404] width 52 height 30
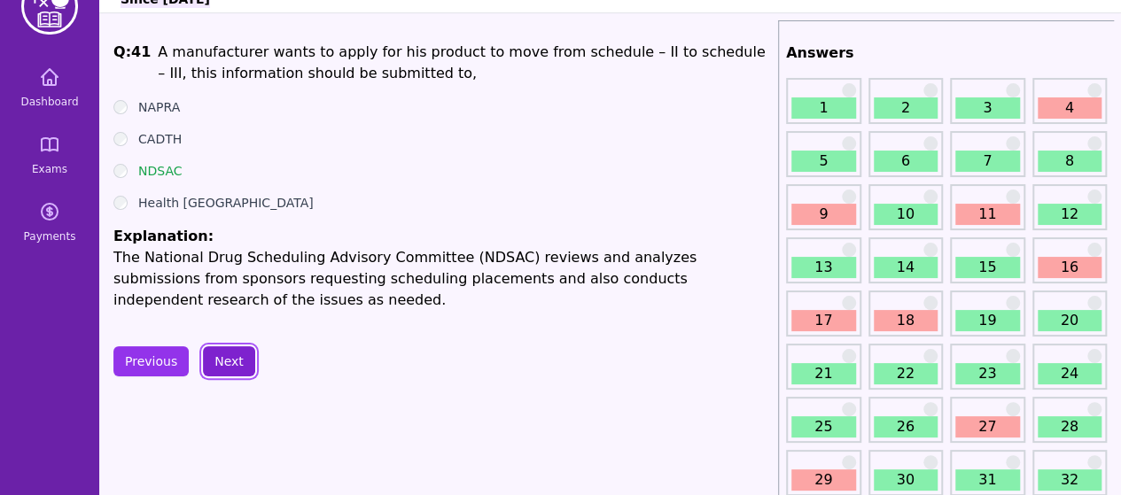
click at [223, 366] on button "Next" at bounding box center [229, 361] width 52 height 30
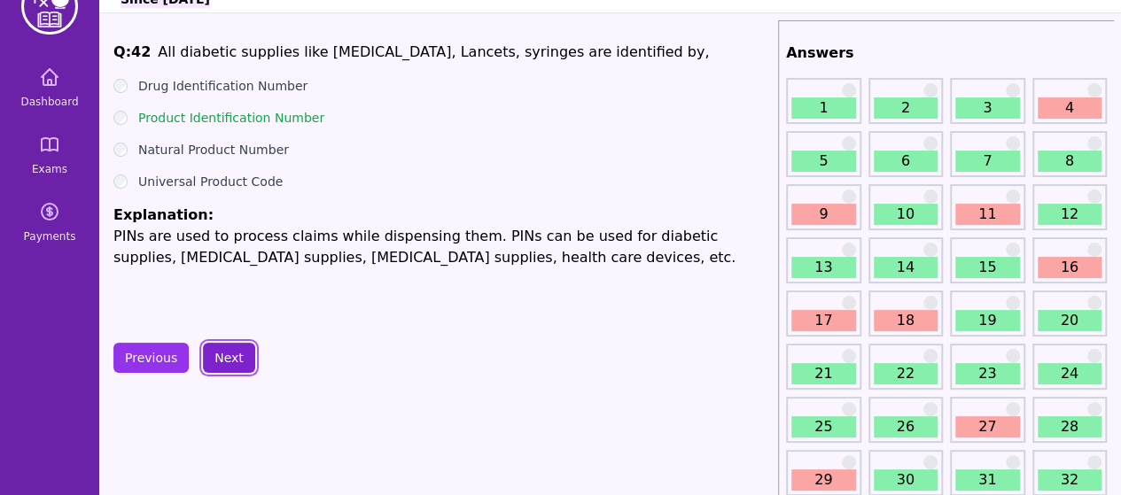
click at [223, 364] on button "Next" at bounding box center [229, 358] width 52 height 30
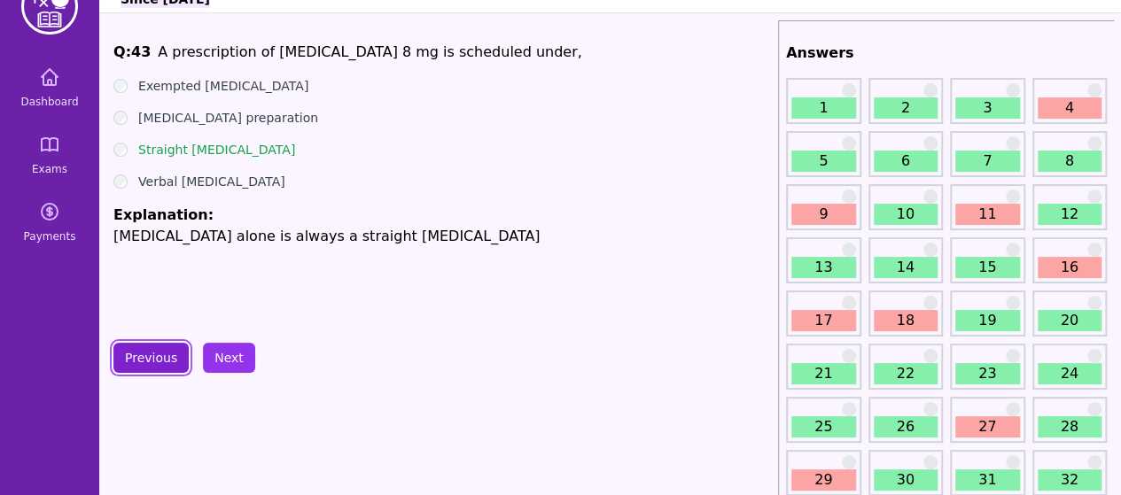
click at [144, 362] on button "Previous" at bounding box center [150, 358] width 75 height 30
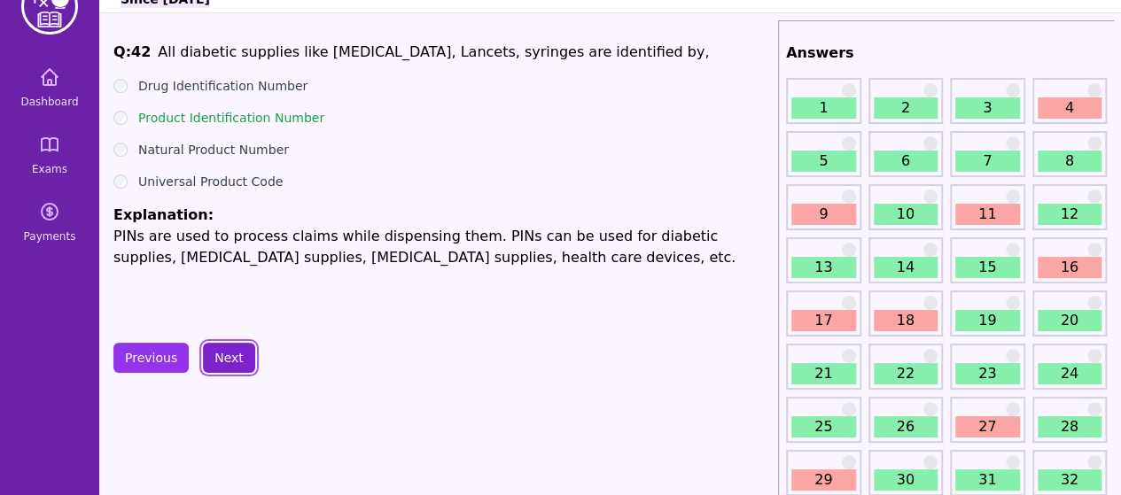
click at [221, 349] on button "Next" at bounding box center [229, 358] width 52 height 30
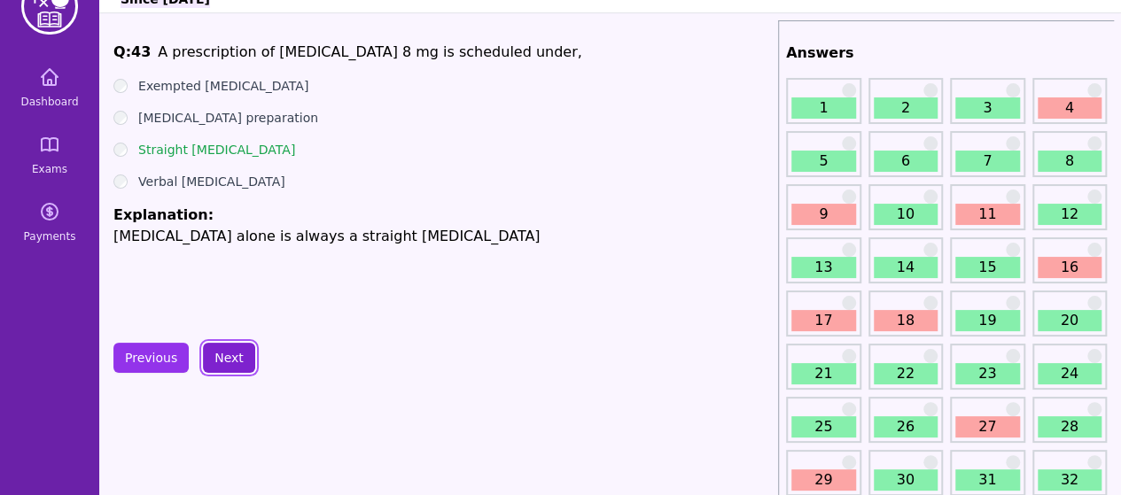
click at [218, 363] on button "Next" at bounding box center [229, 358] width 52 height 30
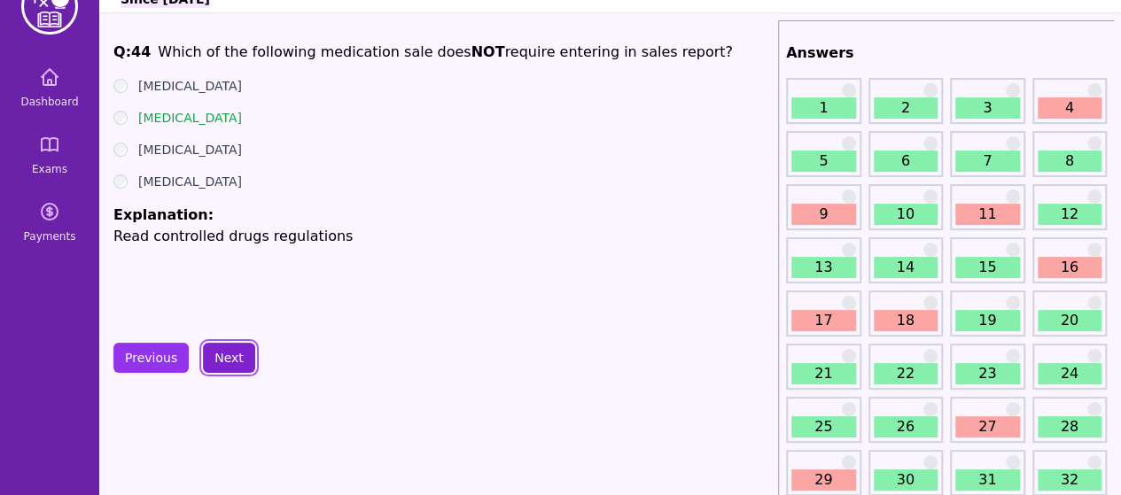
click at [229, 361] on button "Next" at bounding box center [229, 358] width 52 height 30
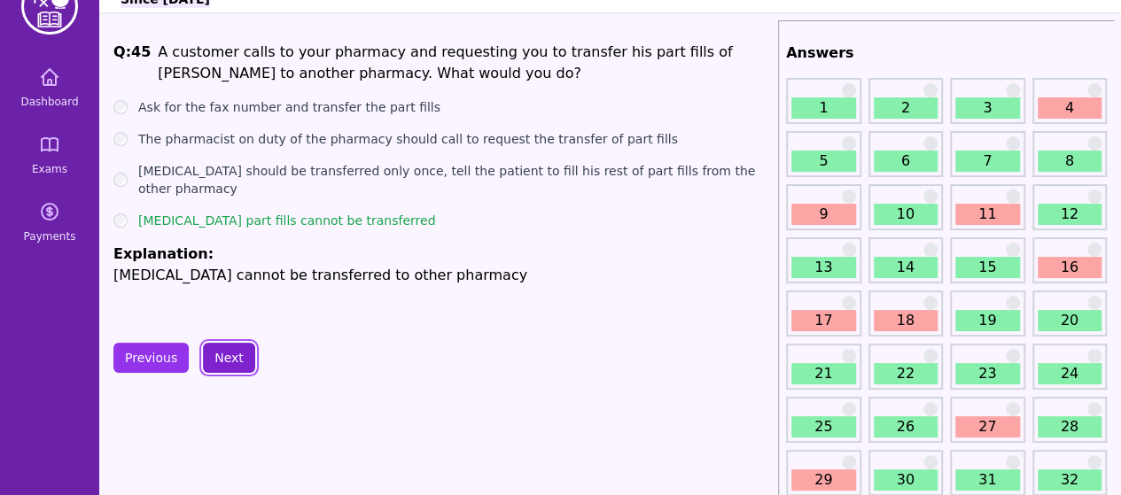
click at [222, 358] on button "Next" at bounding box center [229, 358] width 52 height 30
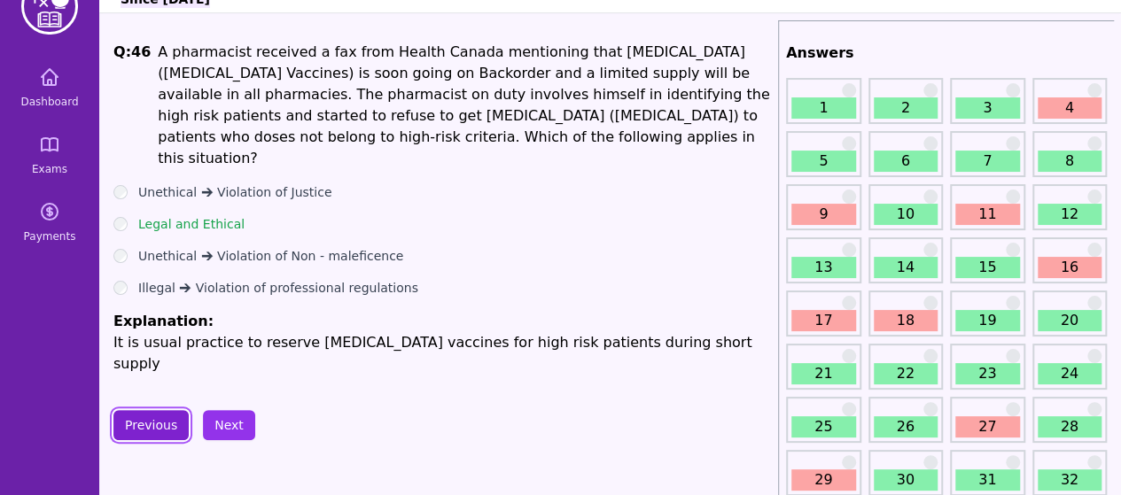
click at [158, 410] on button "Previous" at bounding box center [150, 425] width 75 height 30
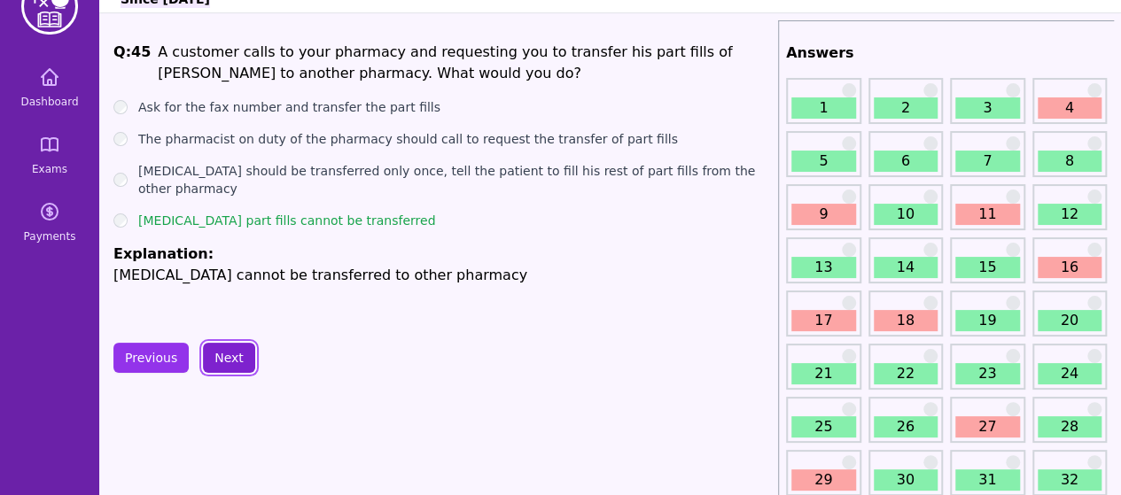
click at [222, 363] on button "Next" at bounding box center [229, 358] width 52 height 30
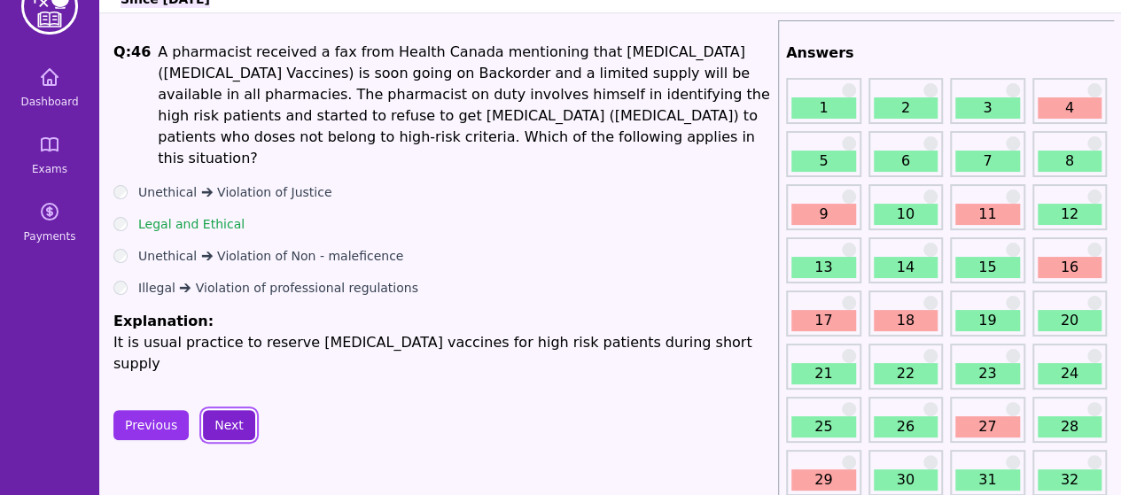
click at [234, 410] on button "Next" at bounding box center [229, 425] width 52 height 30
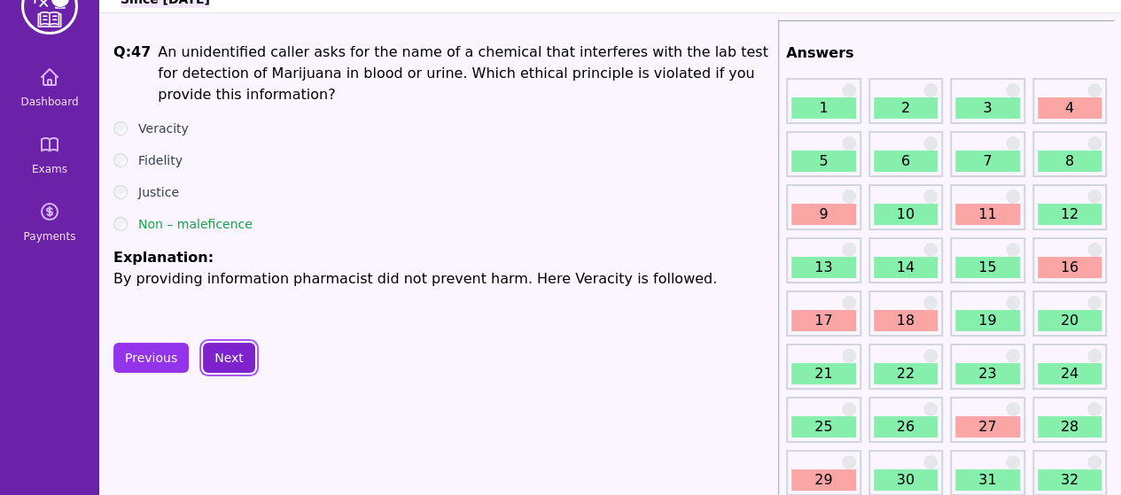
click at [221, 359] on button "Next" at bounding box center [229, 358] width 52 height 30
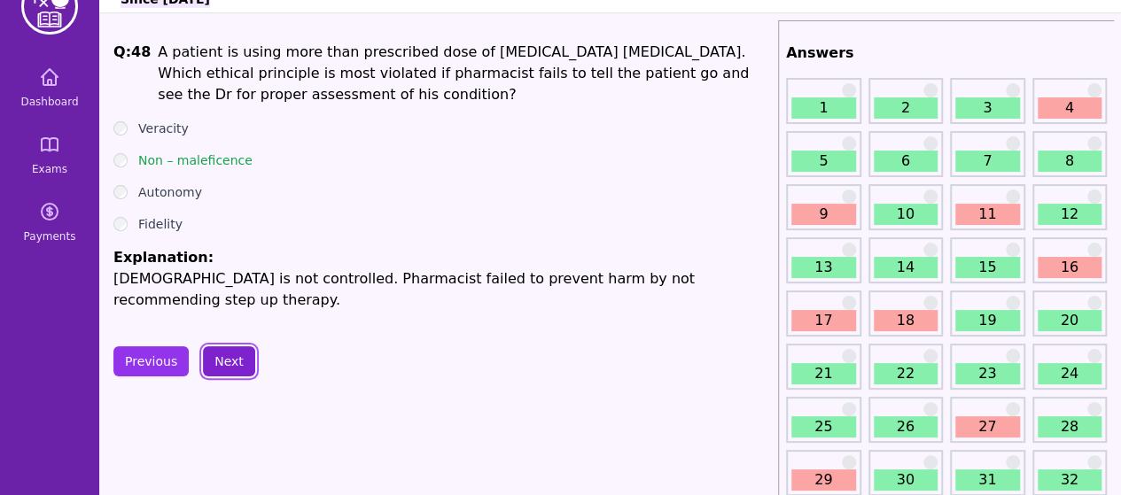
click at [219, 359] on button "Next" at bounding box center [229, 361] width 52 height 30
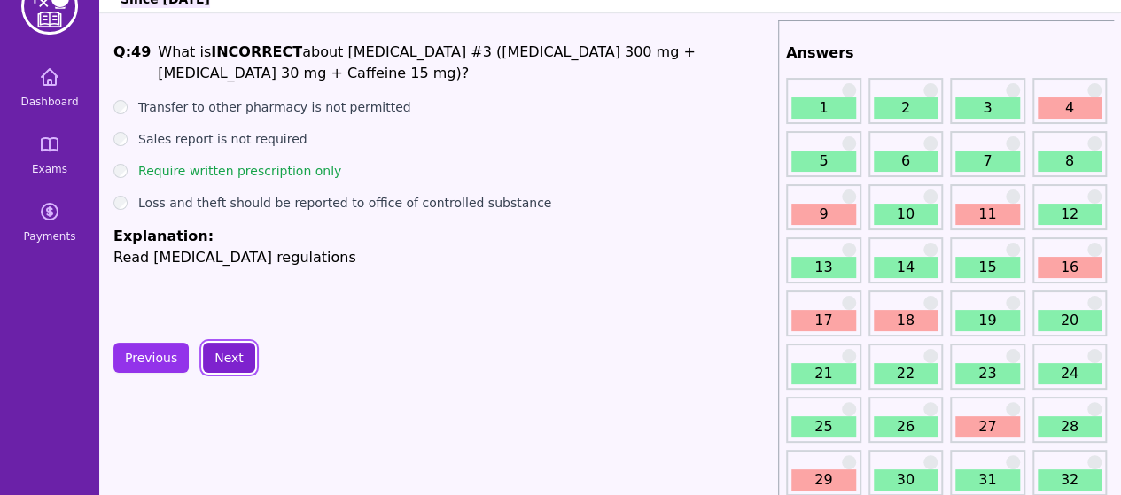
click at [206, 356] on button "Next" at bounding box center [229, 358] width 52 height 30
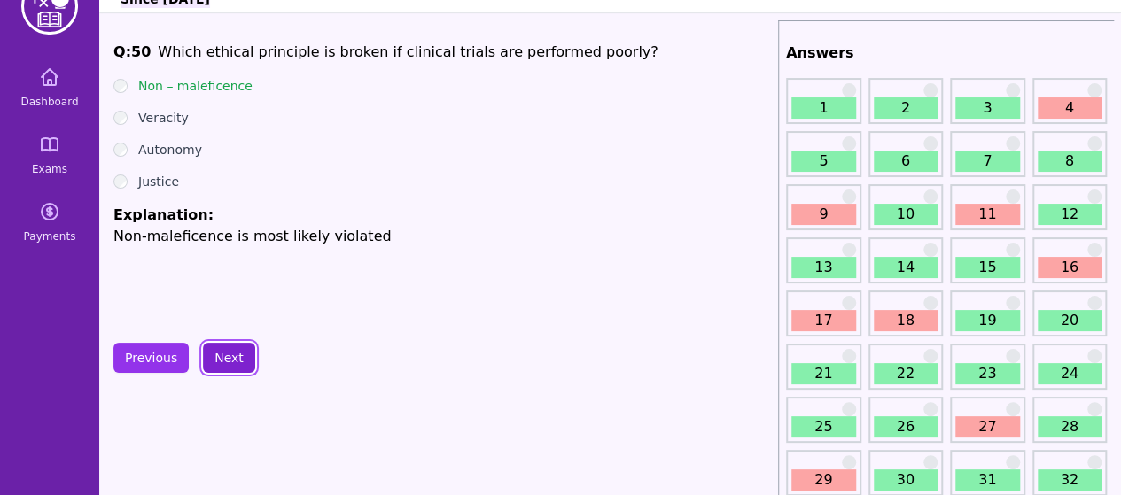
click at [220, 363] on button "Next" at bounding box center [229, 358] width 52 height 30
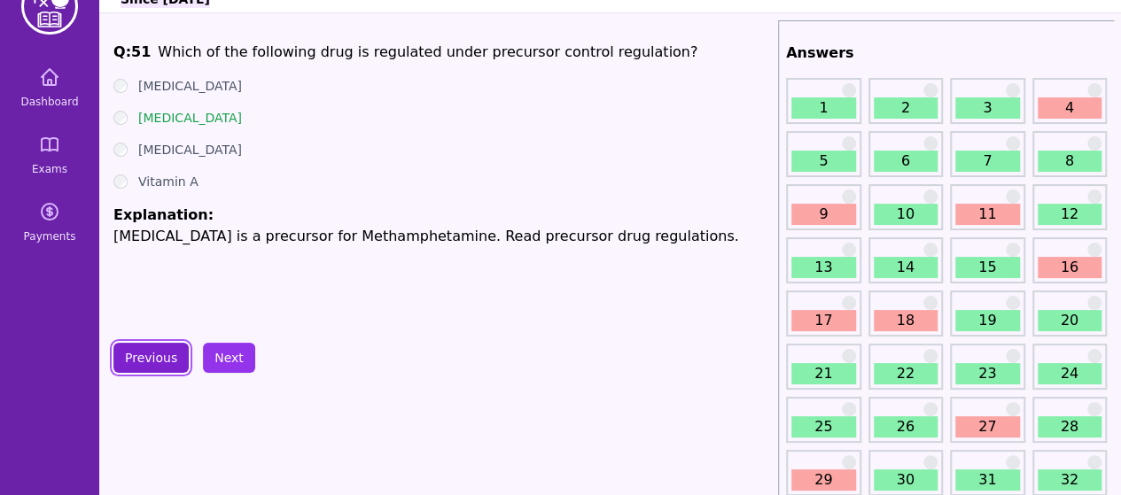
click at [144, 371] on button "Previous" at bounding box center [150, 358] width 75 height 30
